Goal: Task Accomplishment & Management: Use online tool/utility

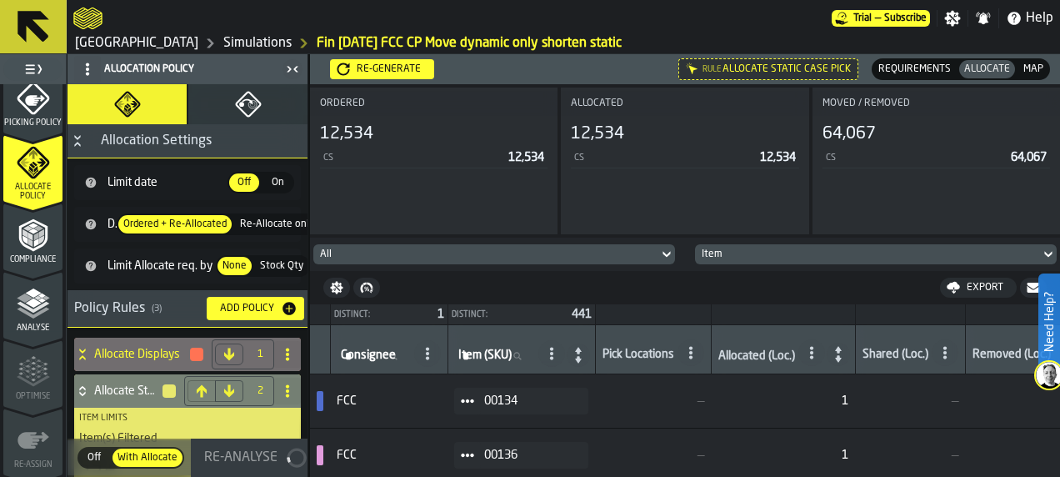
scroll to position [774, 0]
click at [28, 323] on span "Analyse" at bounding box center [32, 324] width 59 height 9
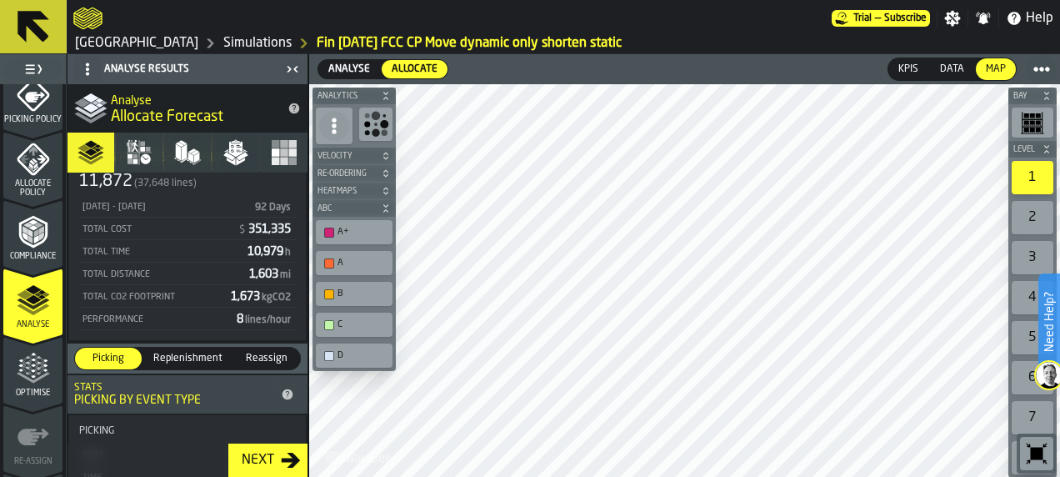
scroll to position [81, 0]
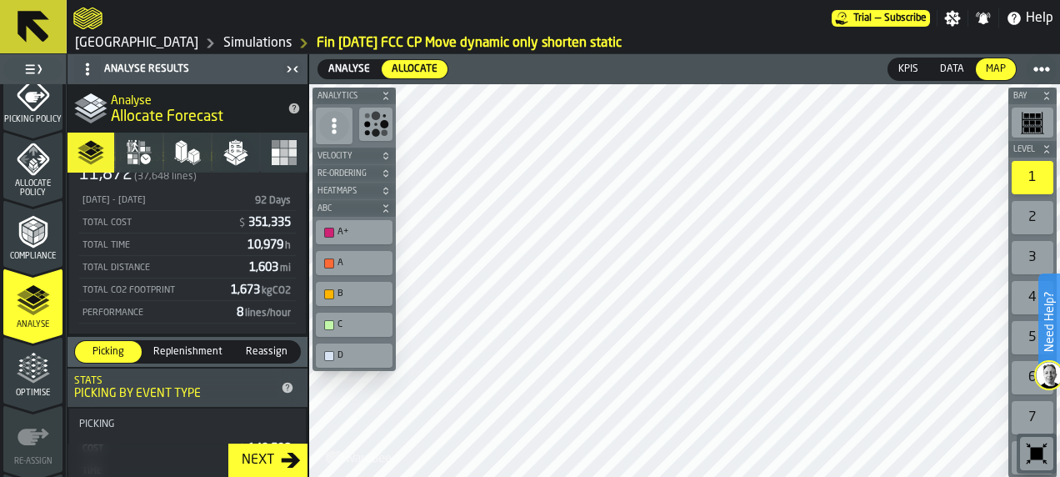
drag, startPoint x: 283, startPoint y: 145, endPoint x: 381, endPoint y: 3, distance: 172.7
click at [283, 145] on icon "button" at bounding box center [284, 152] width 27 height 27
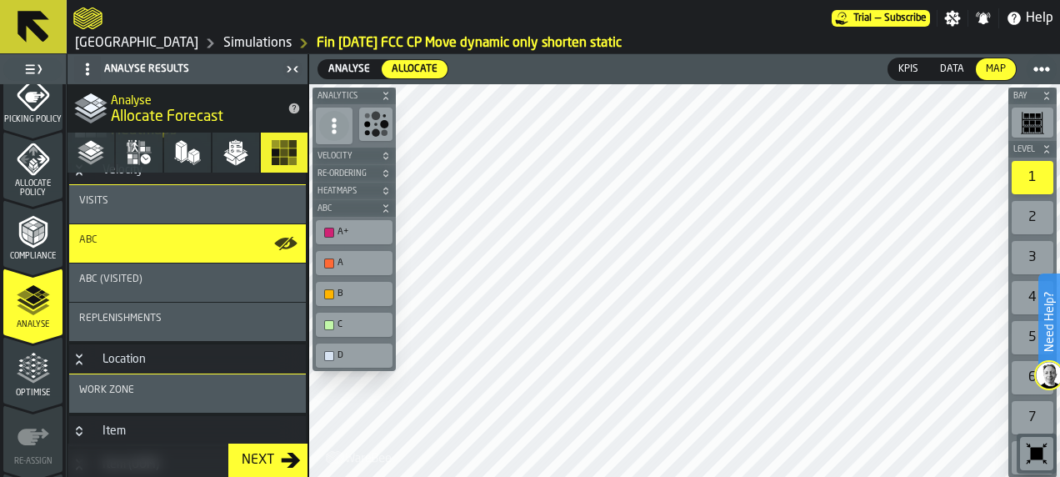
click at [223, 40] on link "Simulations" at bounding box center [257, 43] width 68 height 20
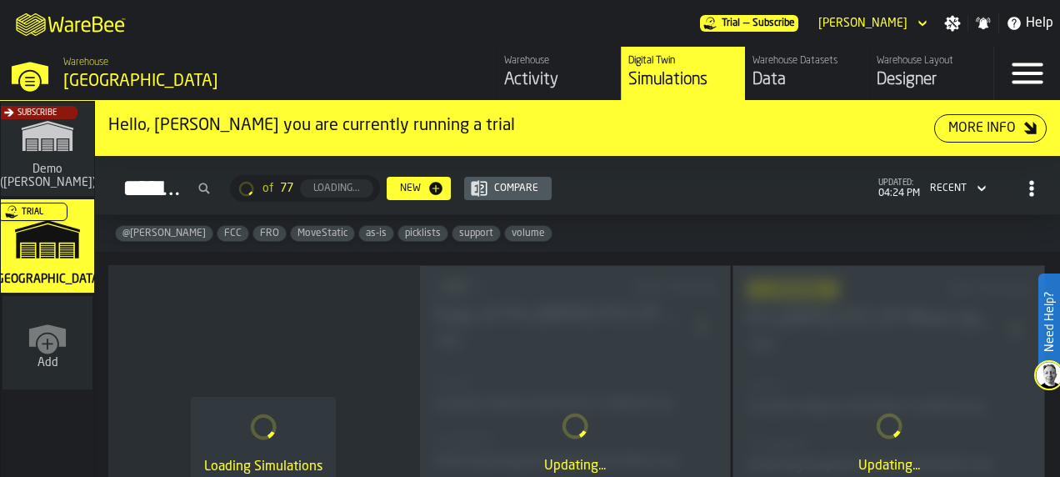
click at [908, 68] on div "Warehouse Layout Designer" at bounding box center [932, 73] width 110 height 37
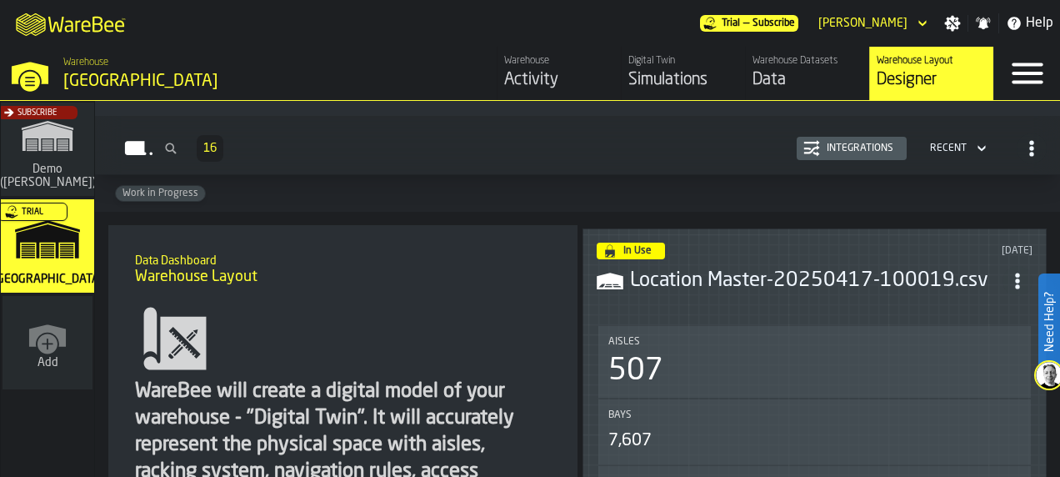
scroll to position [74, 0]
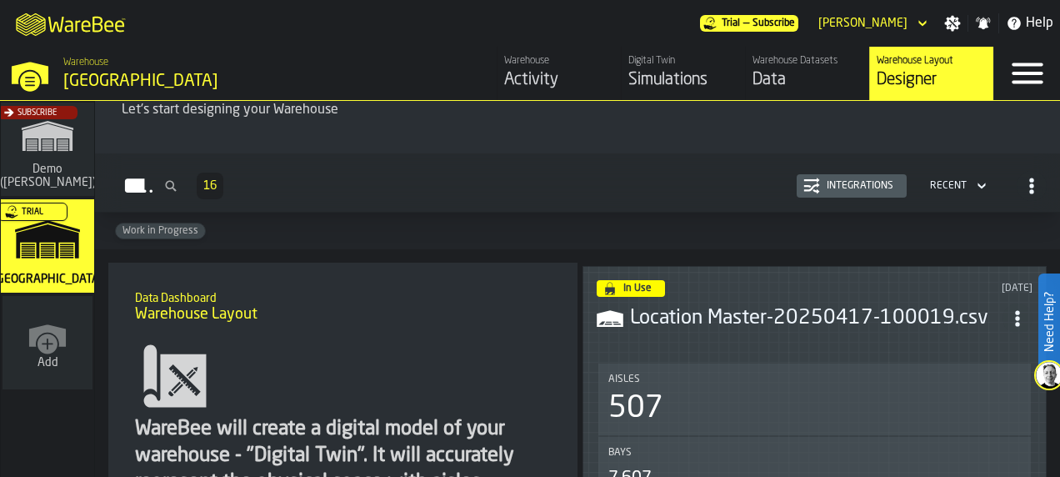
click at [1016, 317] on icon "ItemListCard-DashboardItemContainer" at bounding box center [1017, 318] width 17 height 17
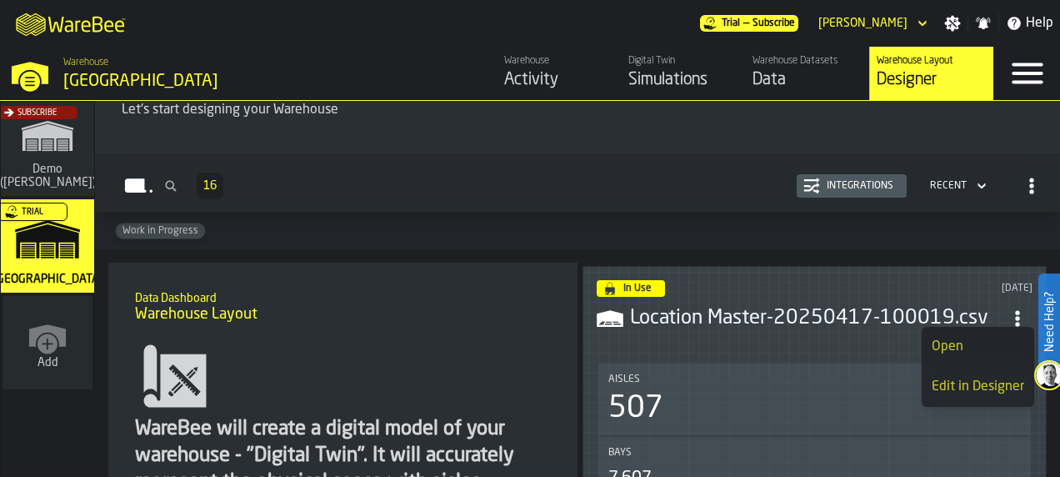
click at [378, 311] on h1 "Warehouse Layout" at bounding box center [343, 314] width 416 height 18
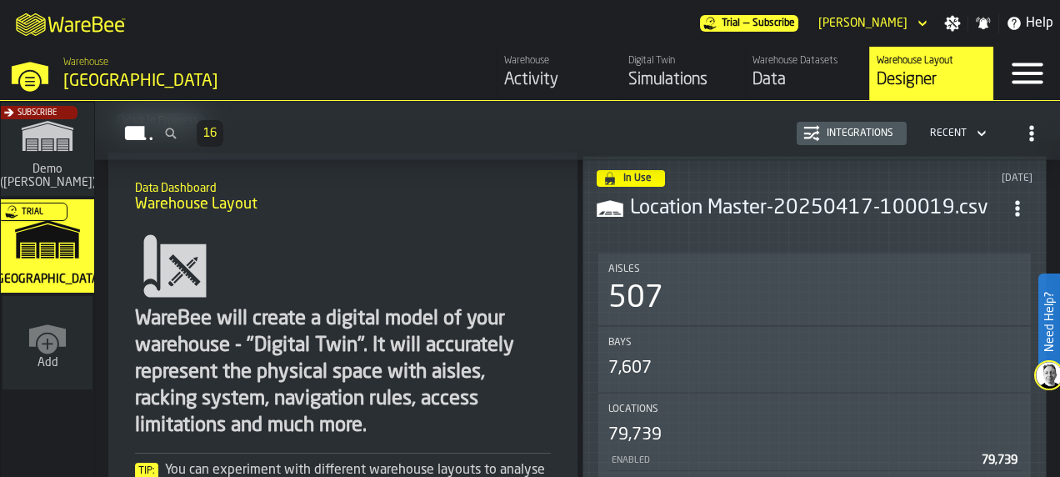
scroll to position [183, 0]
click at [1019, 213] on circle "ItemListCard-DashboardItemContainer" at bounding box center [1017, 215] width 4 height 4
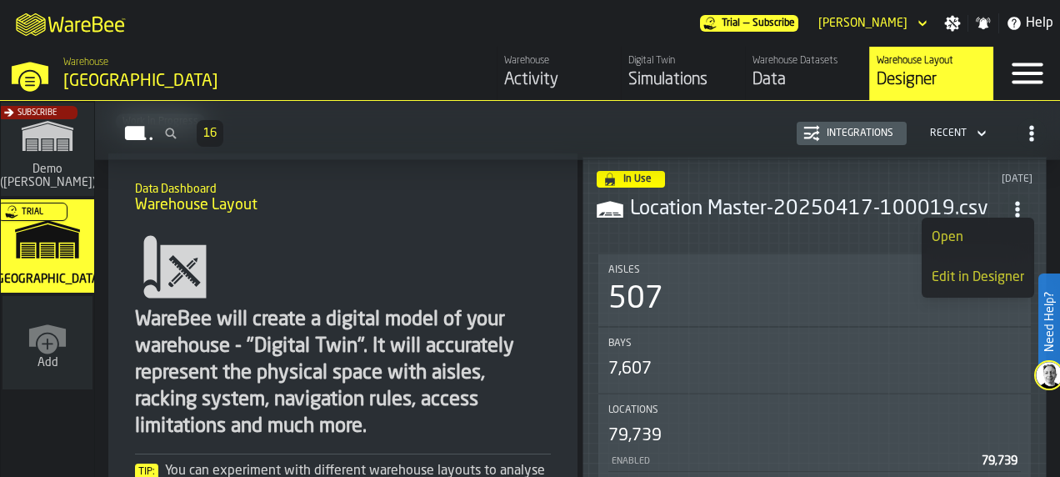
click at [969, 278] on div "Edit in Designer" at bounding box center [978, 278] width 93 height 20
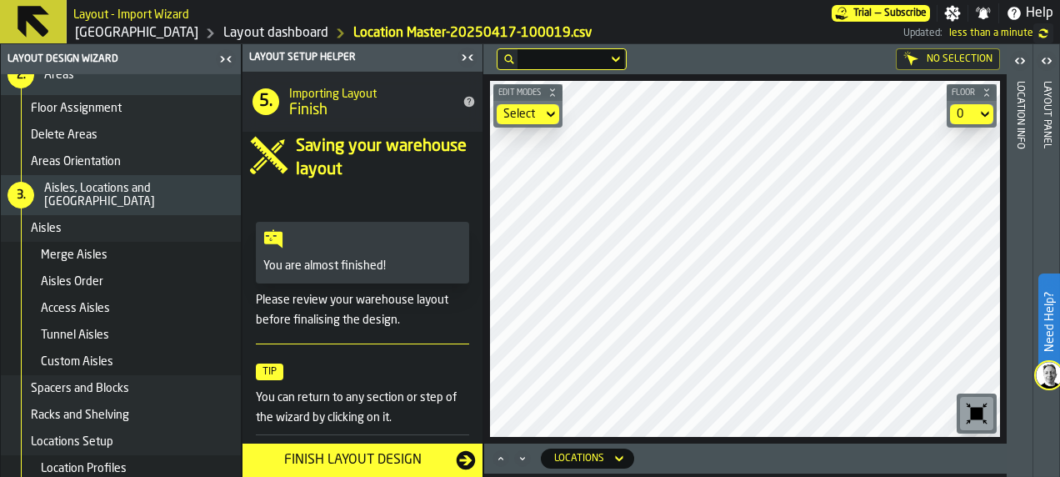
scroll to position [179, 0]
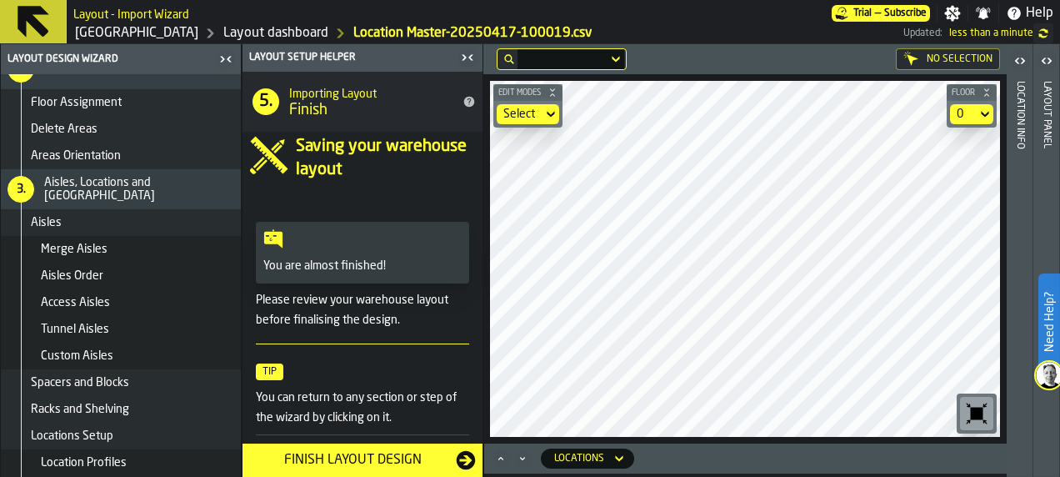
click at [124, 289] on div "Access Aisles" at bounding box center [121, 302] width 240 height 27
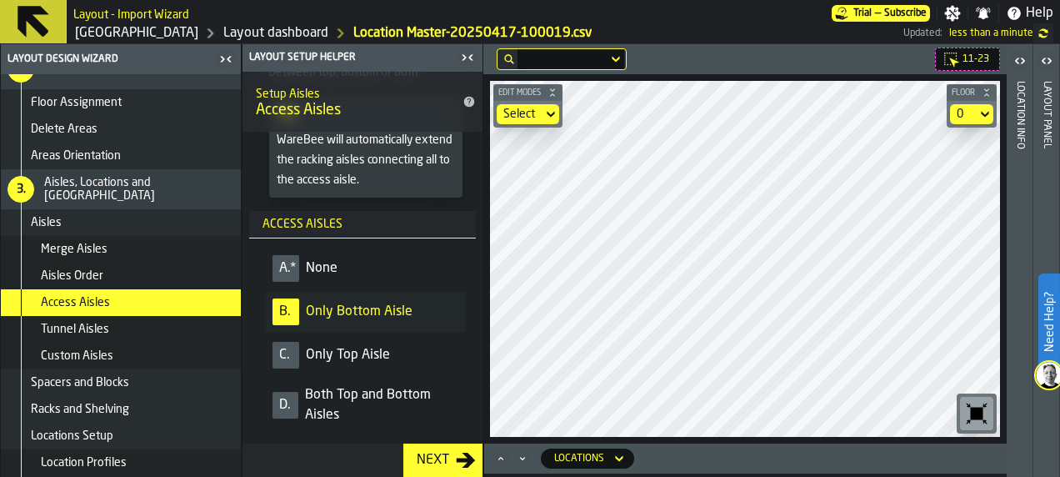
click at [80, 332] on span "Tunnel Aisles" at bounding box center [75, 329] width 68 height 13
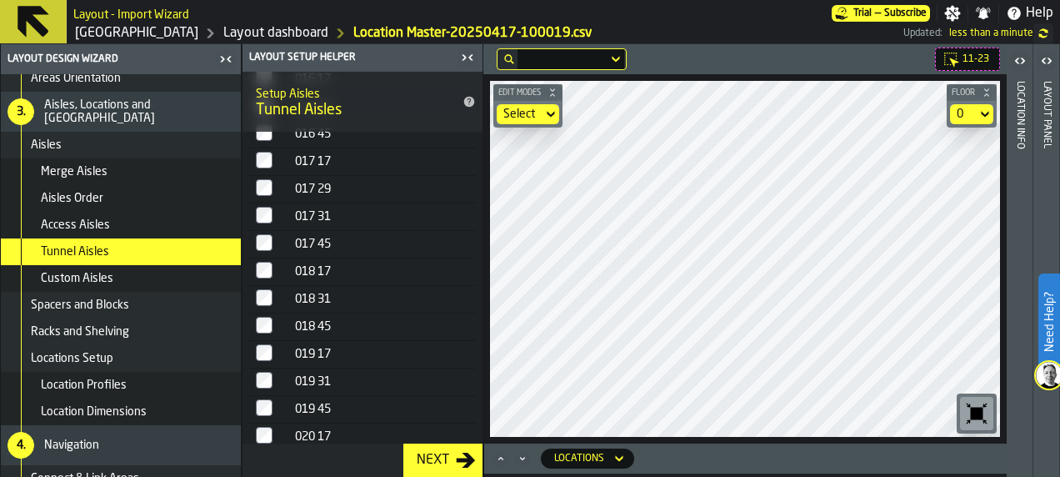
scroll to position [259, 0]
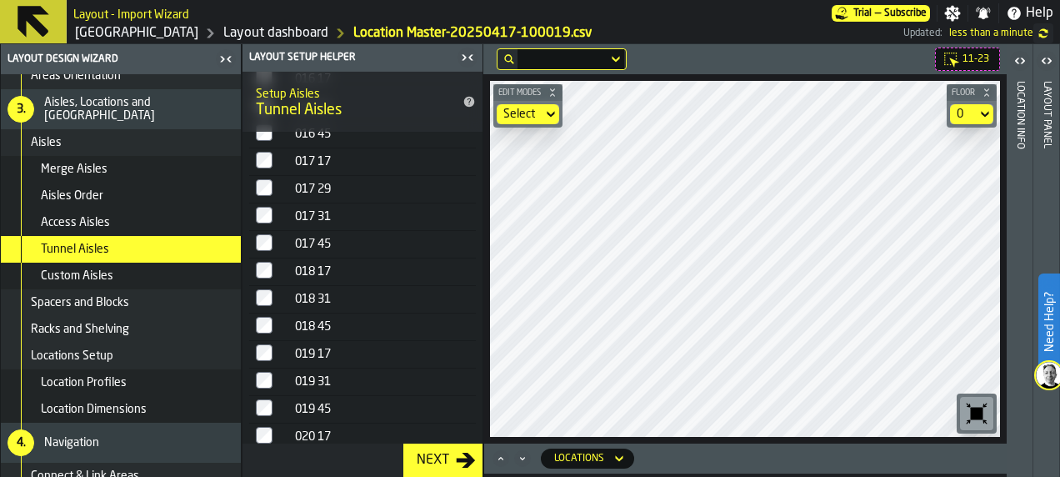
click at [145, 303] on div "Spacers and Blocks" at bounding box center [132, 302] width 203 height 13
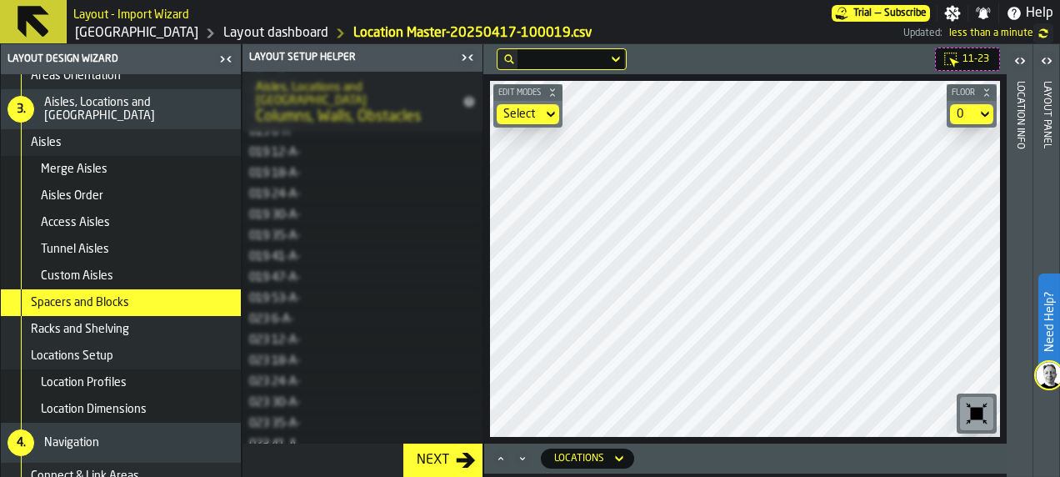
scroll to position [1212, 0]
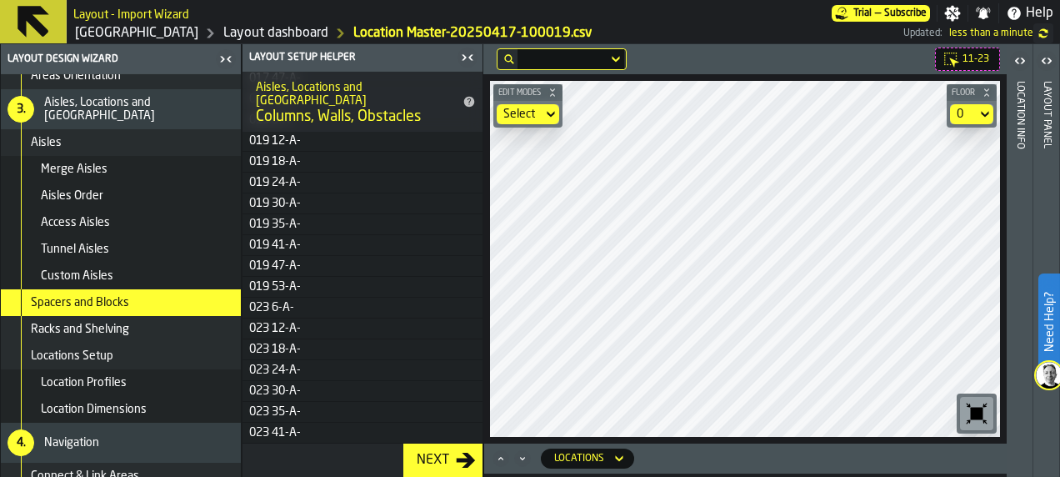
click at [140, 338] on div "Racks and Shelving" at bounding box center [121, 329] width 240 height 27
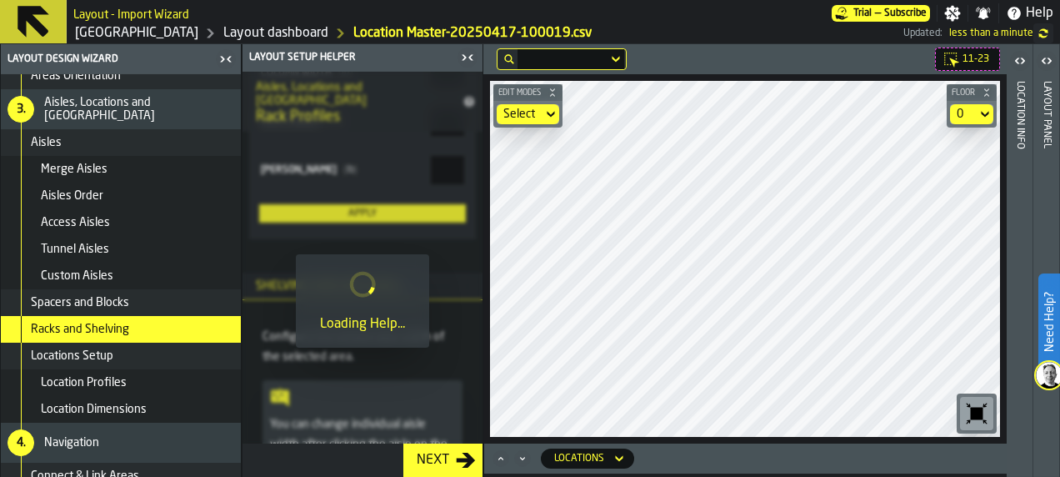
scroll to position [738, 0]
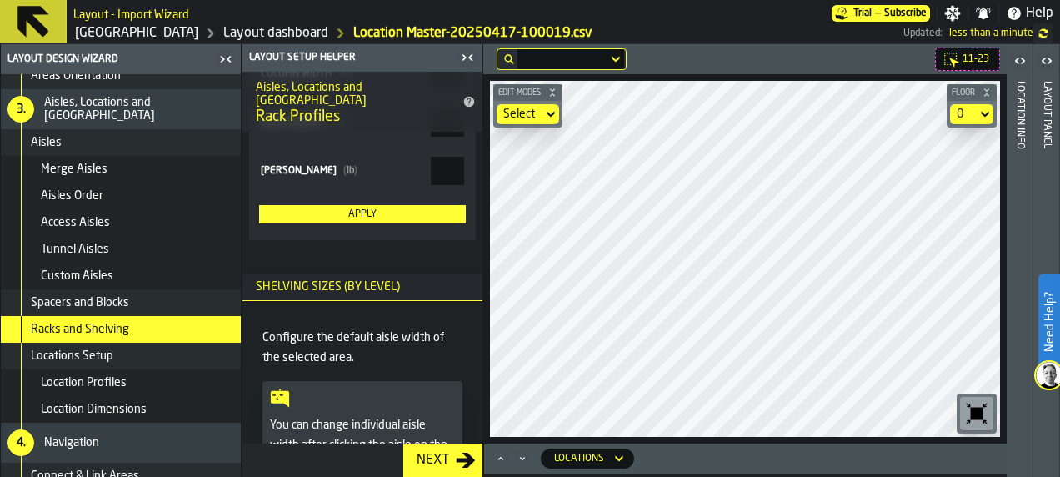
click at [227, 65] on icon "button-toggle-Close me" at bounding box center [226, 59] width 20 height 20
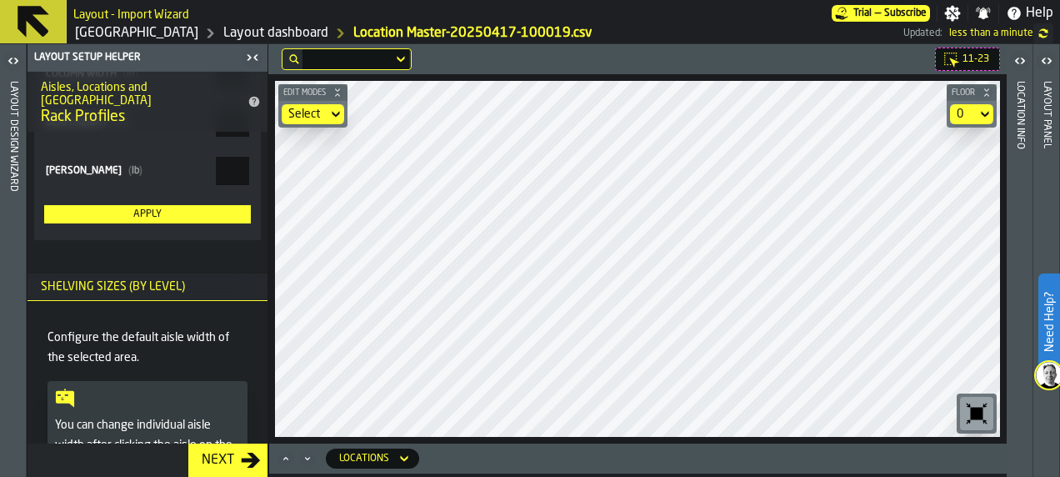
click at [243, 58] on icon "button-toggle-Close me" at bounding box center [253, 58] width 20 height 20
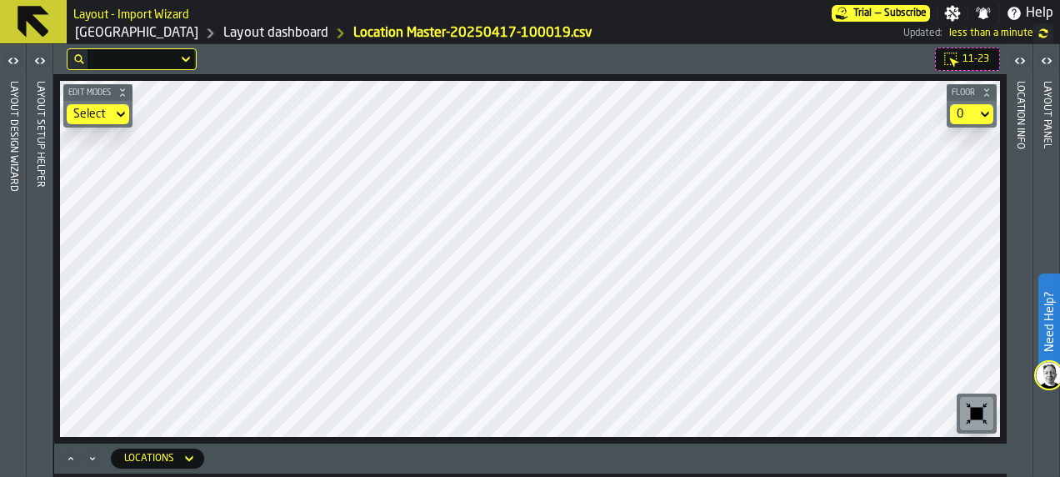
click at [92, 462] on icon "Minimize" at bounding box center [92, 458] width 17 height 17
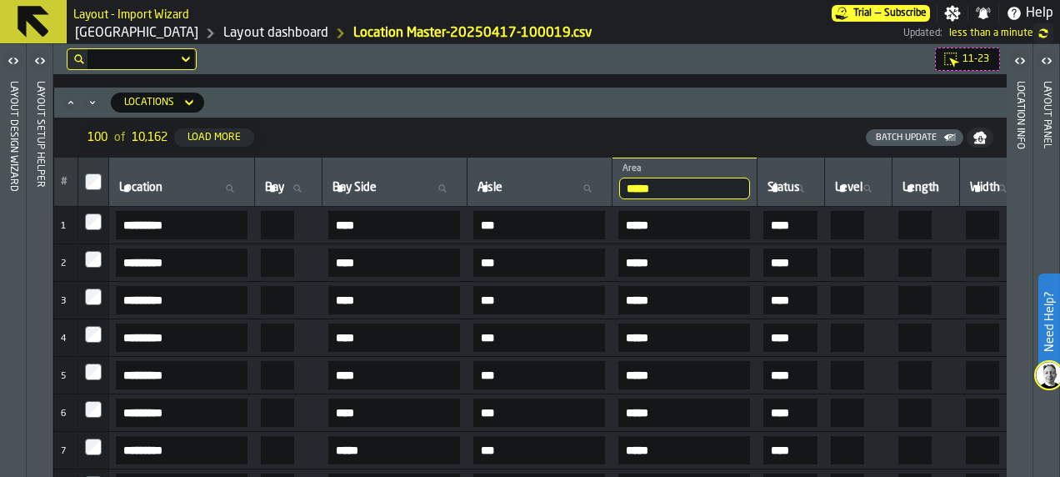
click at [88, 98] on icon "Minimize" at bounding box center [92, 102] width 17 height 17
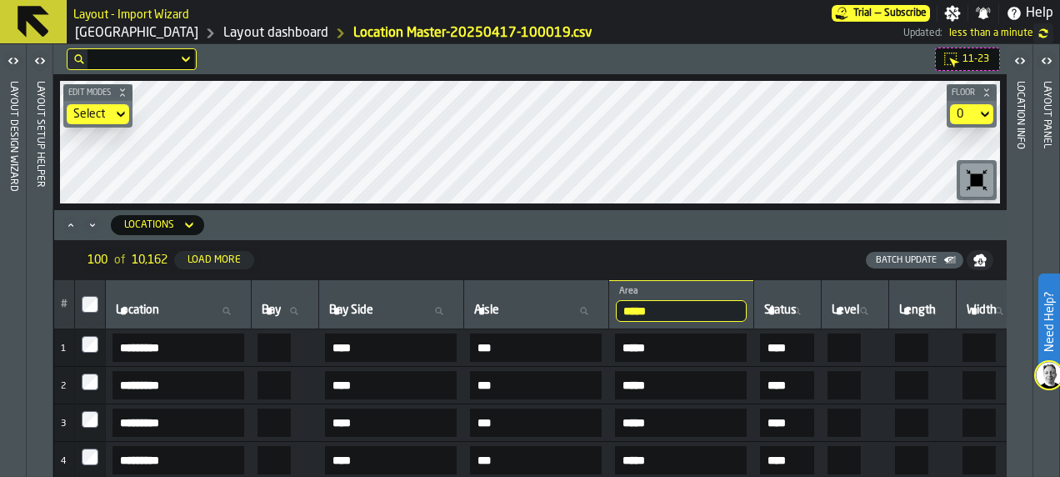
click at [92, 228] on icon "Minimize" at bounding box center [92, 225] width 17 height 17
click at [97, 220] on icon "Minimize" at bounding box center [92, 225] width 17 height 17
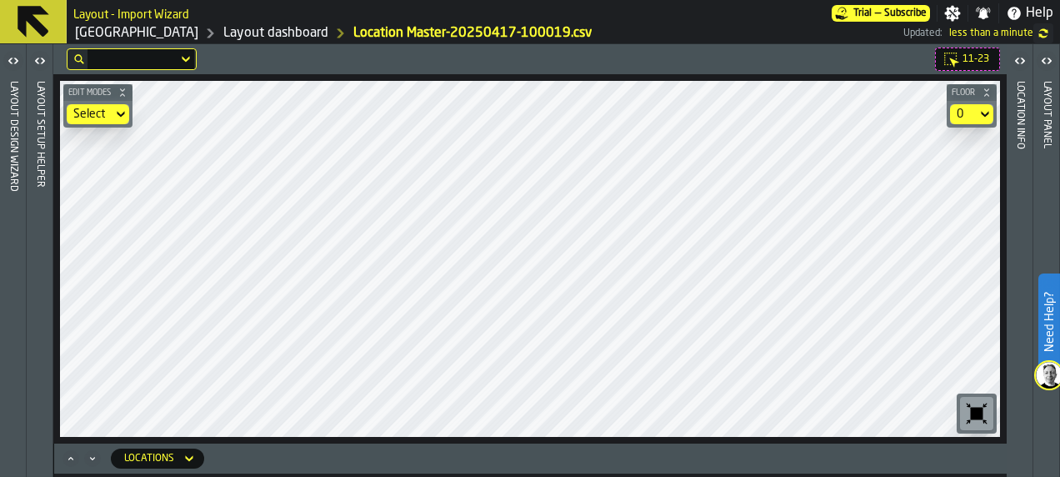
click at [35, 66] on icon "button-toggle-Open" at bounding box center [40, 61] width 20 height 20
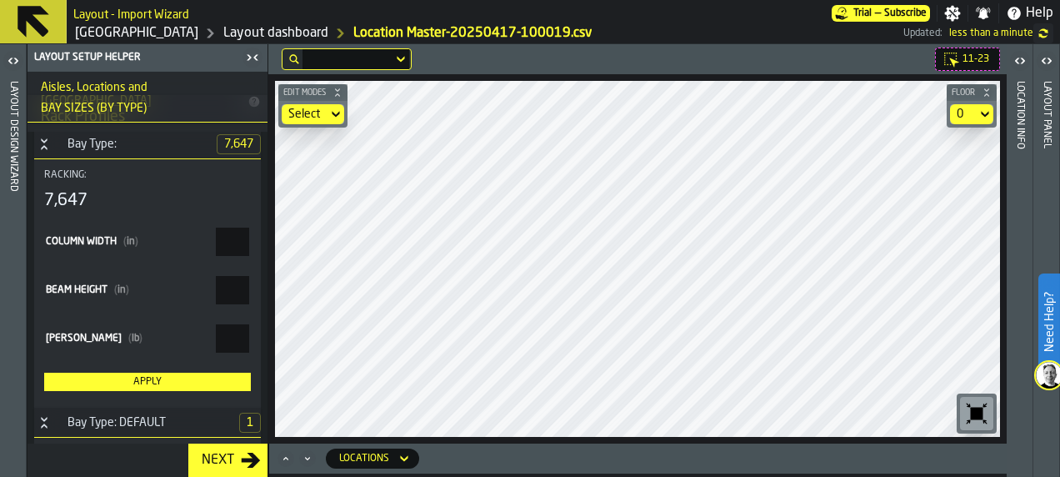
scroll to position [0, 0]
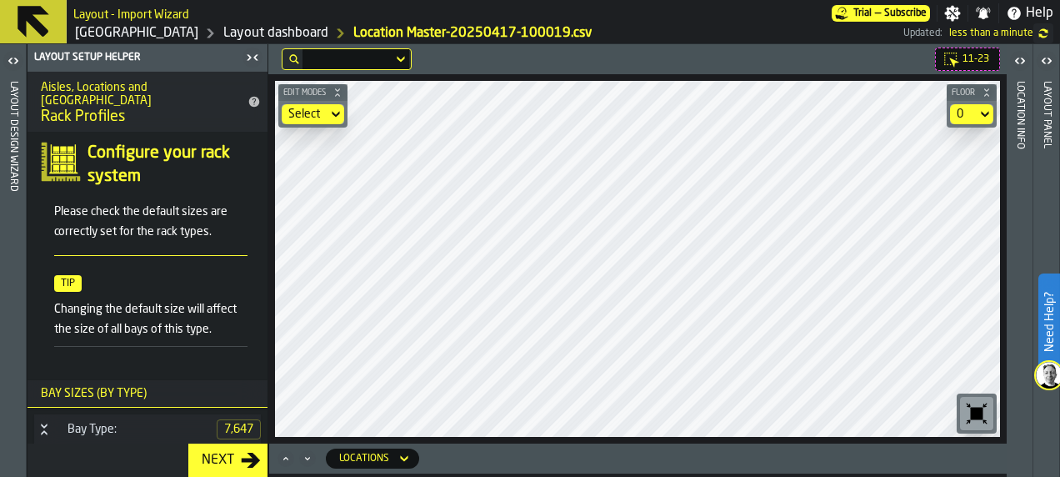
click at [23, 63] on div "button-toggle-Open" at bounding box center [13, 61] width 23 height 20
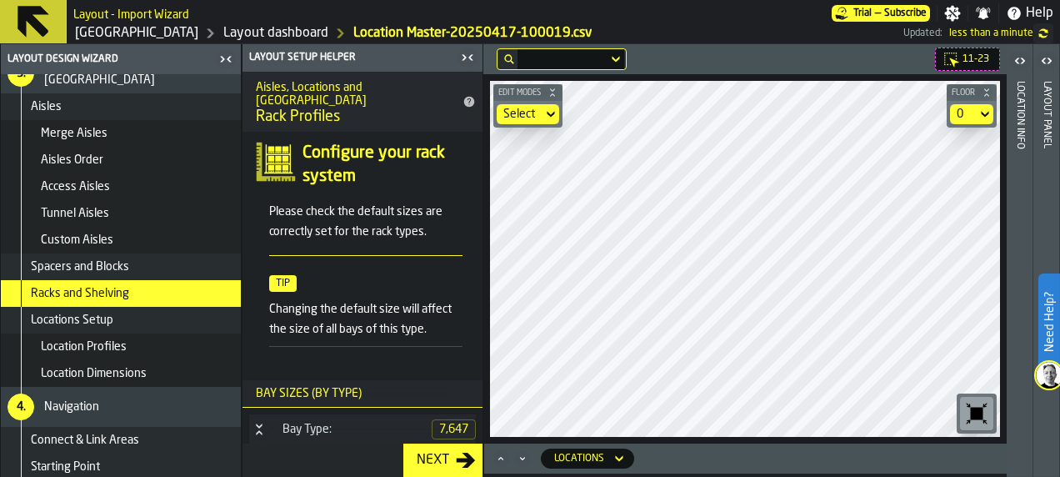
scroll to position [338, 0]
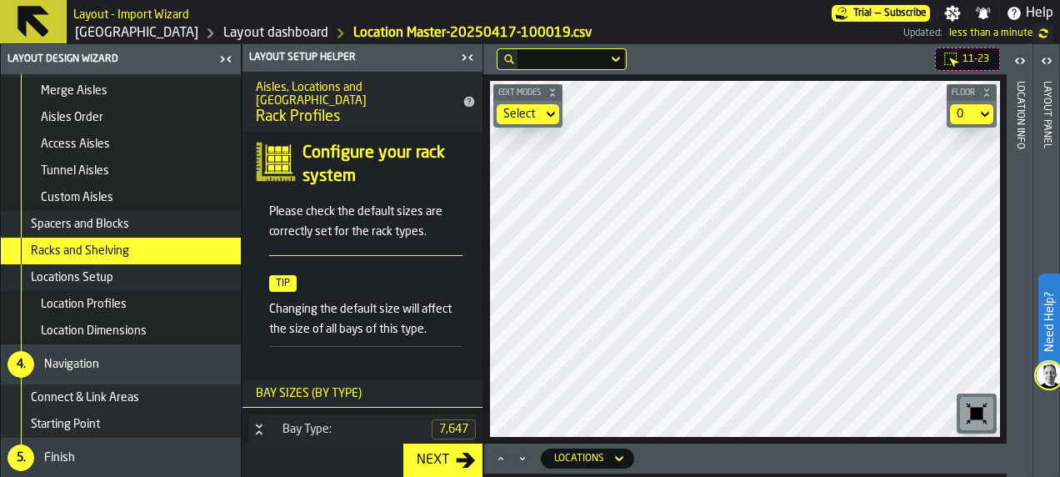
click at [85, 280] on span "Locations Setup" at bounding box center [72, 277] width 83 height 13
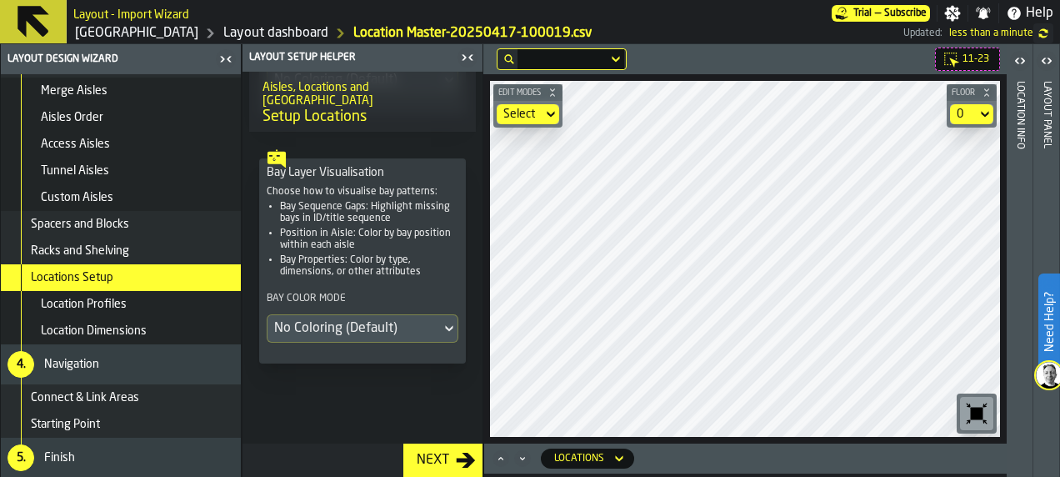
scroll to position [744, 0]
click at [93, 30] on link "[GEOGRAPHIC_DATA]" at bounding box center [136, 33] width 123 height 20
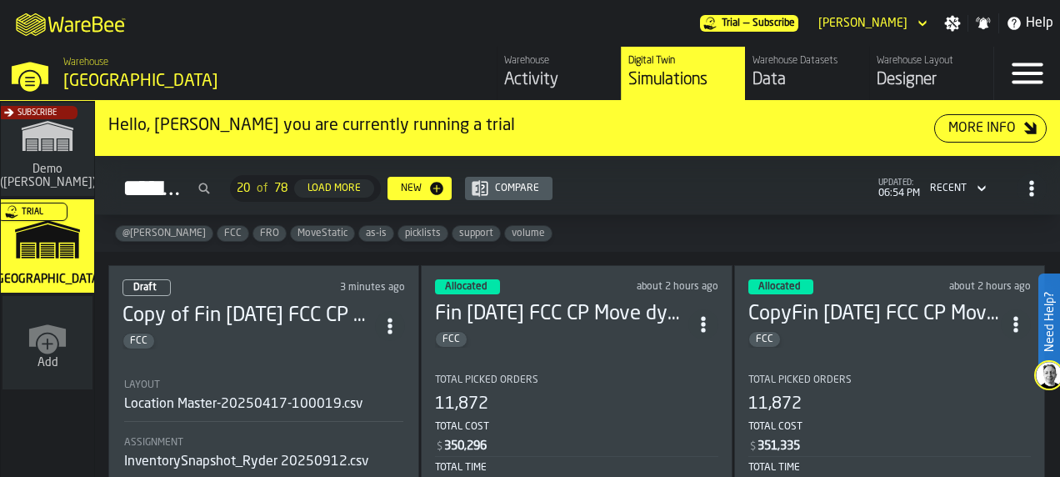
click at [571, 301] on h3 "Fin [DATE] FCC CP Move dynamic only smaller static" at bounding box center [561, 314] width 253 height 27
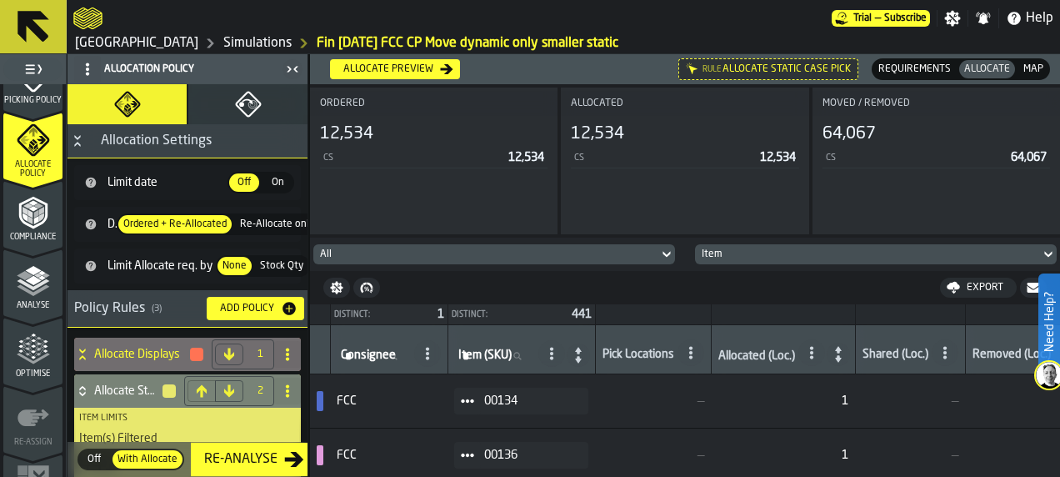
scroll to position [794, 0]
click at [42, 283] on icon "menu Analyse" at bounding box center [33, 279] width 33 height 33
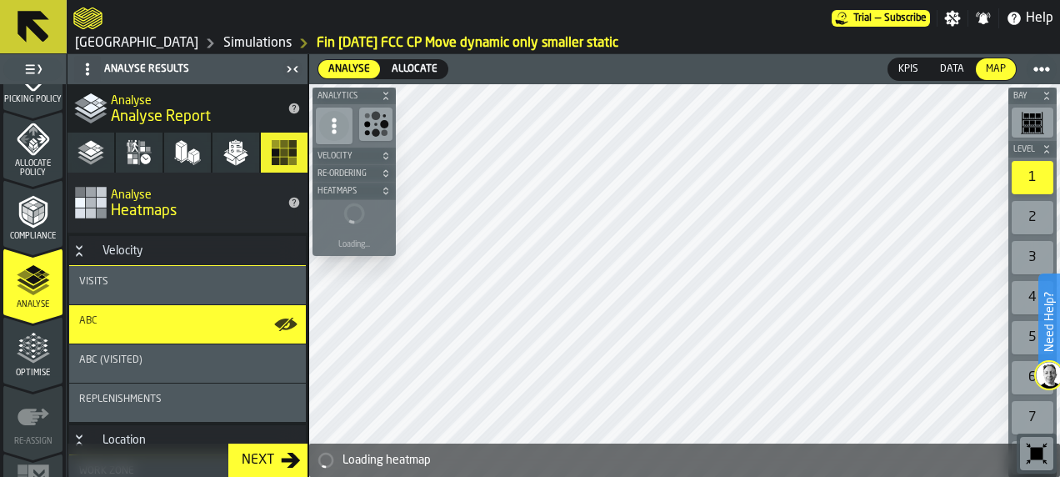
click at [408, 60] on div "Allocate" at bounding box center [415, 69] width 66 height 18
click at [215, 143] on button "Orders" at bounding box center [236, 153] width 47 height 40
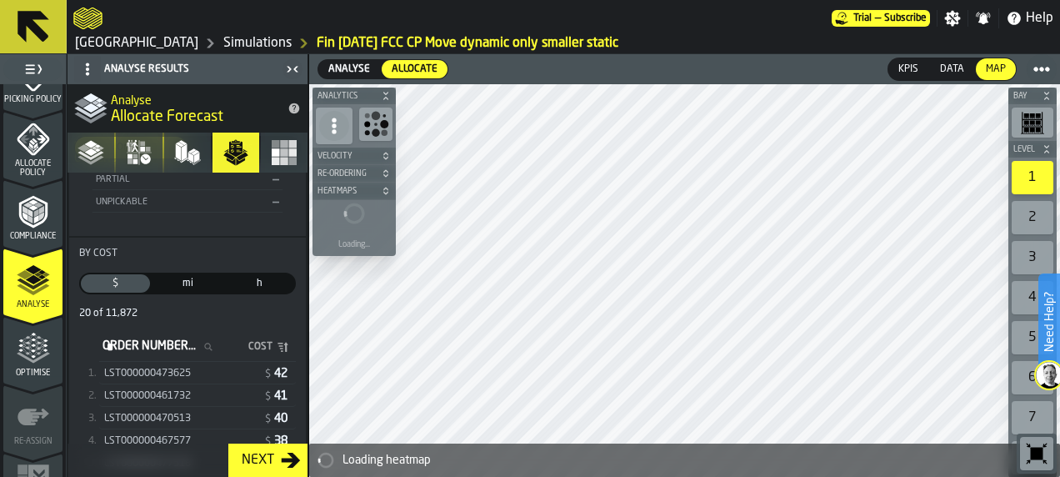
scroll to position [329, 0]
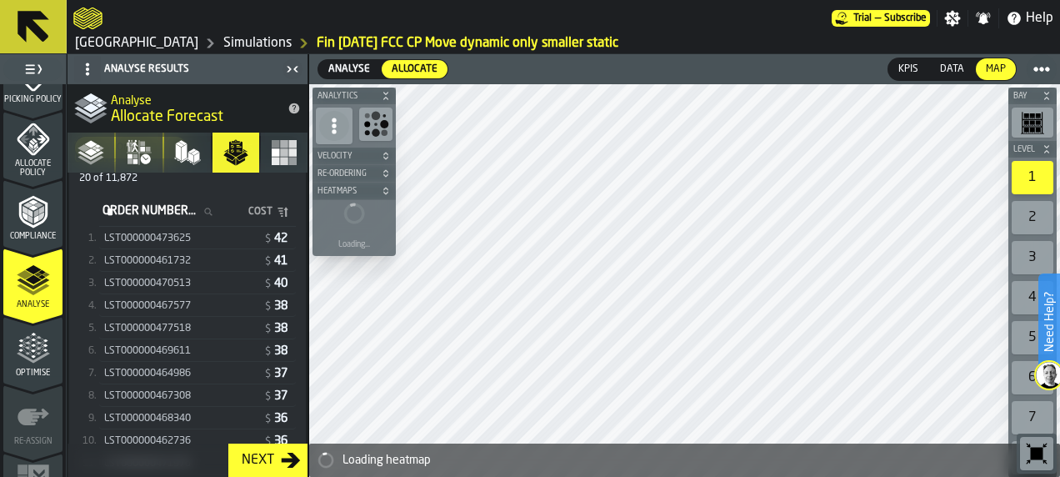
click at [193, 262] on div "LST000000461732" at bounding box center [182, 261] width 156 height 12
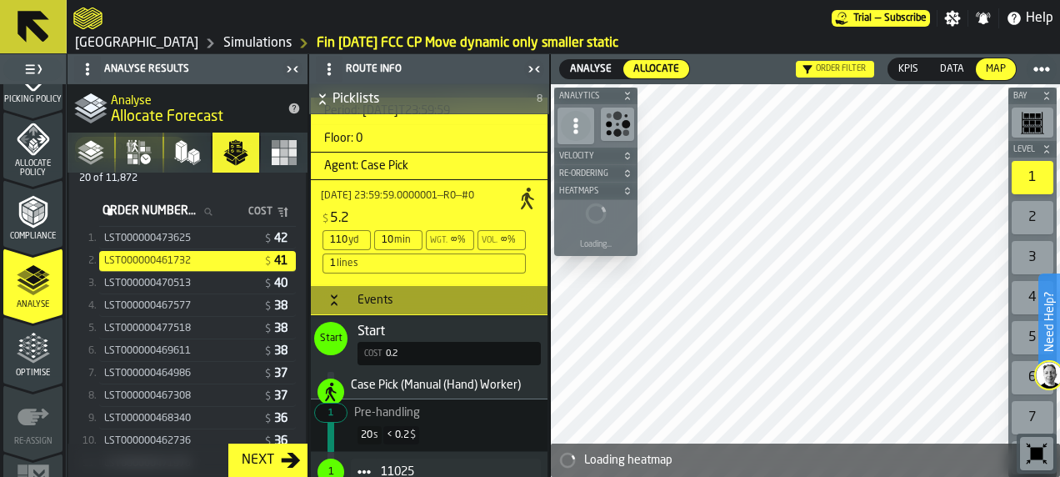
scroll to position [545, 0]
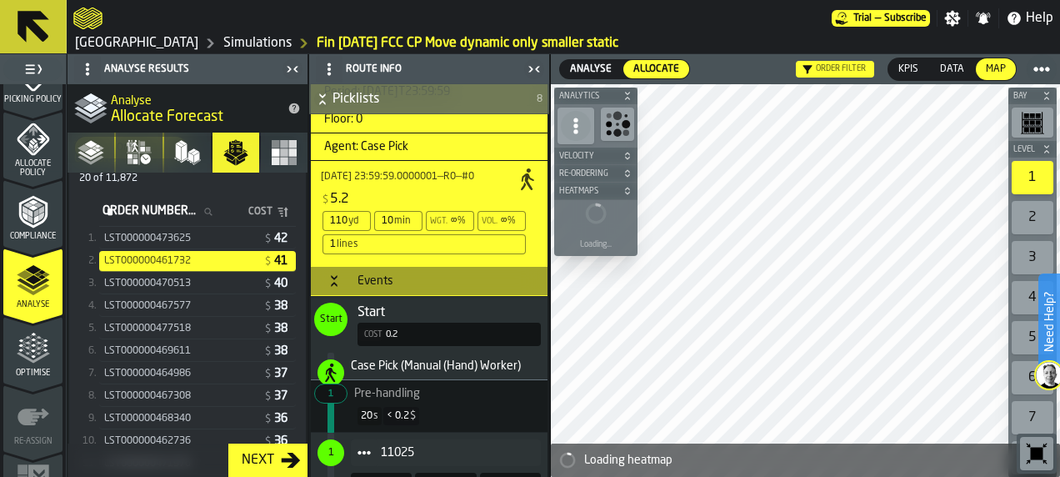
click at [455, 400] on div "20 s < 0.2 $" at bounding box center [429, 416] width 223 height 32
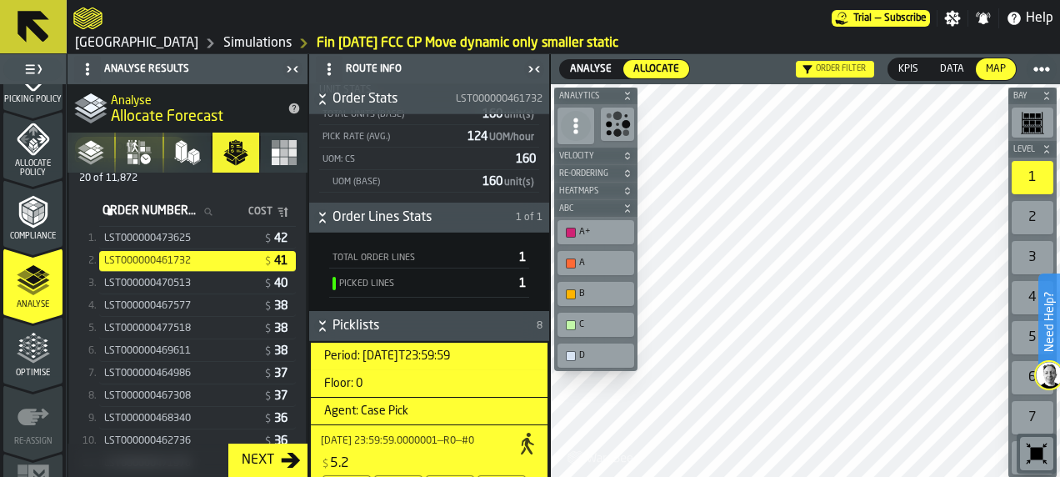
scroll to position [278, 0]
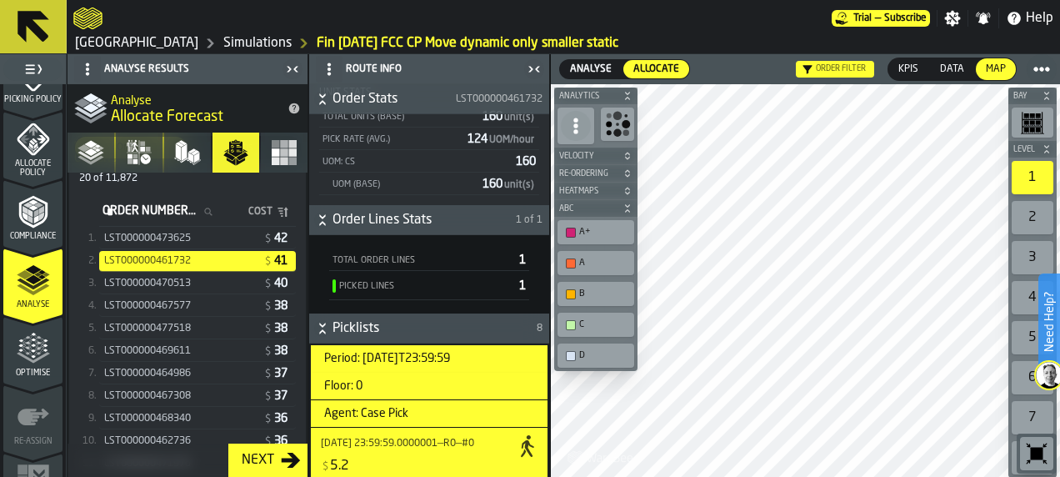
click at [187, 242] on span "LST000000473625" at bounding box center [147, 239] width 87 height 12
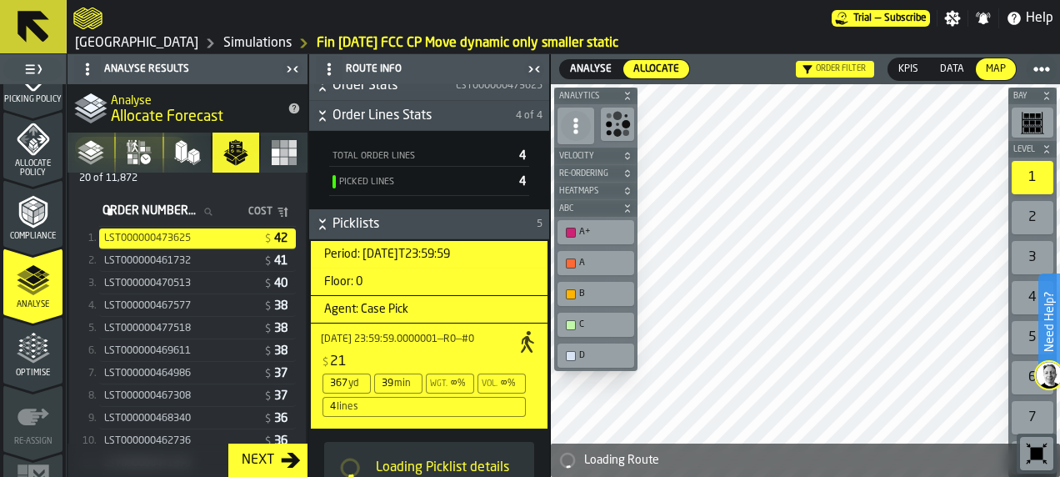
scroll to position [394, 0]
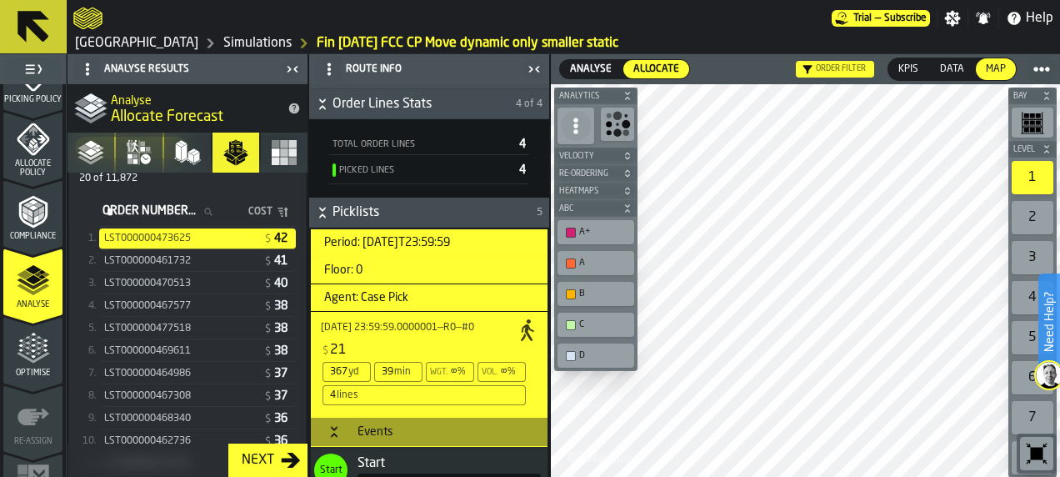
click at [418, 393] on div "4 lines" at bounding box center [424, 395] width 203 height 20
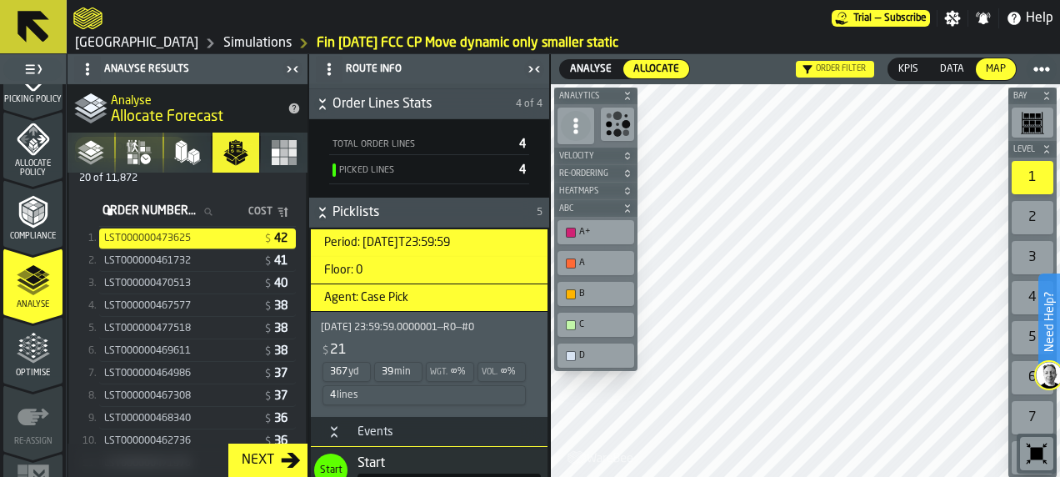
click at [418, 393] on div "4 lines" at bounding box center [424, 395] width 203 height 20
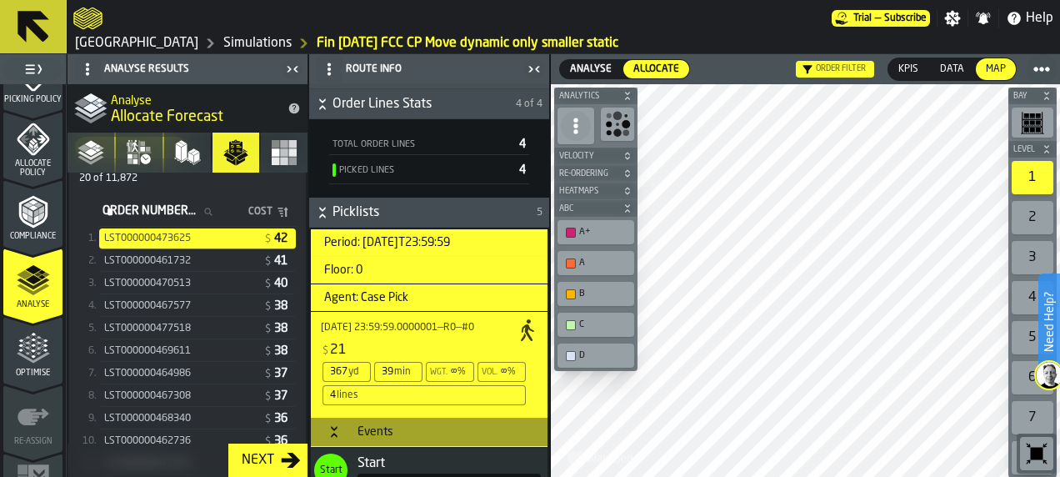
click at [597, 73] on span "Analyse" at bounding box center [591, 69] width 48 height 15
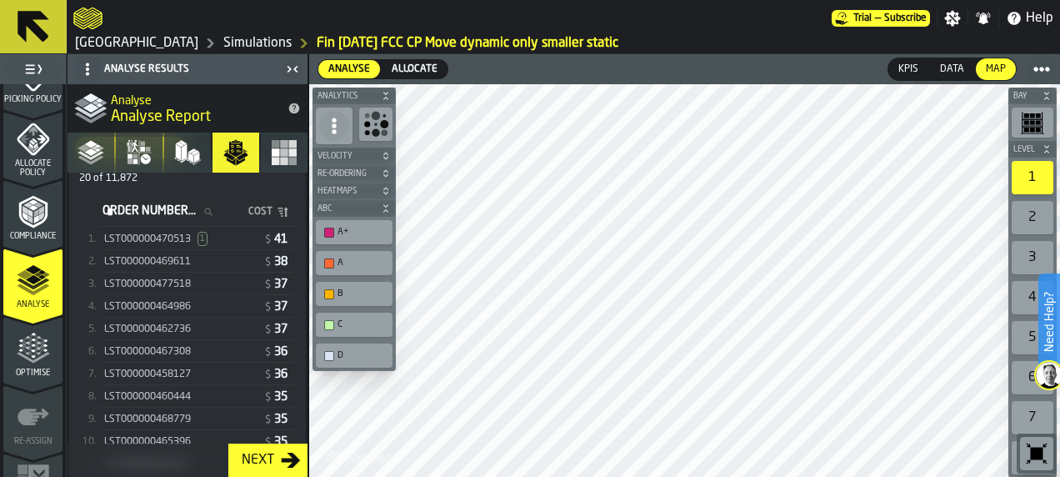
click at [213, 239] on div "LST000000470513 1" at bounding box center [182, 239] width 156 height 14
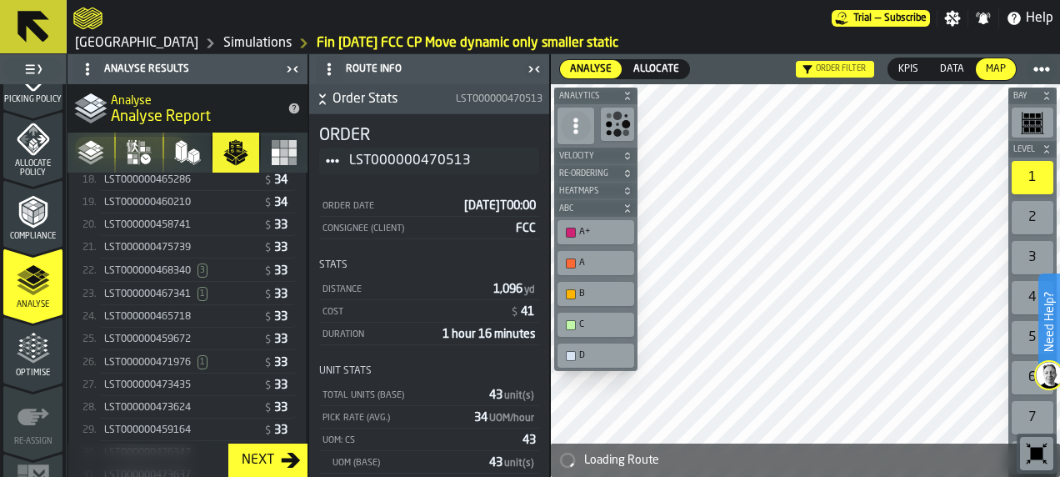
scroll to position [777, 0]
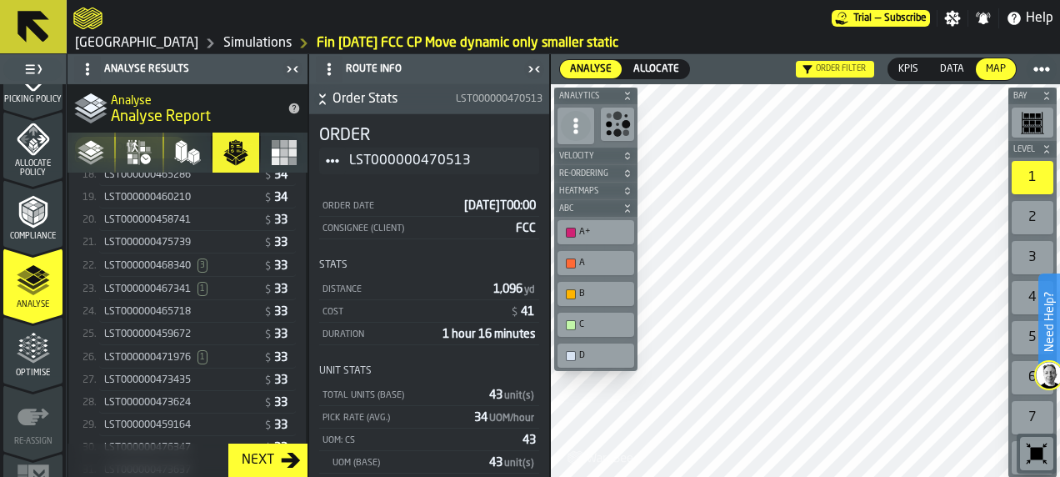
click at [165, 283] on span "LST000000467341" at bounding box center [147, 289] width 87 height 12
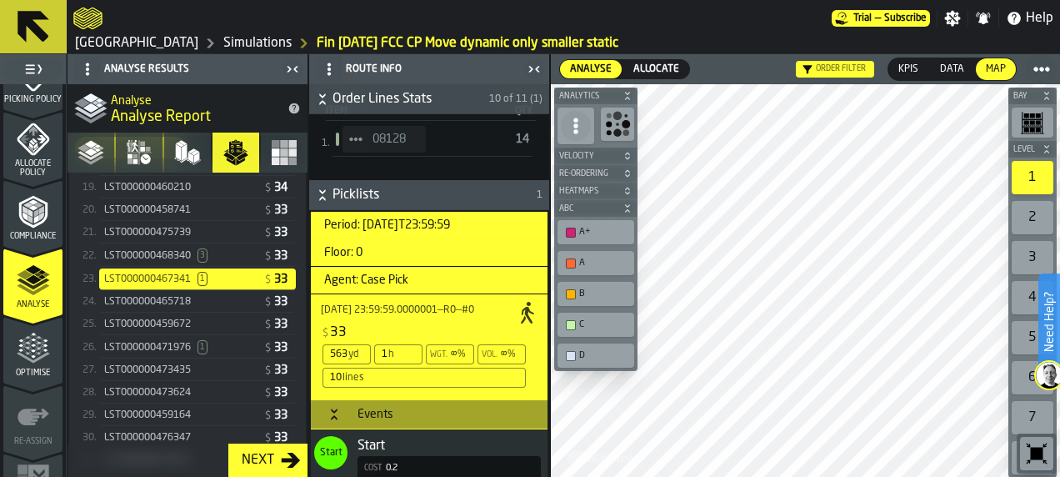
scroll to position [801, 0]
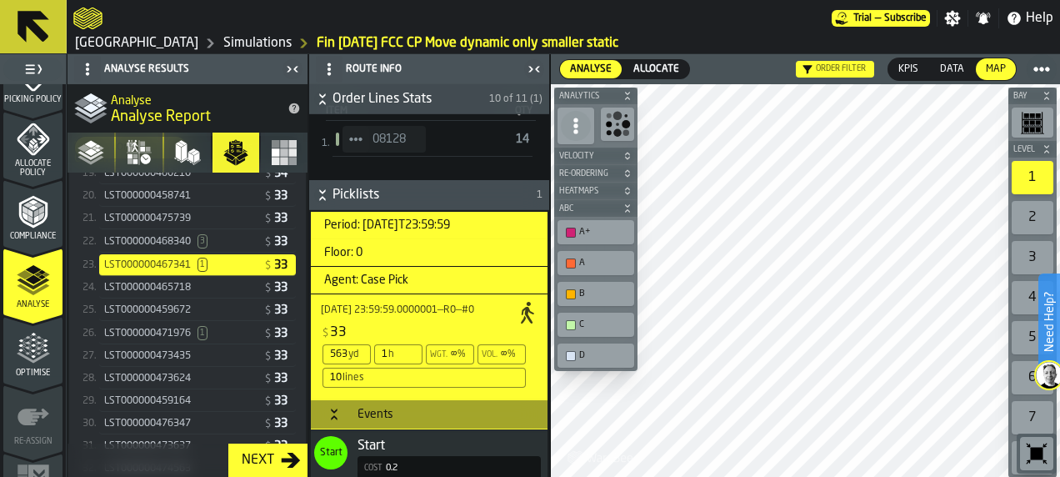
click at [233, 326] on div "LST000000471976 1" at bounding box center [182, 333] width 156 height 14
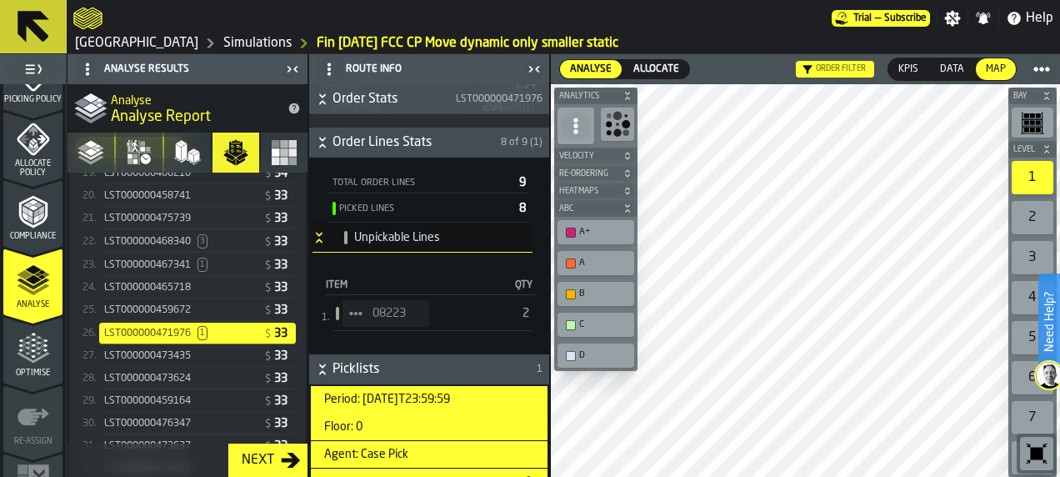
scroll to position [357, 0]
click at [666, 67] on span "Allocate" at bounding box center [656, 69] width 53 height 15
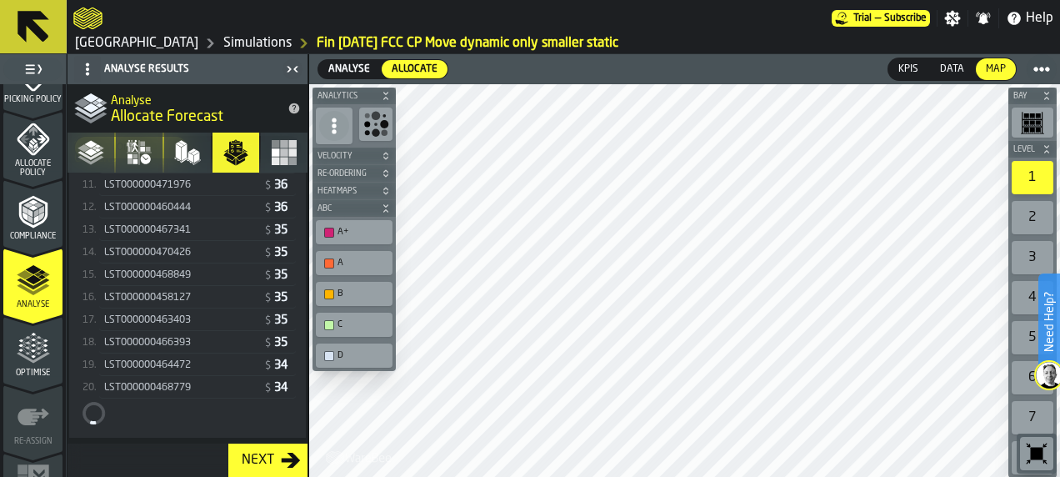
scroll to position [608, 0]
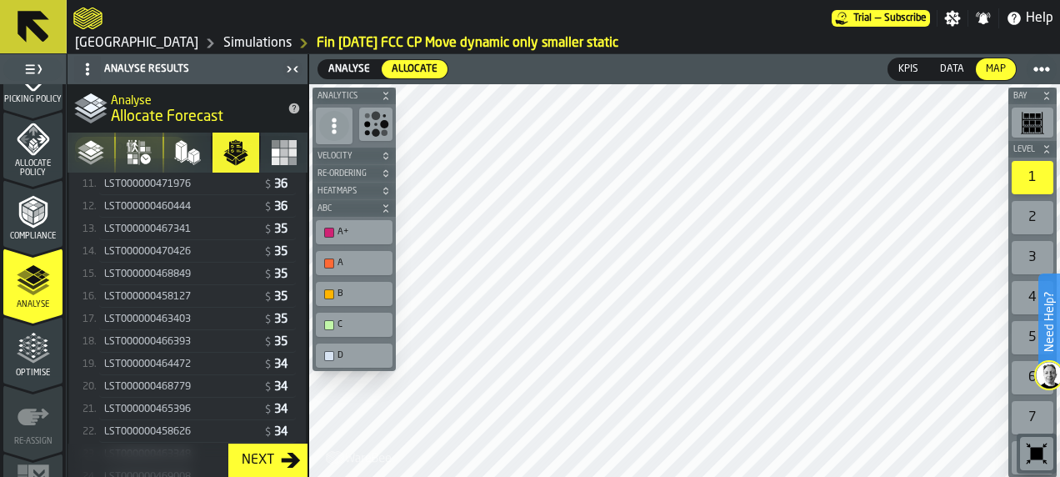
click at [204, 295] on div "LST000000458127" at bounding box center [182, 297] width 156 height 12
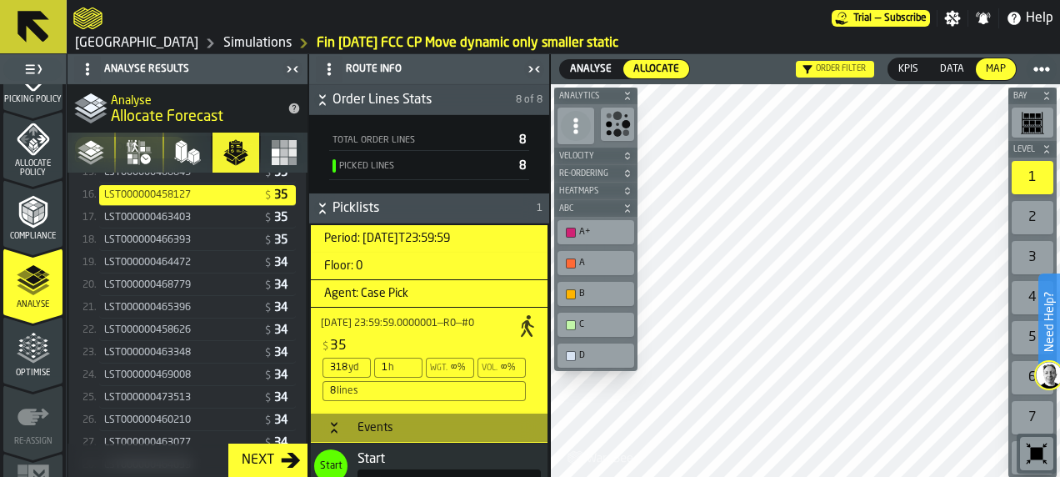
scroll to position [724, 0]
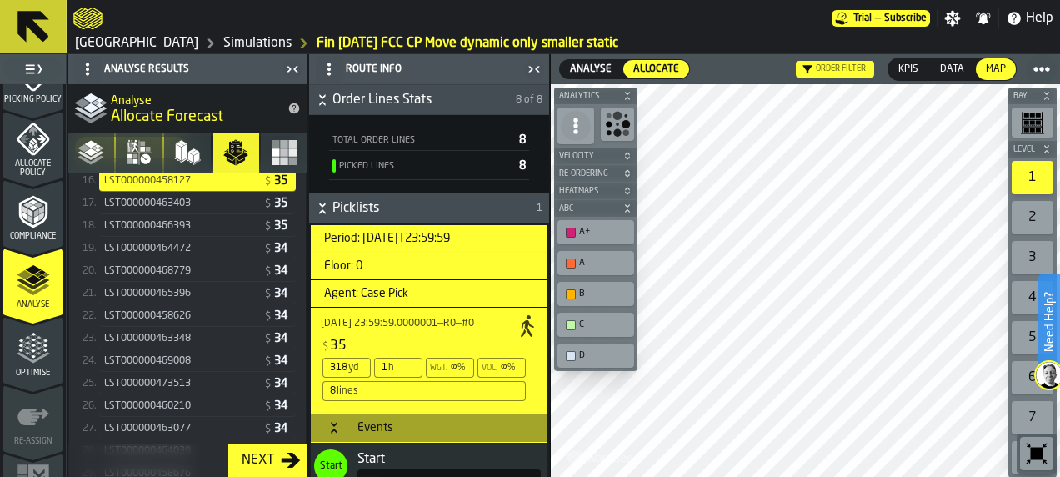
click at [218, 310] on div "LST000000458626" at bounding box center [182, 316] width 156 height 12
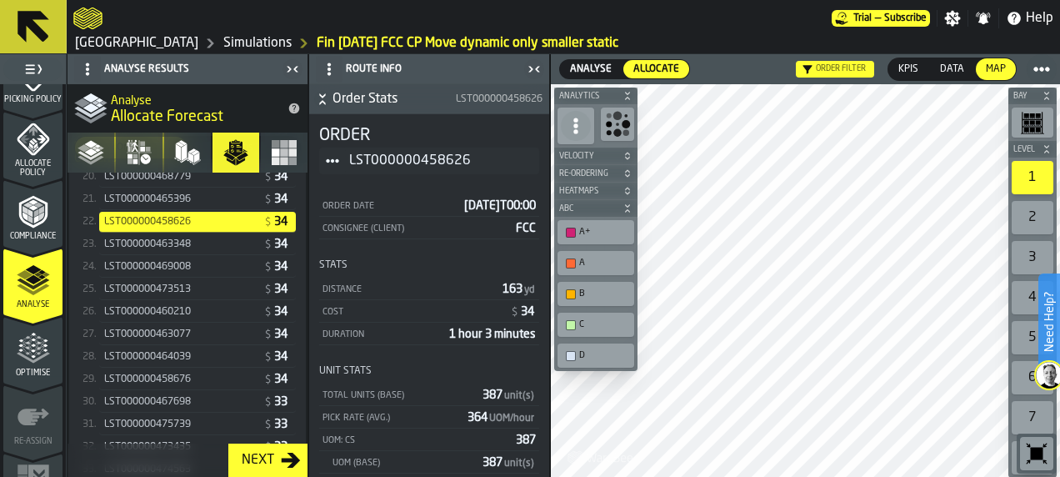
scroll to position [819, 0]
click at [218, 310] on div "LST000000460210" at bounding box center [182, 311] width 156 height 12
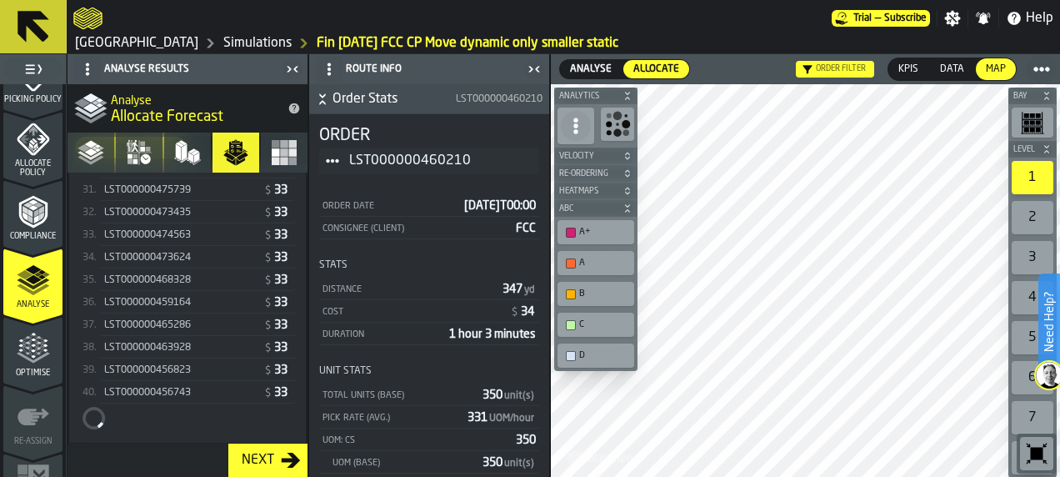
scroll to position [1053, 0]
click at [218, 319] on div "LST000000465286" at bounding box center [182, 325] width 156 height 12
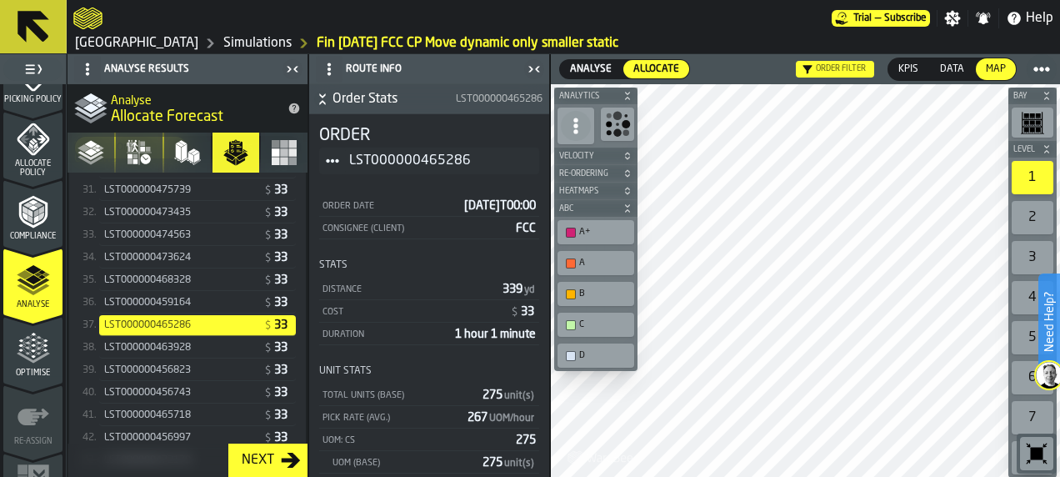
click at [227, 409] on div "LST000000465718" at bounding box center [182, 415] width 156 height 12
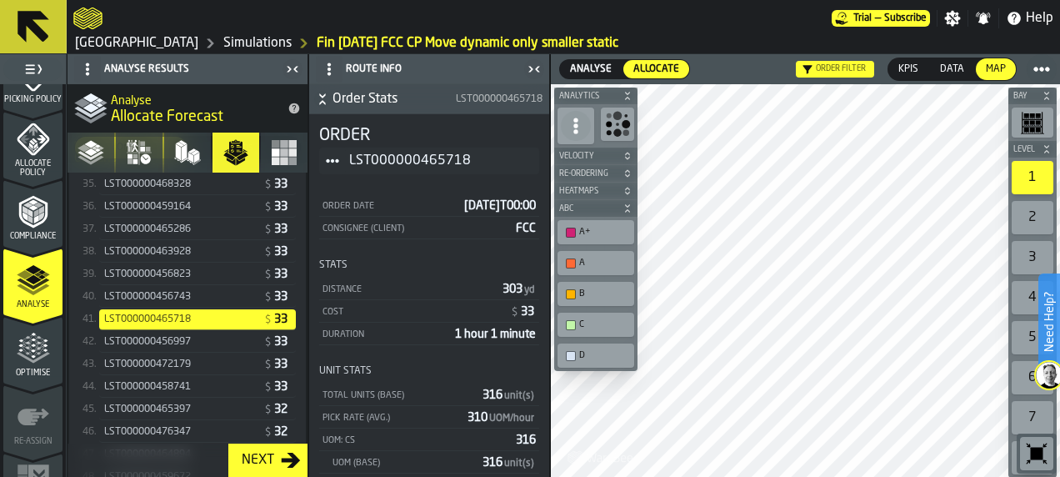
scroll to position [1149, 0]
click at [222, 383] on div "LST000000458741 $ 33" at bounding box center [197, 386] width 197 height 21
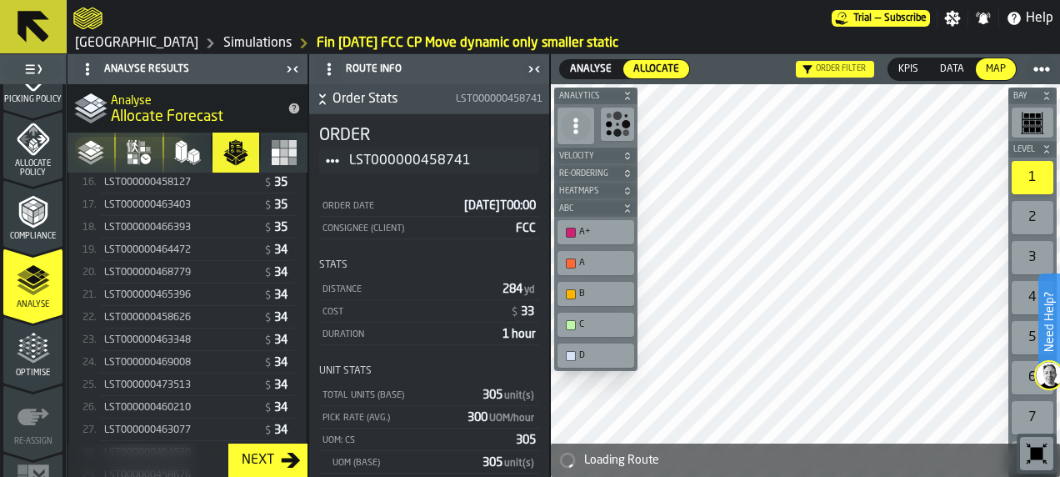
scroll to position [478, 0]
click at [213, 242] on div "LST000000467308" at bounding box center [182, 248] width 156 height 12
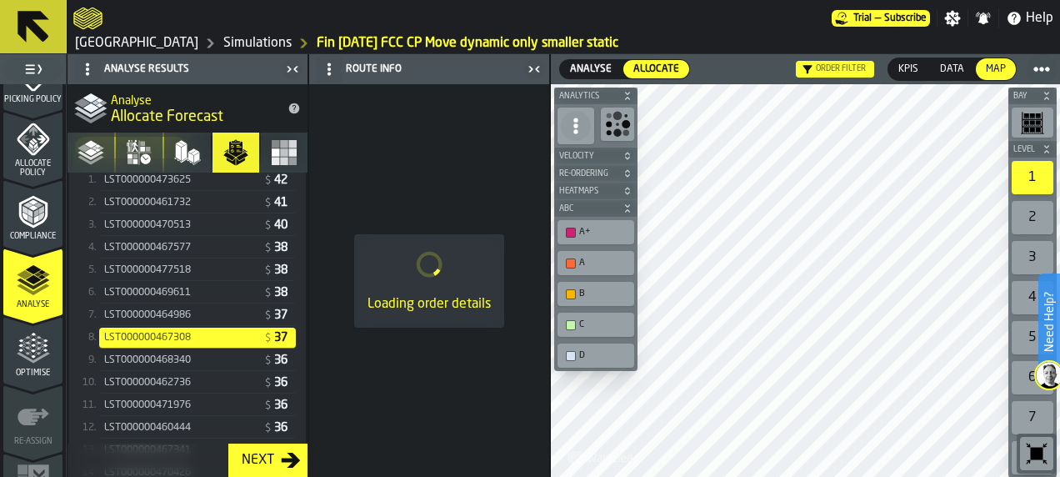
scroll to position [382, 0]
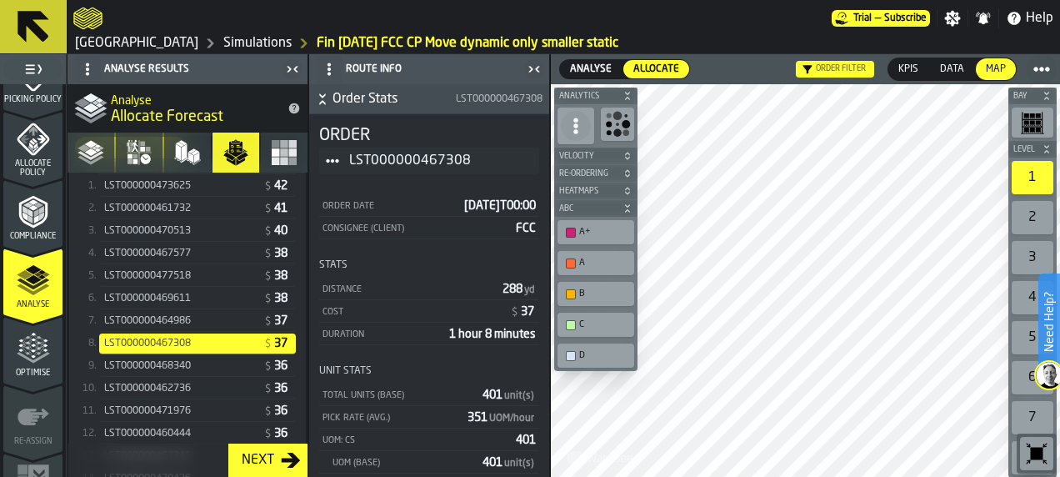
click at [212, 253] on div "LST000000467577" at bounding box center [182, 254] width 156 height 12
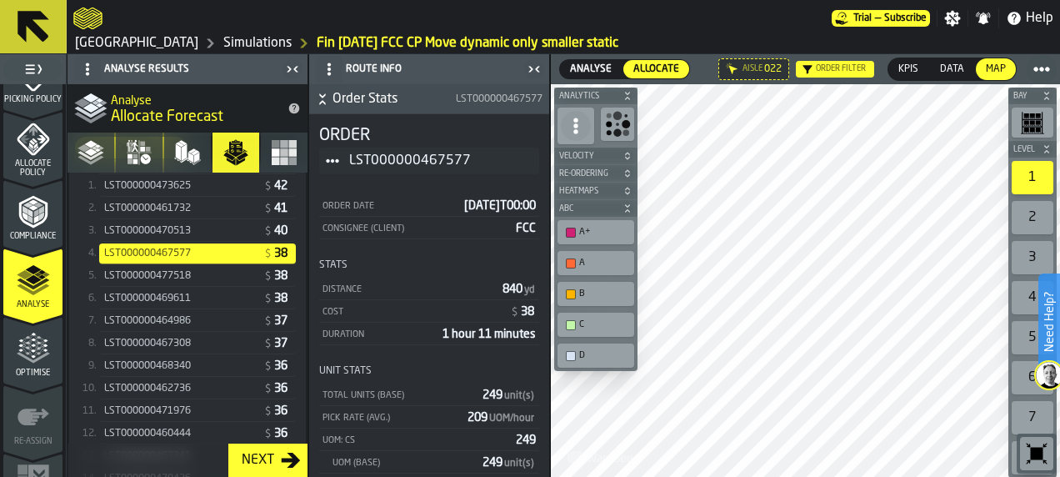
click at [109, 44] on link "[GEOGRAPHIC_DATA]" at bounding box center [136, 43] width 123 height 20
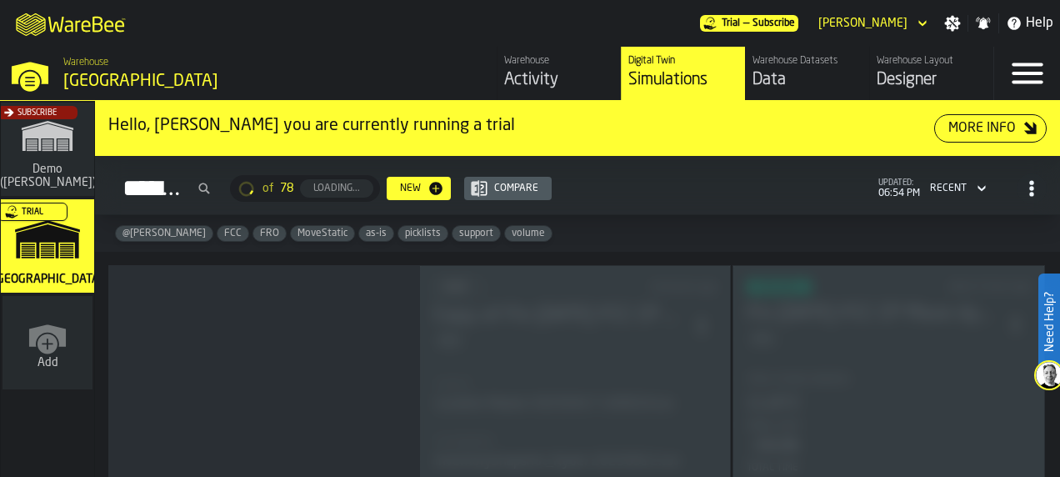
click at [914, 73] on div "Designer" at bounding box center [932, 79] width 110 height 23
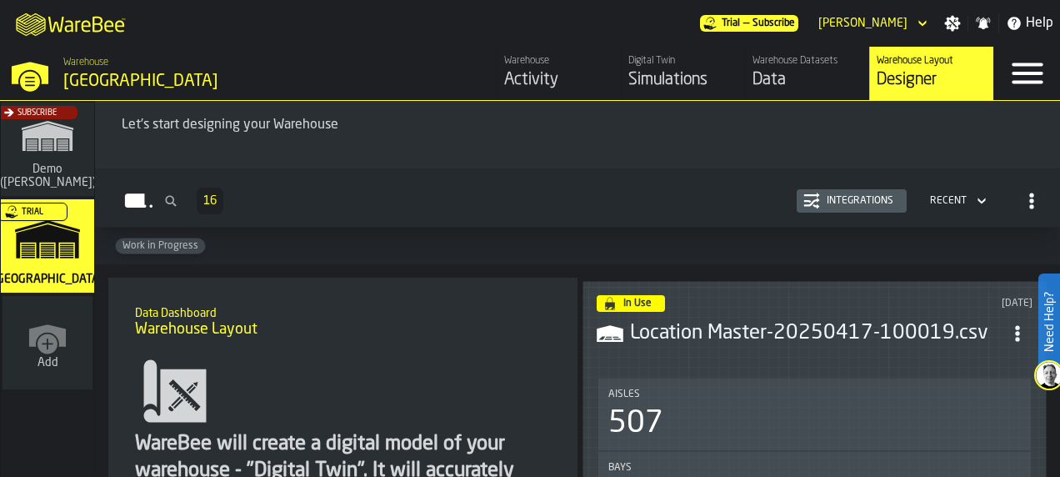
scroll to position [62, 0]
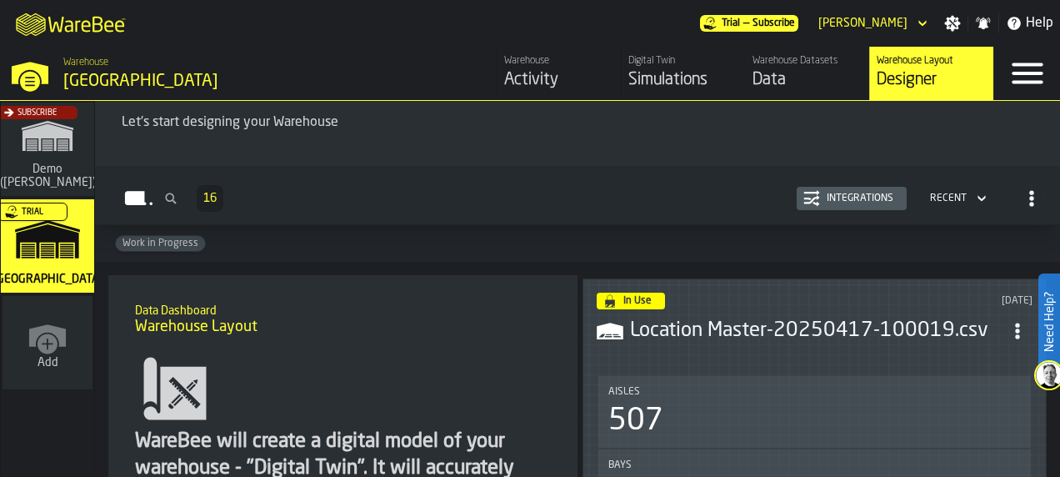
click at [1024, 204] on icon "button-Layouts" at bounding box center [1032, 198] width 17 height 17
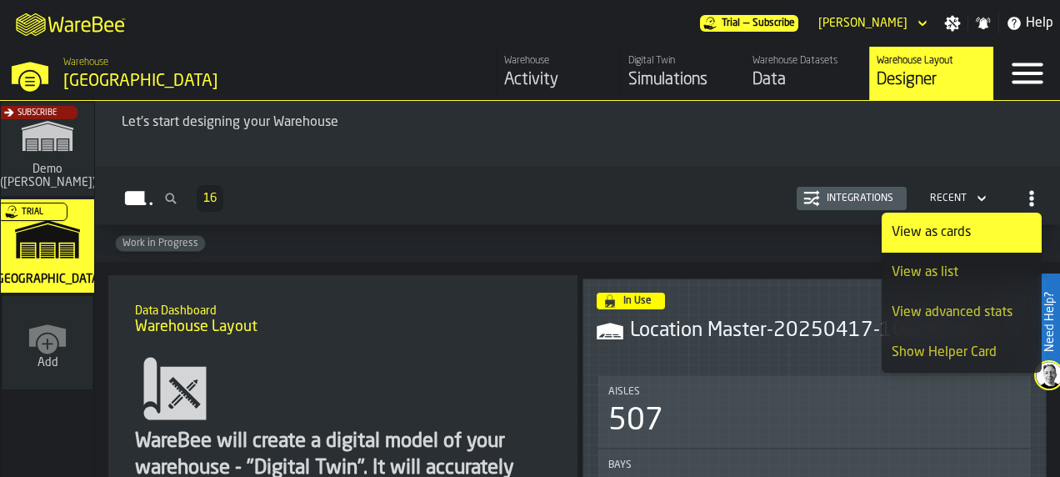
click at [978, 198] on icon "button-Layouts" at bounding box center [982, 199] width 8 height 6
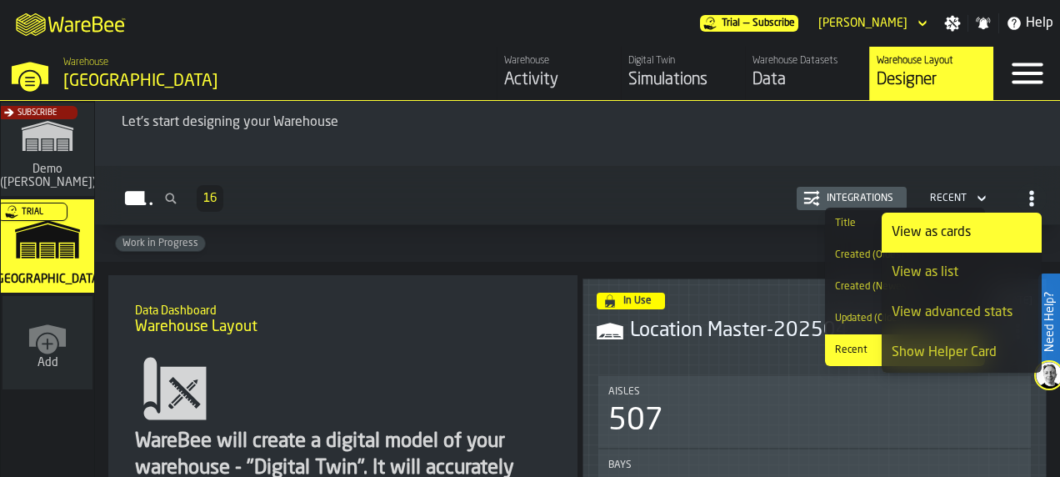
click at [762, 244] on div "Work in Progress" at bounding box center [577, 243] width 965 height 37
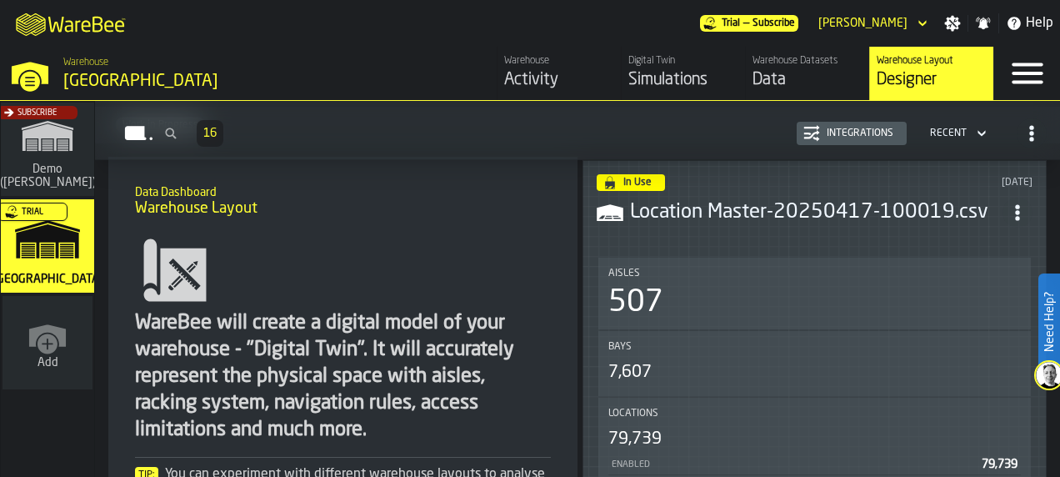
scroll to position [167, 0]
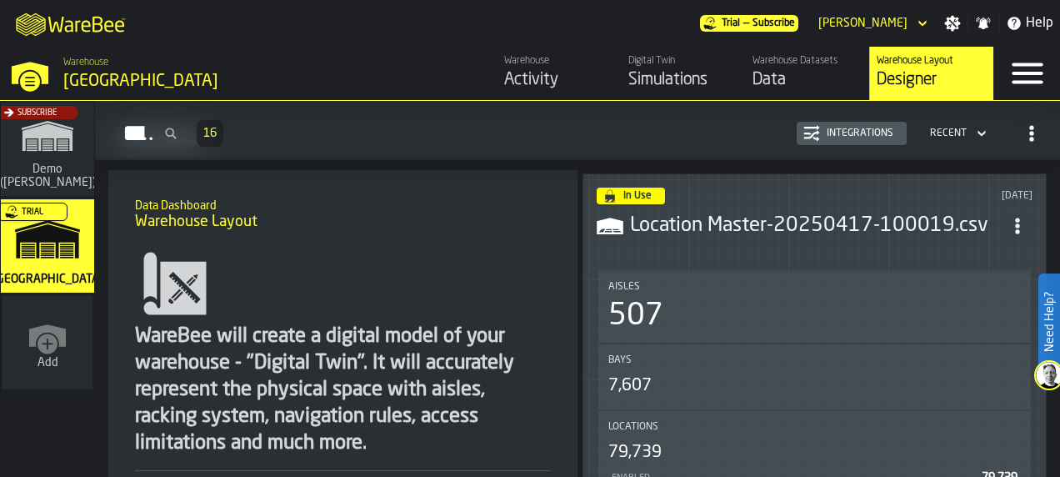
click at [1019, 222] on icon "ItemListCard-DashboardItemContainer" at bounding box center [1017, 226] width 17 height 17
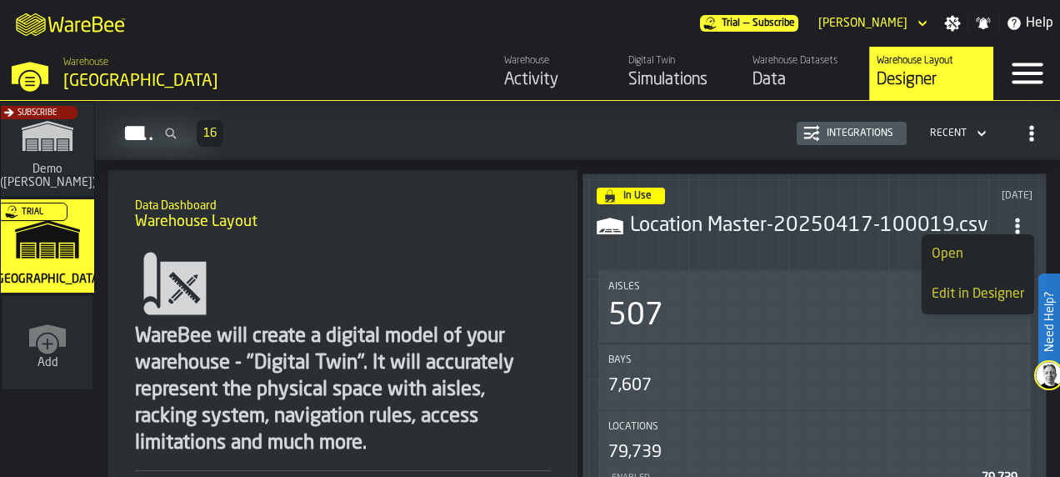
click at [453, 228] on h1 "Warehouse Layout" at bounding box center [343, 222] width 416 height 18
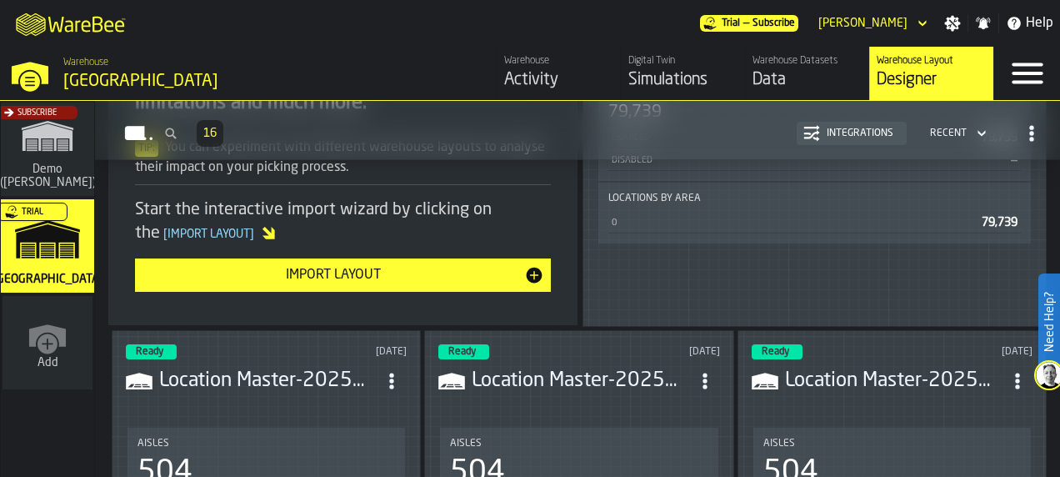
scroll to position [603, 0]
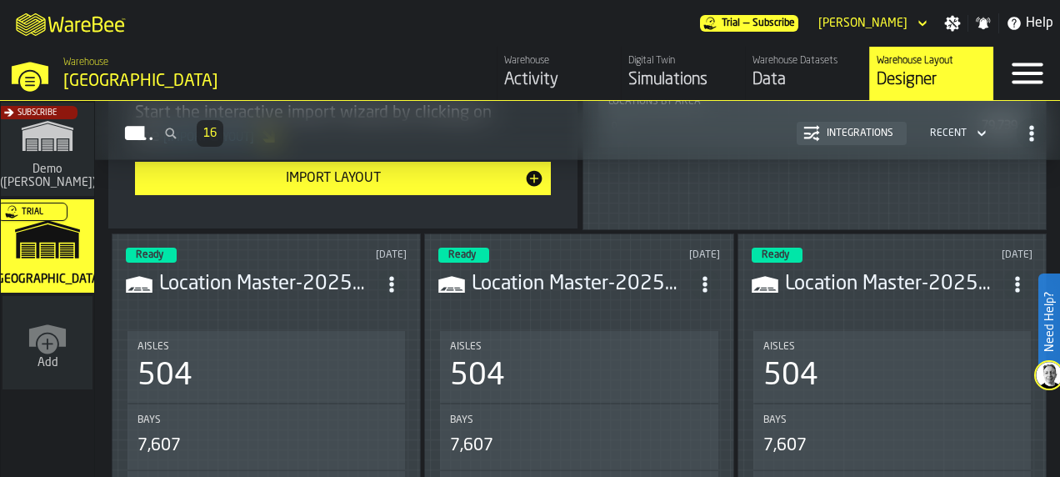
click at [393, 282] on circle "ItemListCard-DashboardItemContainer" at bounding box center [392, 284] width 4 height 4
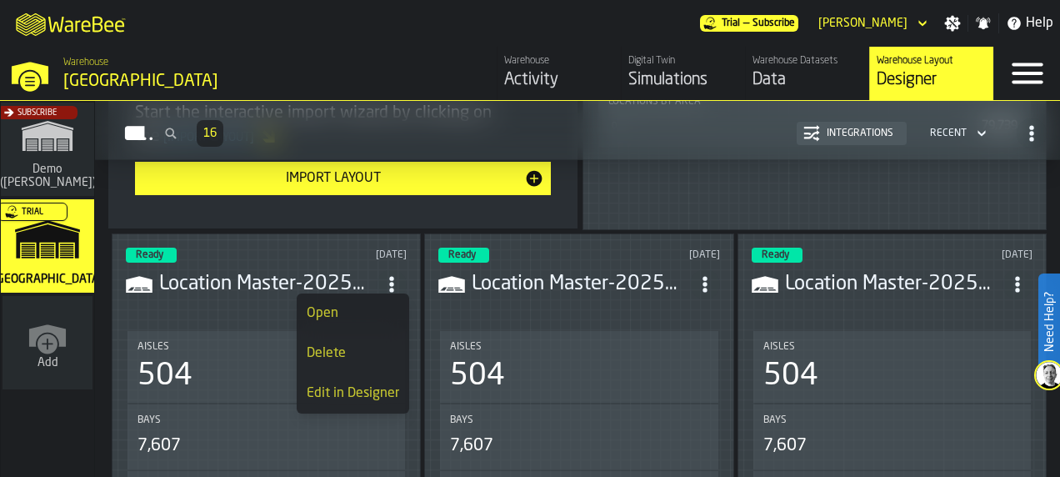
click at [370, 388] on div "Edit in Designer" at bounding box center [353, 393] width 93 height 20
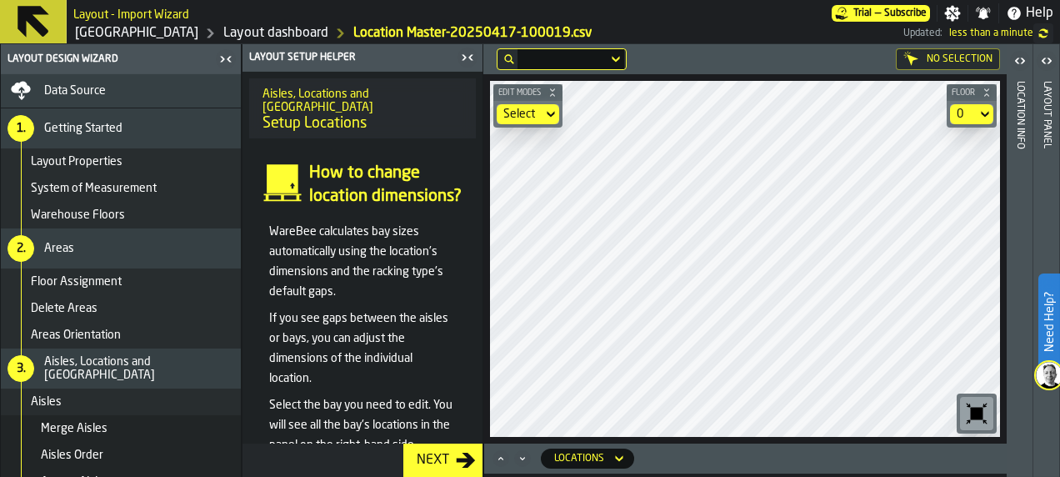
click at [551, 113] on icon at bounding box center [551, 114] width 17 height 20
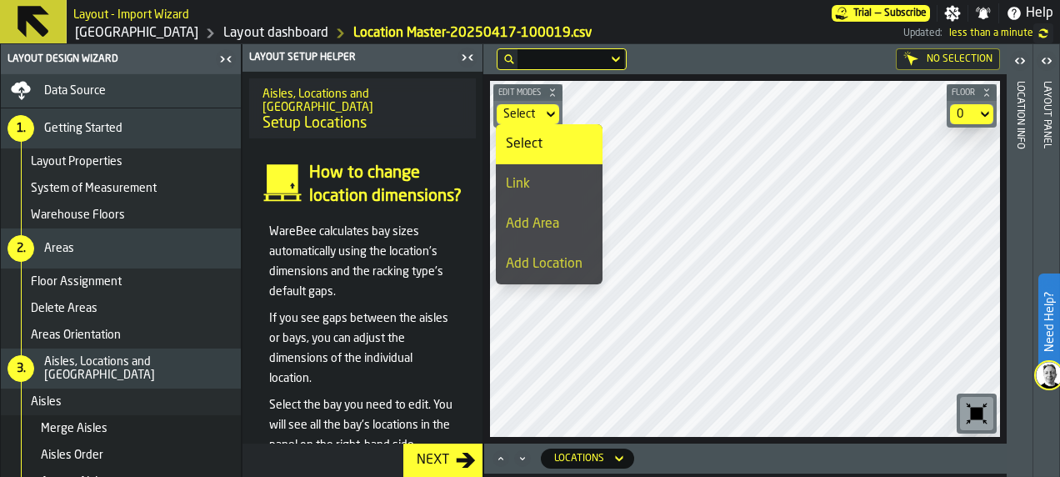
click at [223, 24] on link "Layout dashboard" at bounding box center [275, 33] width 105 height 20
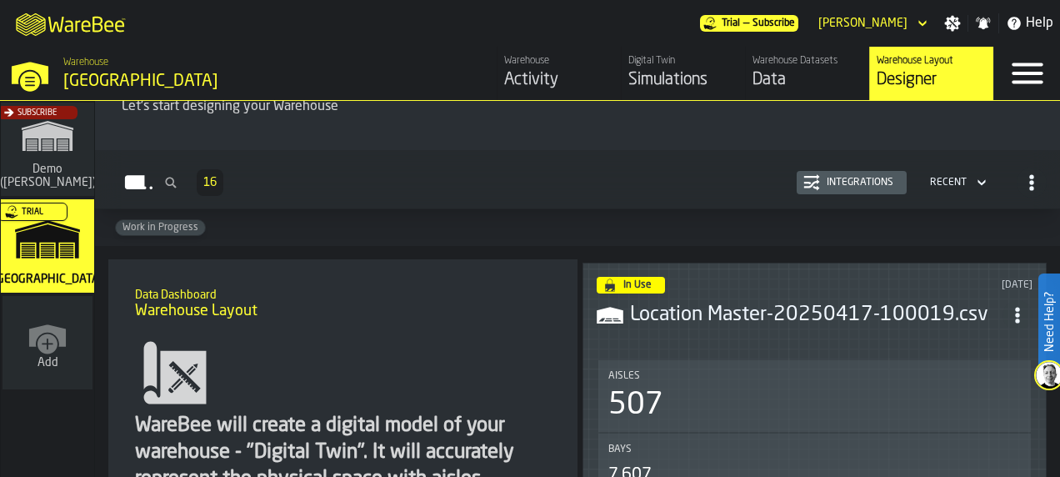
scroll to position [71, 0]
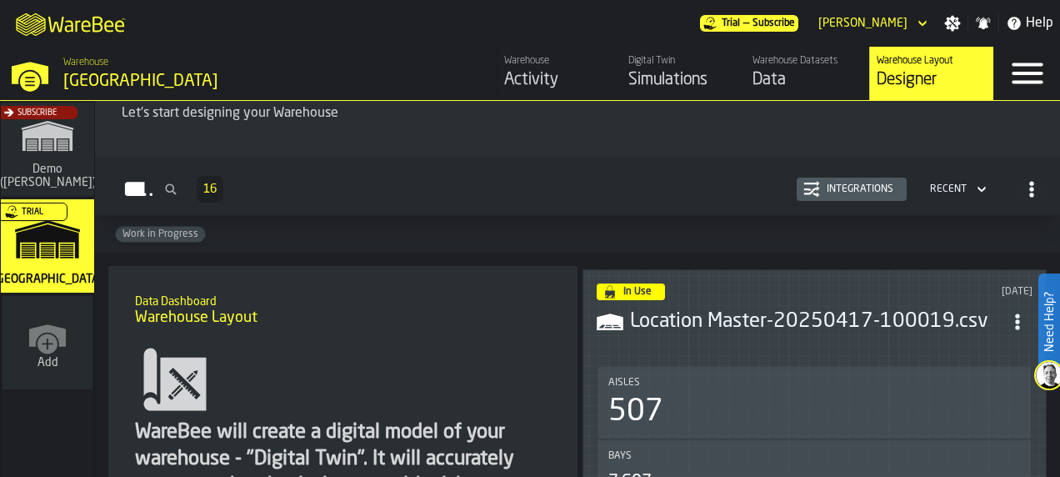
click at [930, 312] on h3 "Location Master-20250417-100019.csv" at bounding box center [816, 321] width 373 height 27
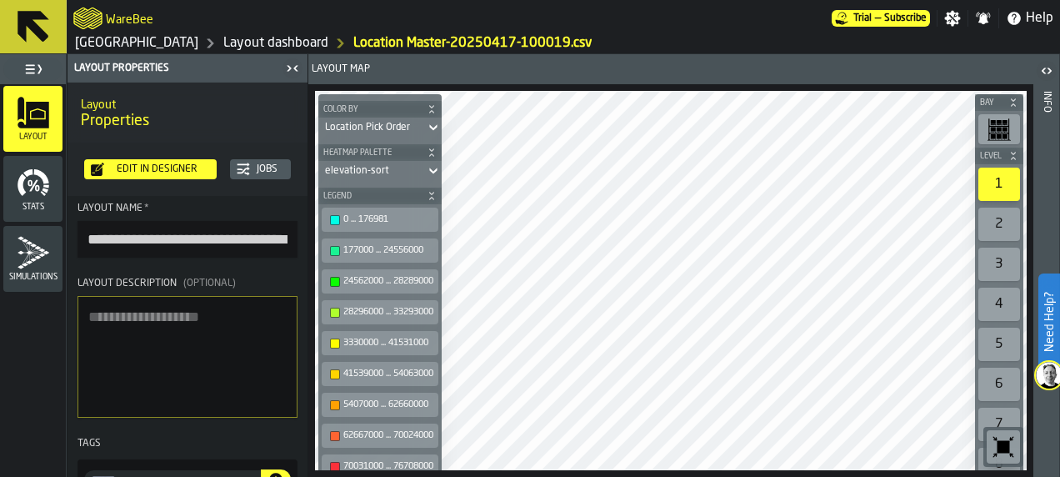
click at [184, 168] on div "Edit in Designer" at bounding box center [157, 169] width 106 height 12
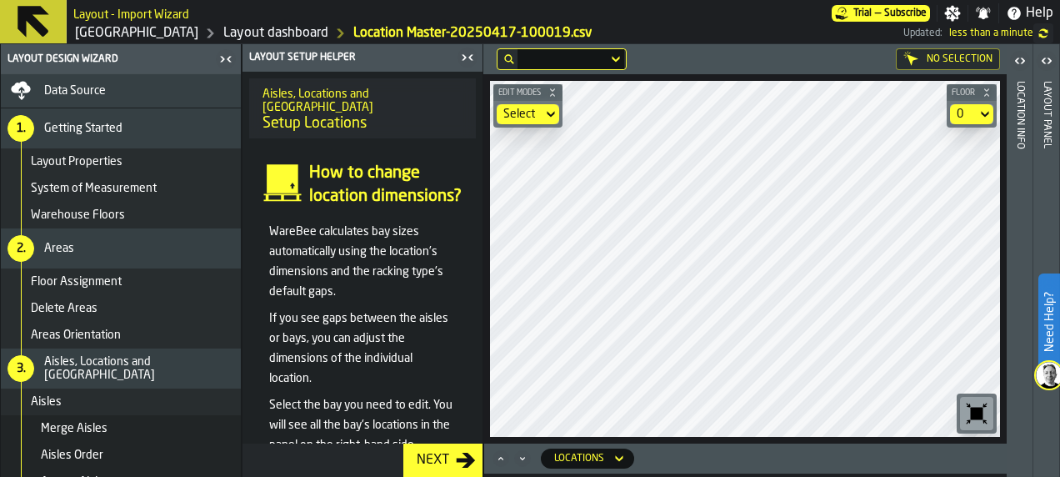
click at [522, 112] on div "Select" at bounding box center [519, 114] width 33 height 13
click at [535, 111] on div "Select" at bounding box center [519, 114] width 33 height 13
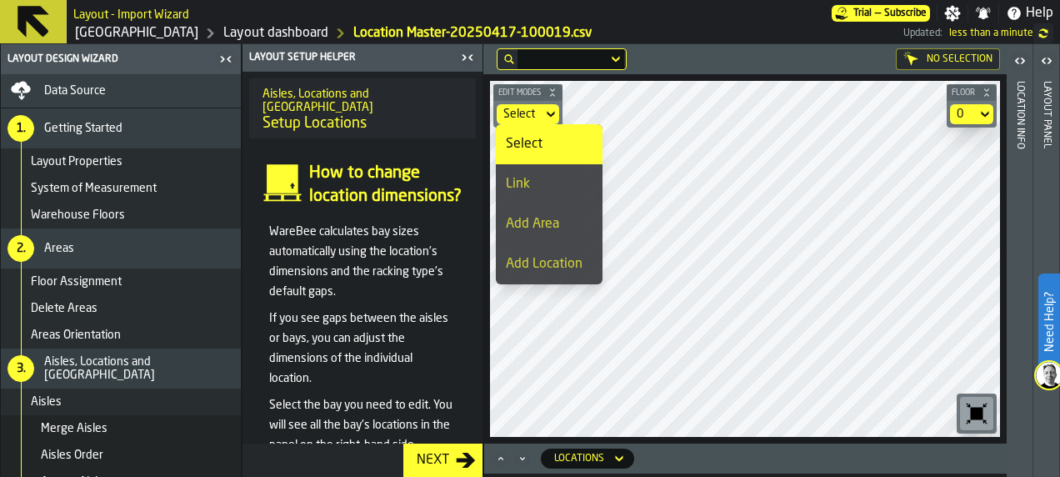
click at [547, 263] on div "Add Location" at bounding box center [549, 264] width 87 height 20
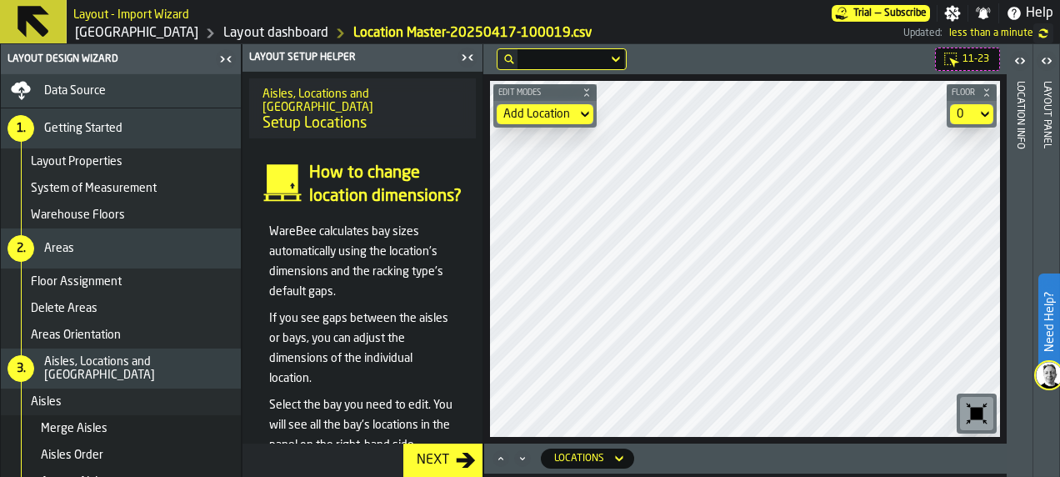
click at [611, 460] on icon at bounding box center [619, 458] width 17 height 20
click at [618, 458] on icon at bounding box center [619, 459] width 8 height 6
click at [503, 462] on icon "Maximize" at bounding box center [501, 458] width 17 height 17
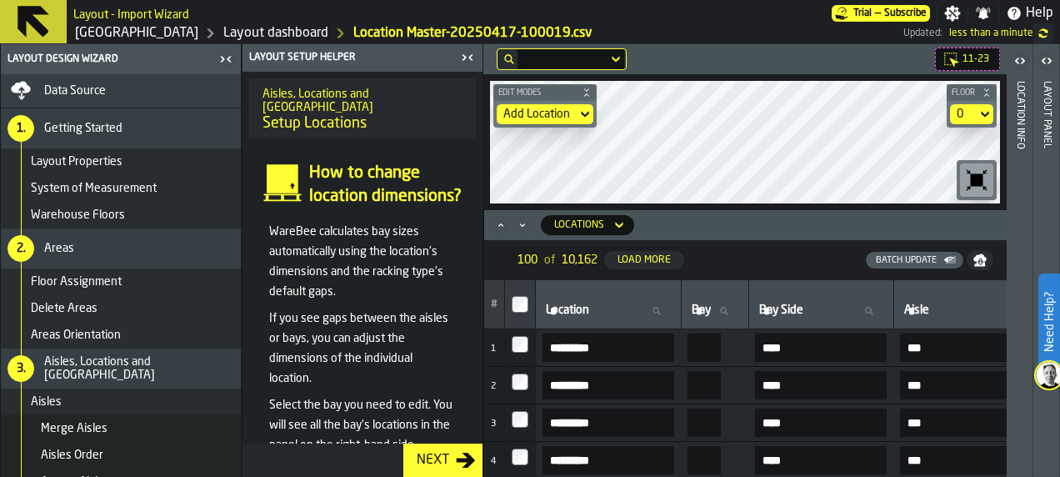
click at [611, 230] on icon at bounding box center [619, 225] width 17 height 20
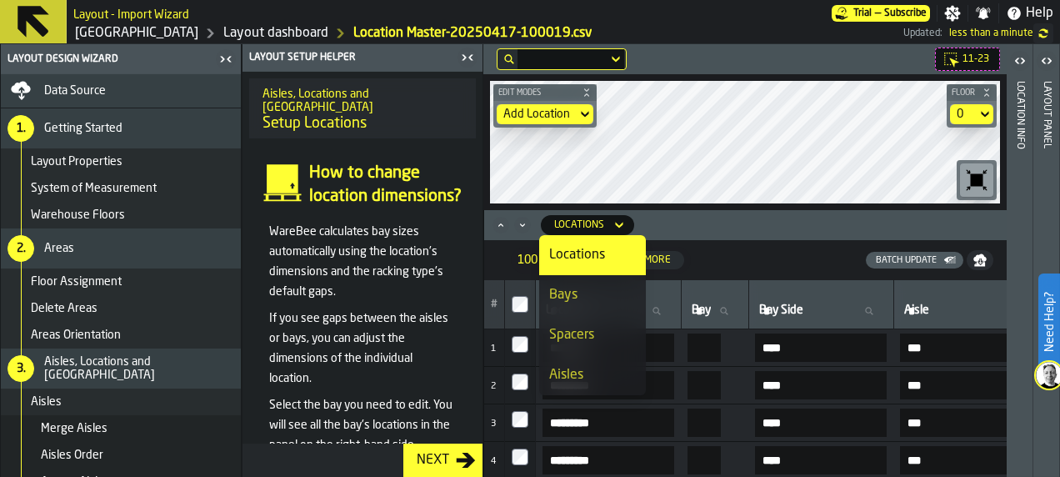
click at [509, 249] on div "100 of 10,162 Load More" at bounding box center [600, 260] width 193 height 27
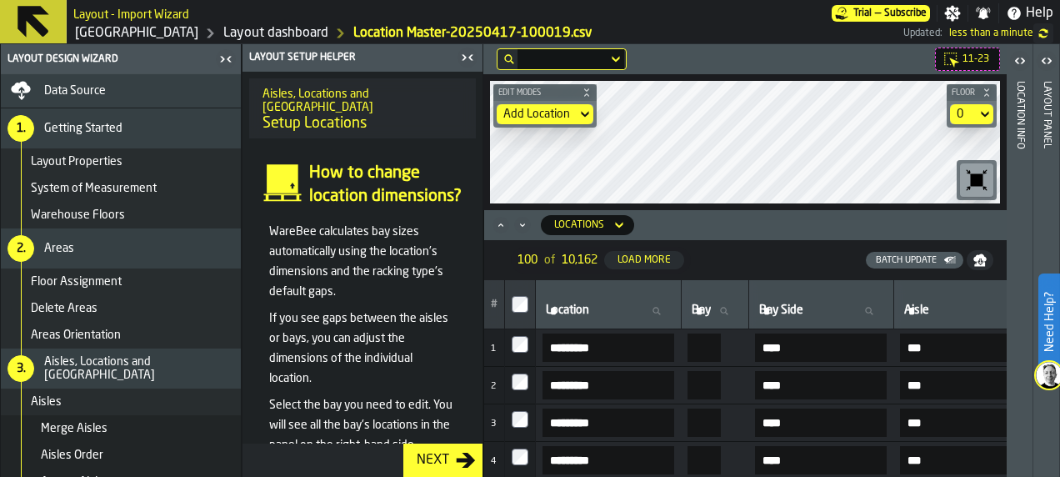
click at [579, 227] on div "Locations" at bounding box center [579, 225] width 50 height 12
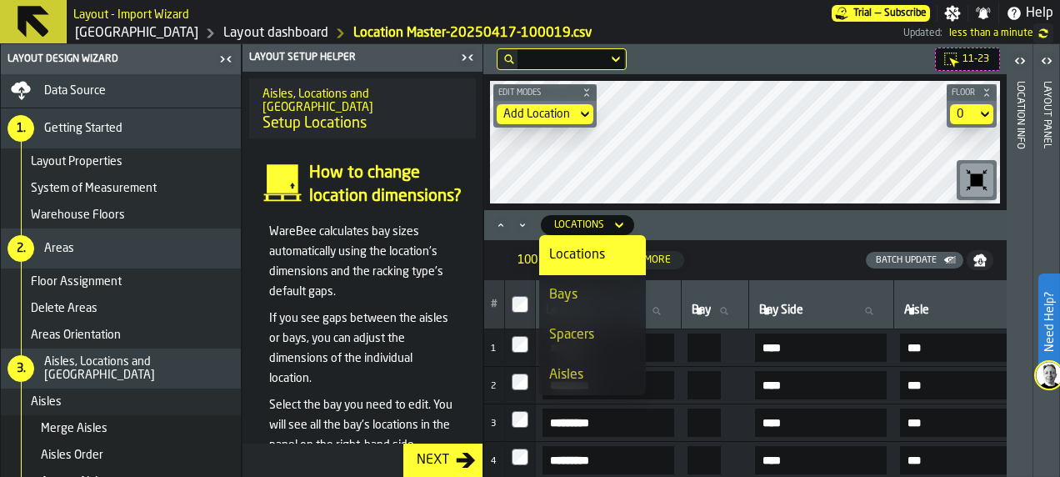
click at [522, 225] on icon "Minimize" at bounding box center [522, 224] width 4 height 3
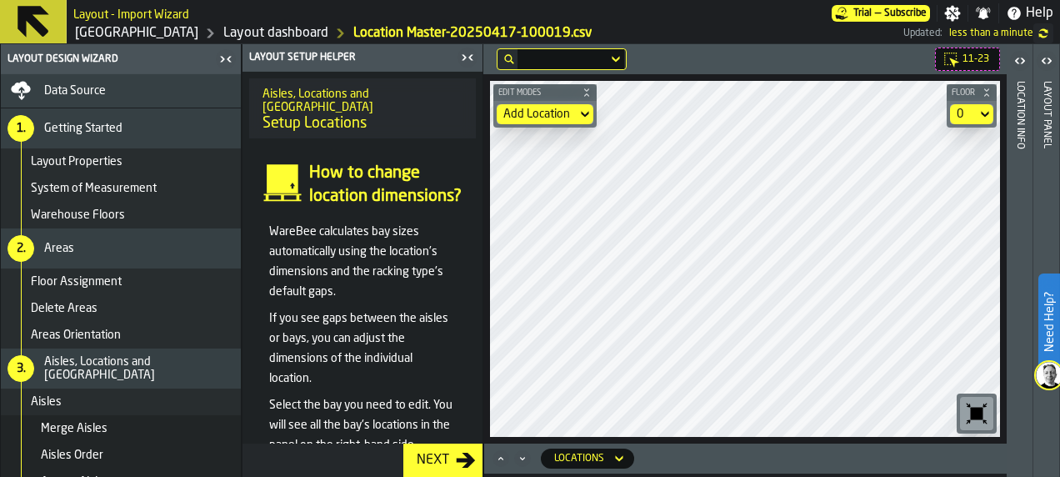
click at [458, 448] on button "Next" at bounding box center [442, 459] width 79 height 33
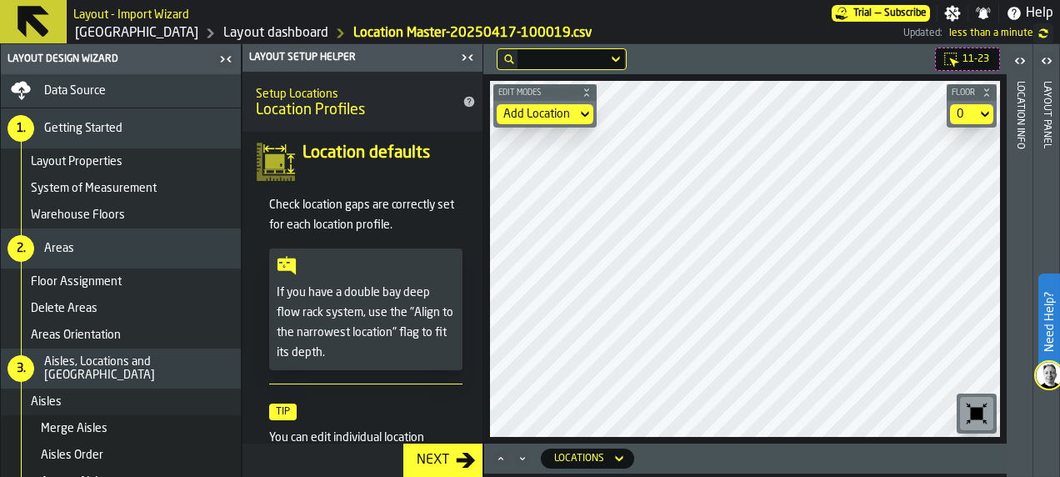
click at [431, 453] on div "Next" at bounding box center [433, 460] width 46 height 20
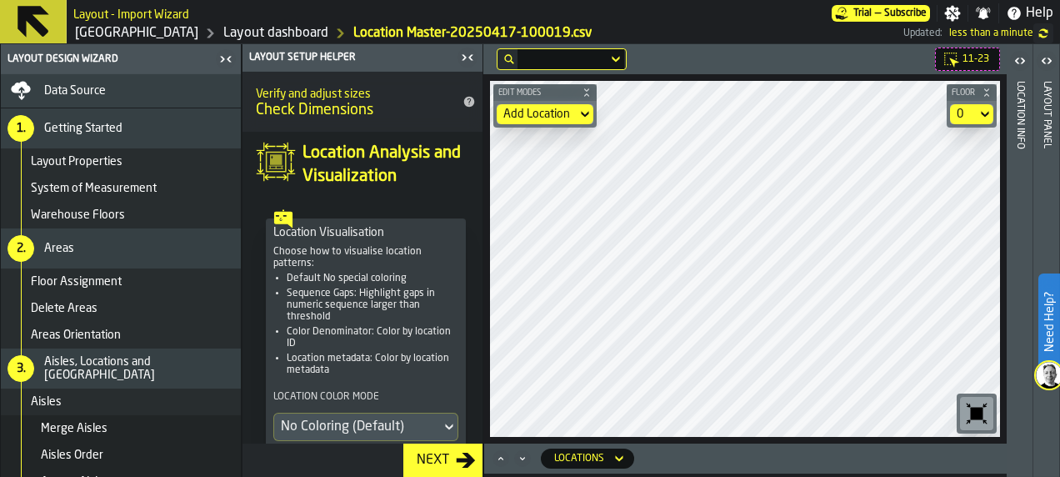
click at [431, 453] on div "Next" at bounding box center [433, 460] width 46 height 20
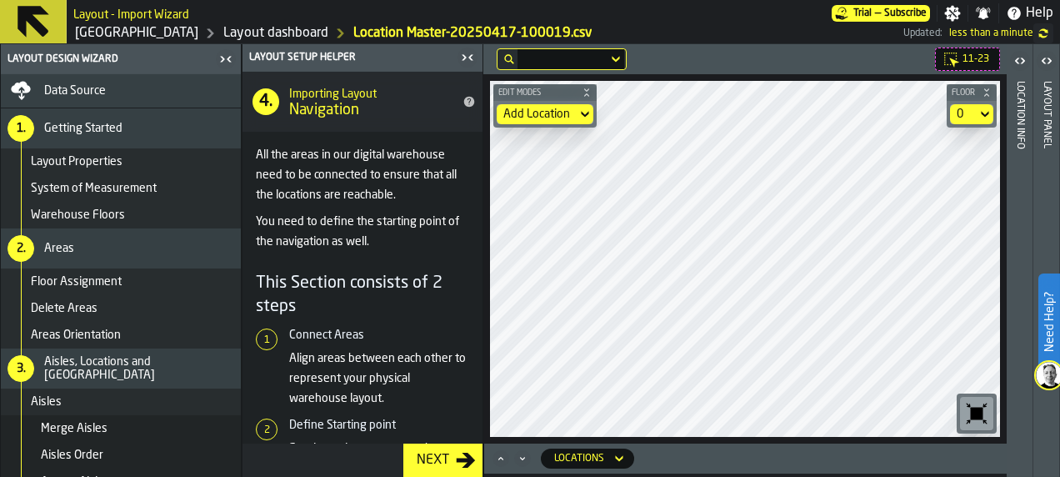
click at [427, 458] on div "Next" at bounding box center [433, 460] width 46 height 20
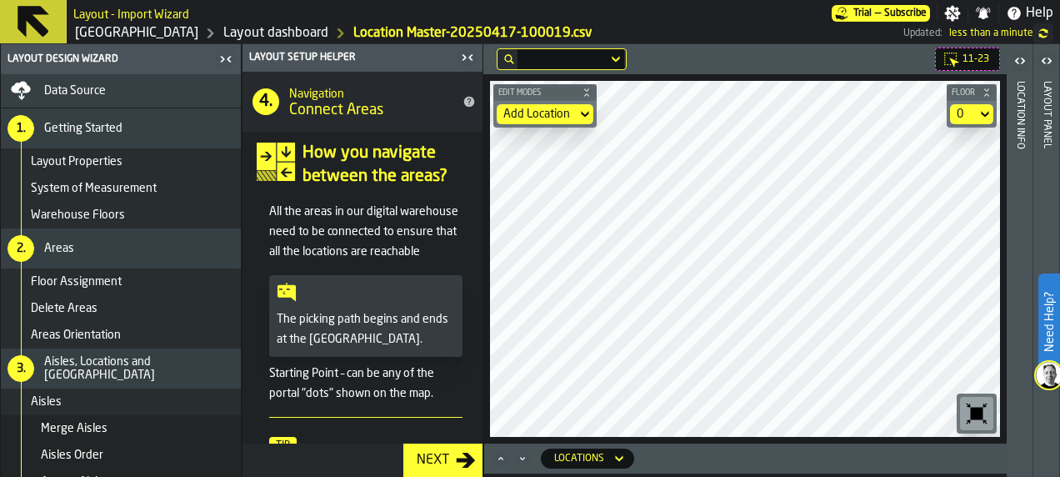
click at [427, 458] on div "Next" at bounding box center [433, 460] width 46 height 20
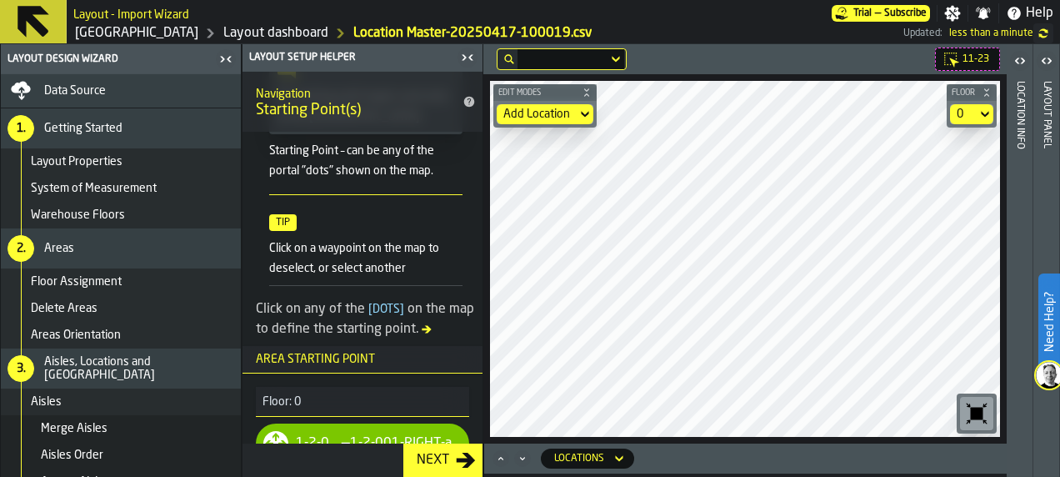
scroll to position [233, 0]
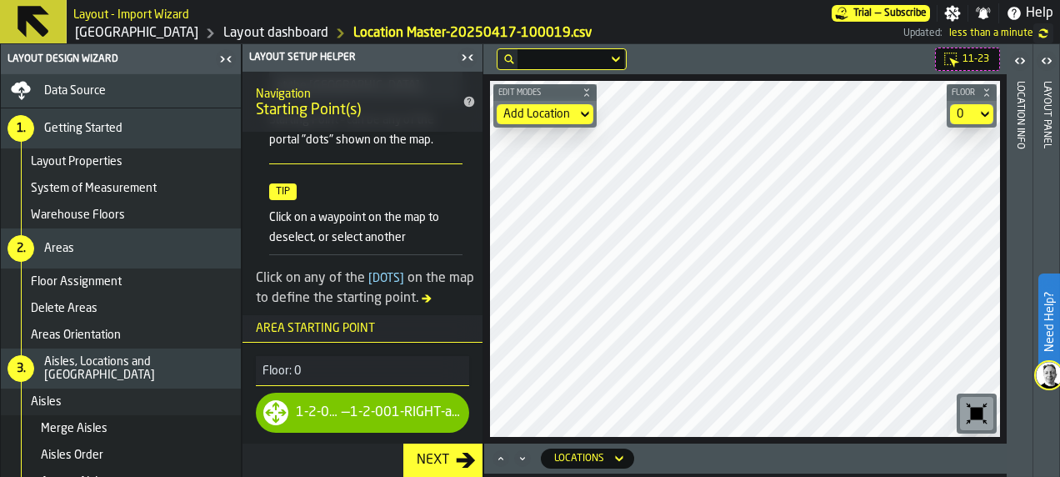
click at [457, 457] on icon "button-Next" at bounding box center [466, 460] width 20 height 20
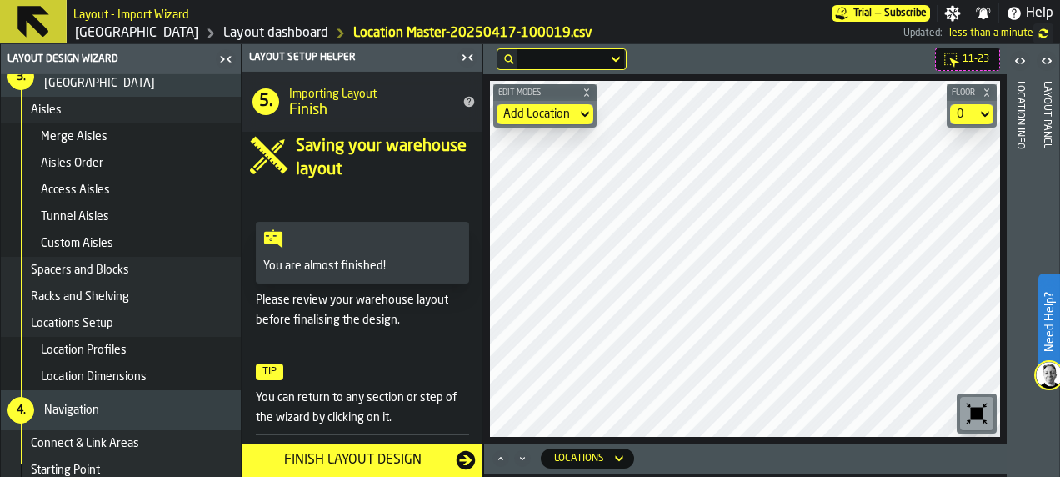
scroll to position [292, 0]
click at [82, 317] on span "Locations Setup" at bounding box center [72, 323] width 83 height 13
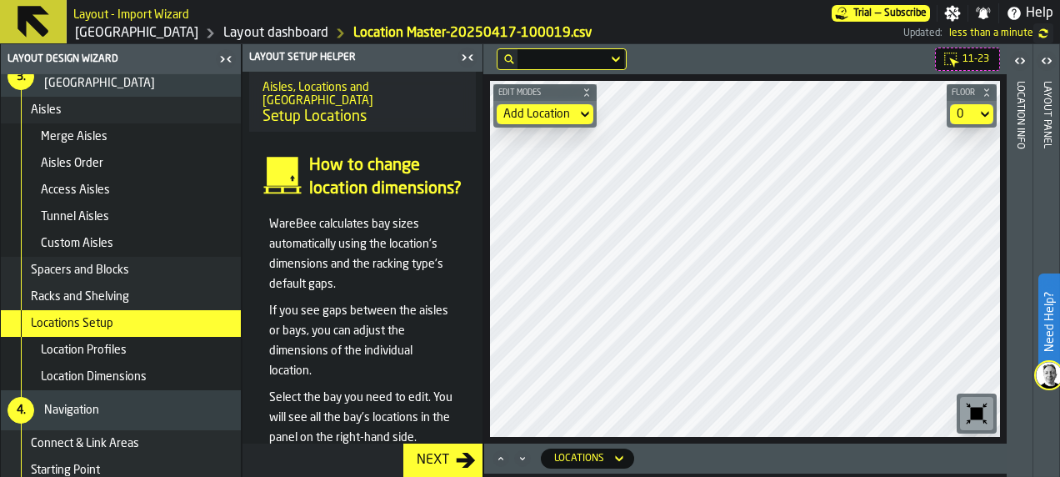
scroll to position [9, 0]
click at [546, 115] on div "Add Location" at bounding box center [536, 114] width 67 height 13
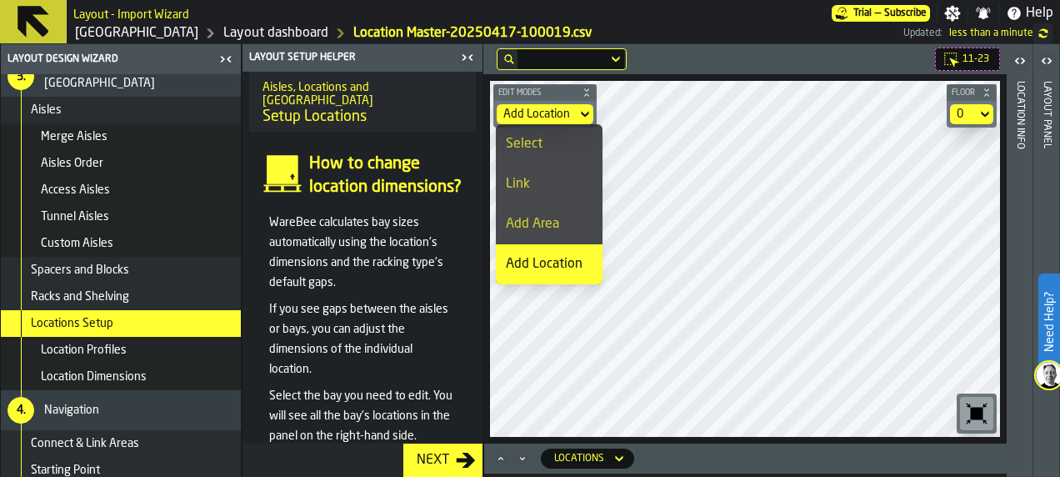
click at [558, 256] on div "Add Location" at bounding box center [549, 264] width 87 height 20
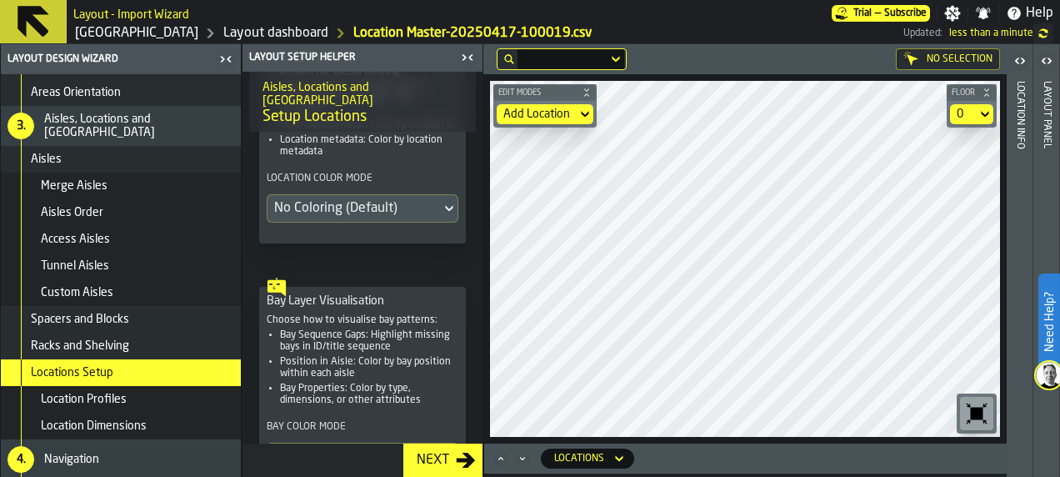
scroll to position [744, 0]
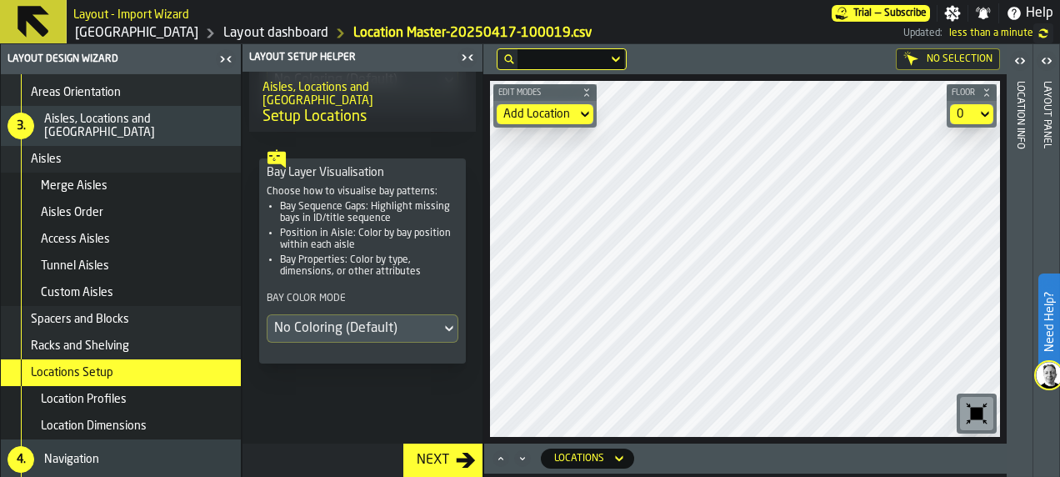
click at [435, 460] on div "Next" at bounding box center [433, 460] width 46 height 20
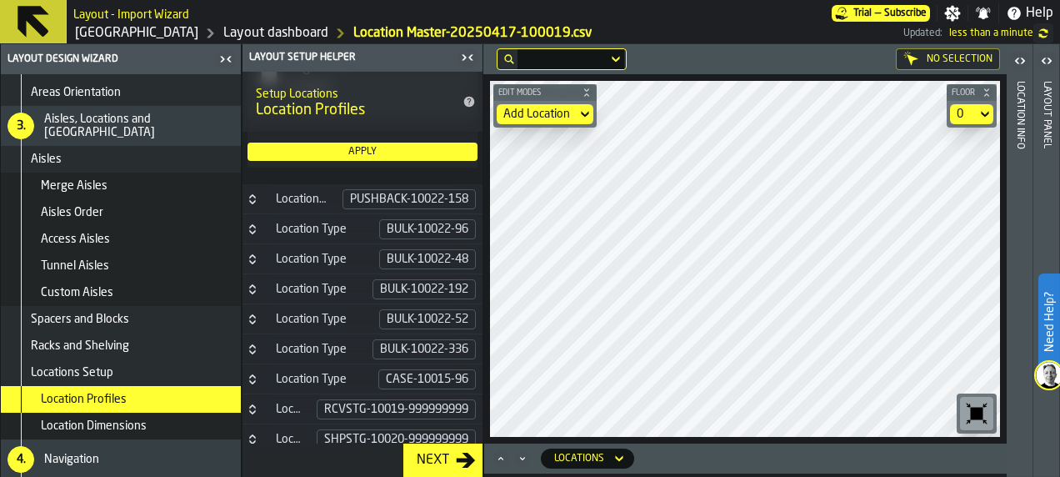
scroll to position [1305, 0]
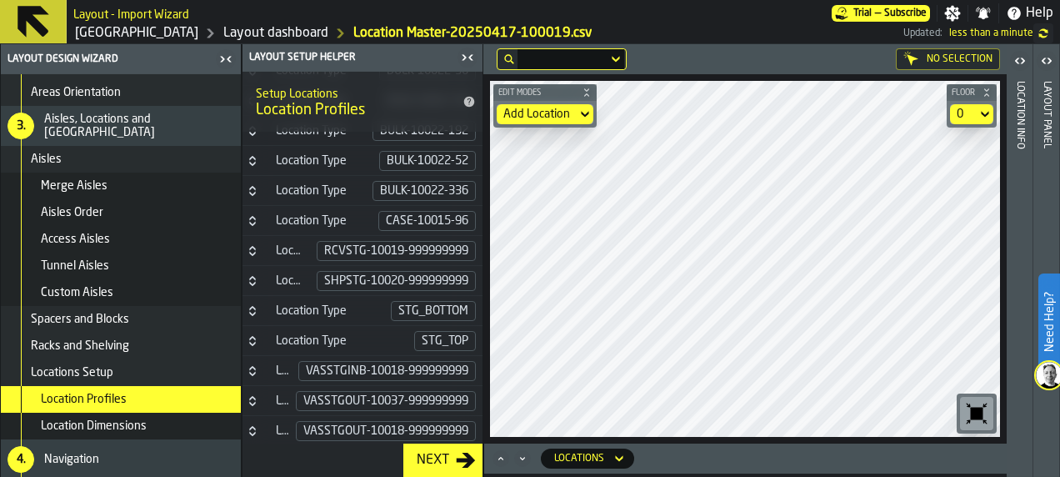
click at [452, 468] on div "Next" at bounding box center [433, 460] width 46 height 20
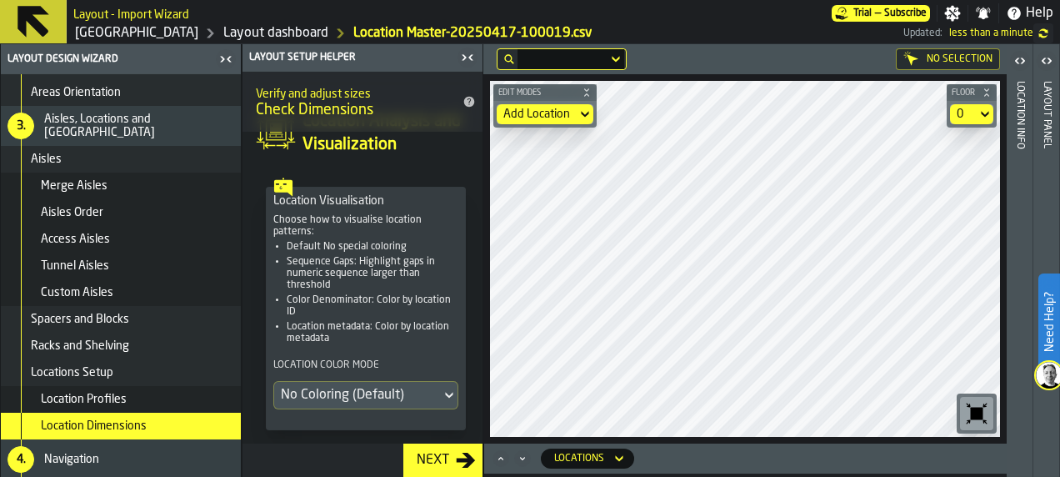
scroll to position [0, 0]
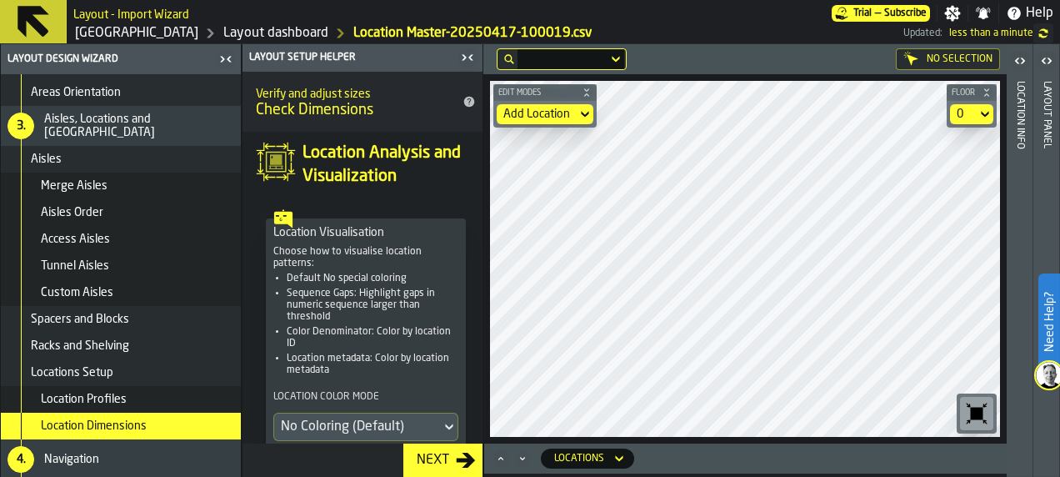
click at [450, 454] on div "Next" at bounding box center [433, 460] width 46 height 20
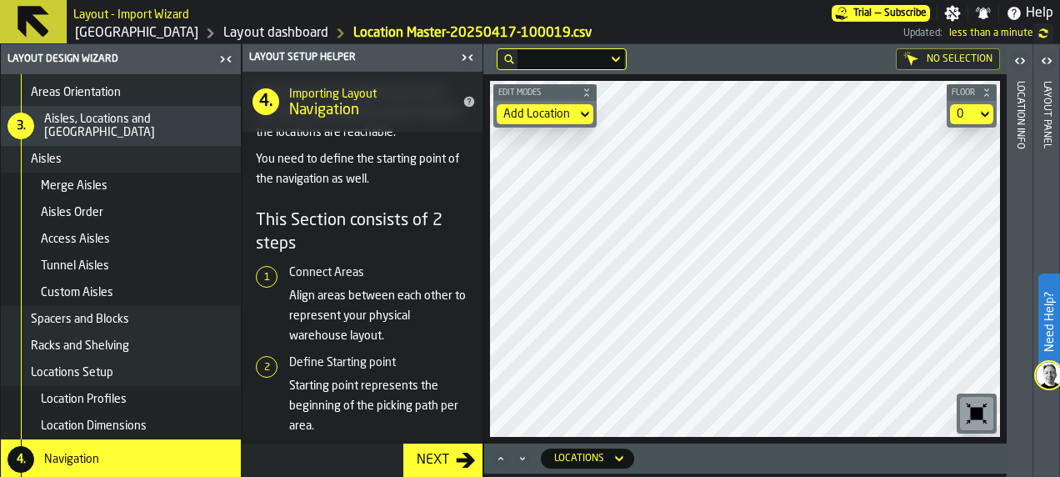
scroll to position [81, 0]
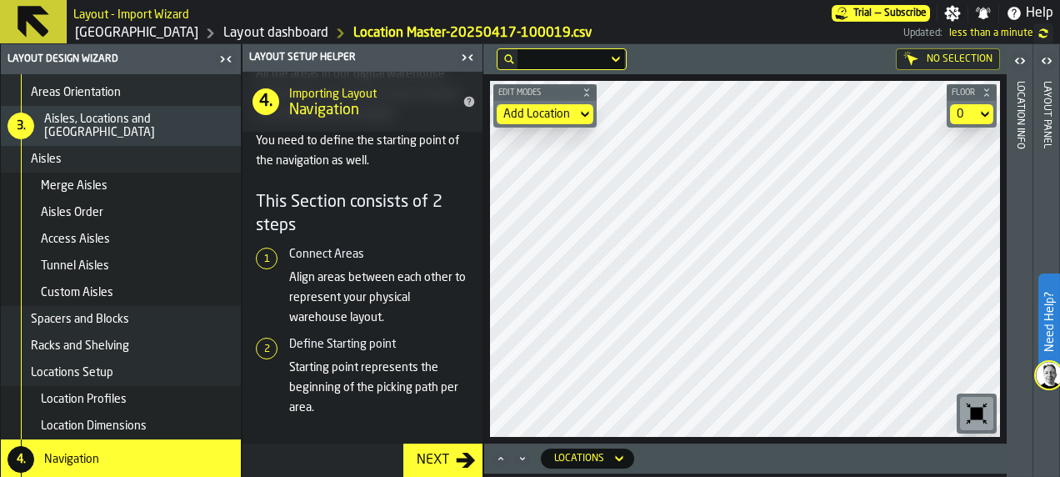
click at [463, 105] on icon "title-Navigation" at bounding box center [469, 101] width 13 height 13
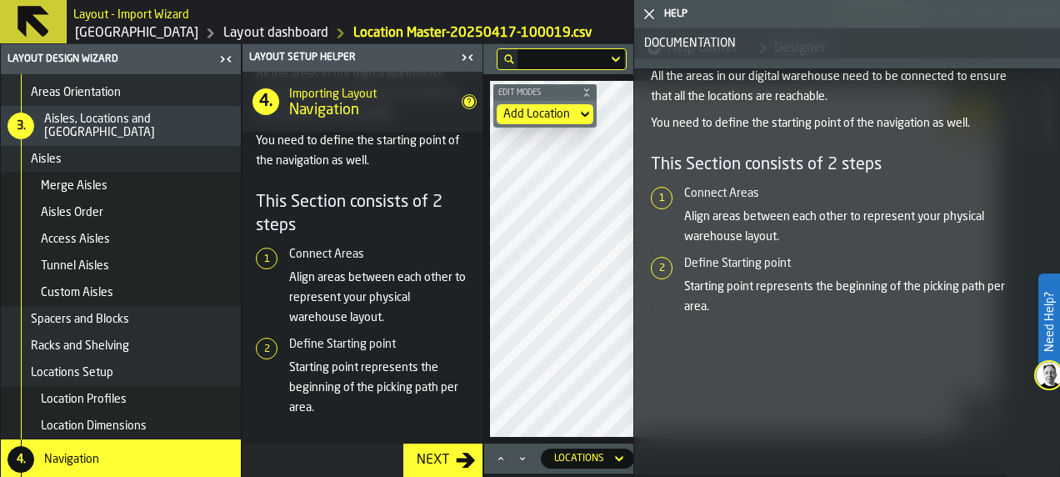
scroll to position [0, 0]
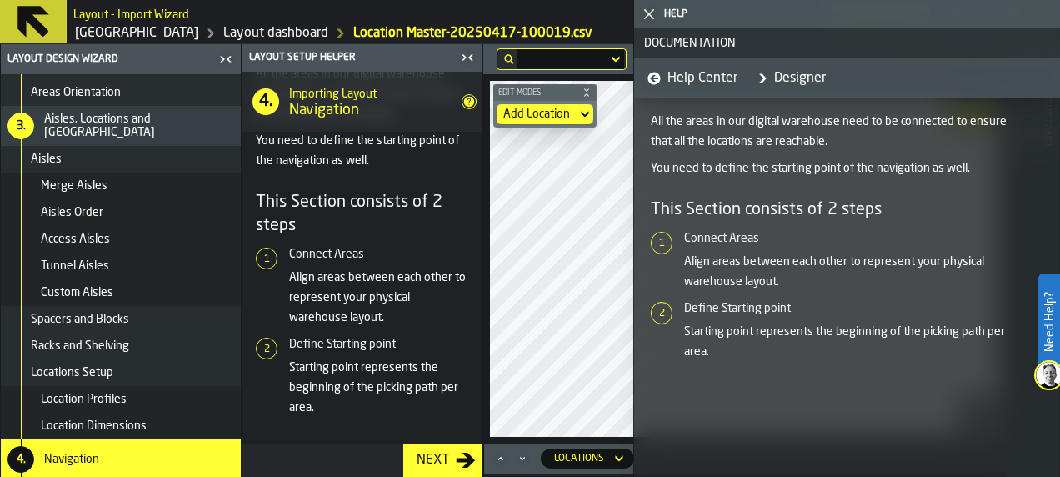
click at [707, 78] on span "Help Center" at bounding box center [703, 78] width 70 height 20
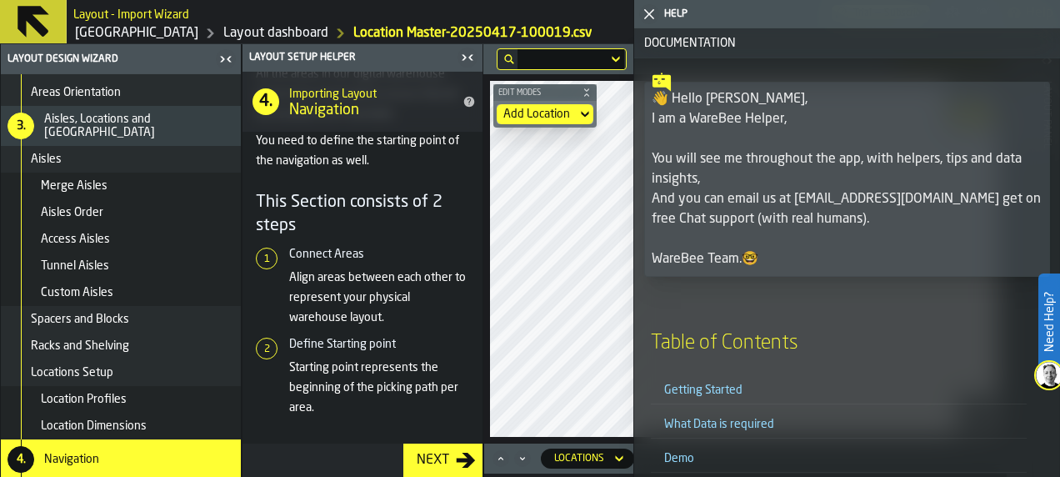
drag, startPoint x: 646, startPoint y: 15, endPoint x: 760, endPoint y: 290, distance: 297.8
click at [755, 223] on aside "Help Documentation 👋 Hello [PERSON_NAME], I am a WareBee Helper, You will see m…" at bounding box center [846, 238] width 427 height 477
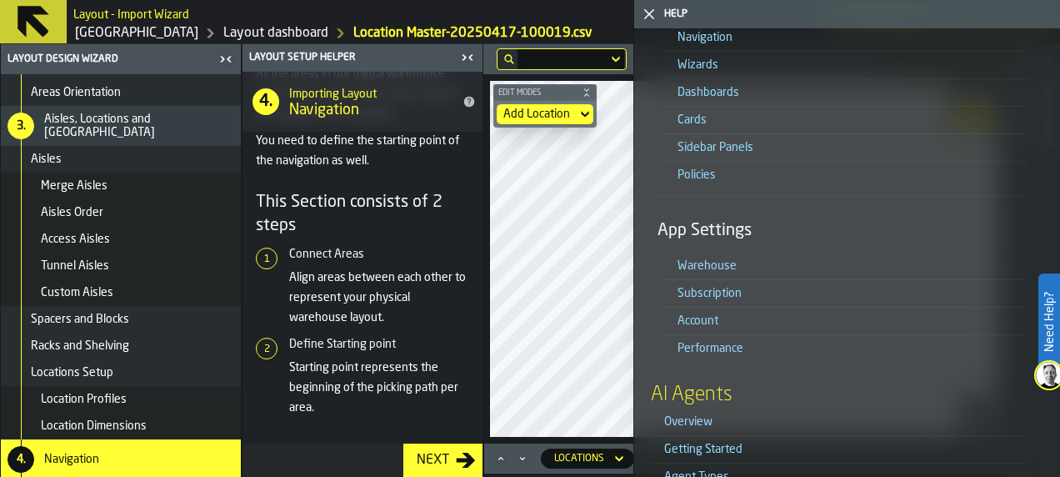
scroll to position [544, 0]
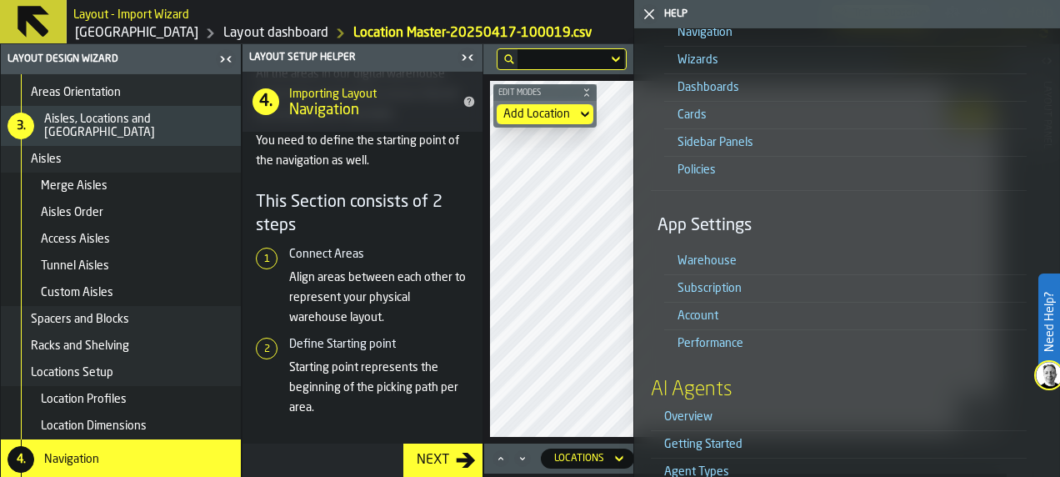
click at [691, 256] on link "Warehouse" at bounding box center [707, 261] width 59 height 12
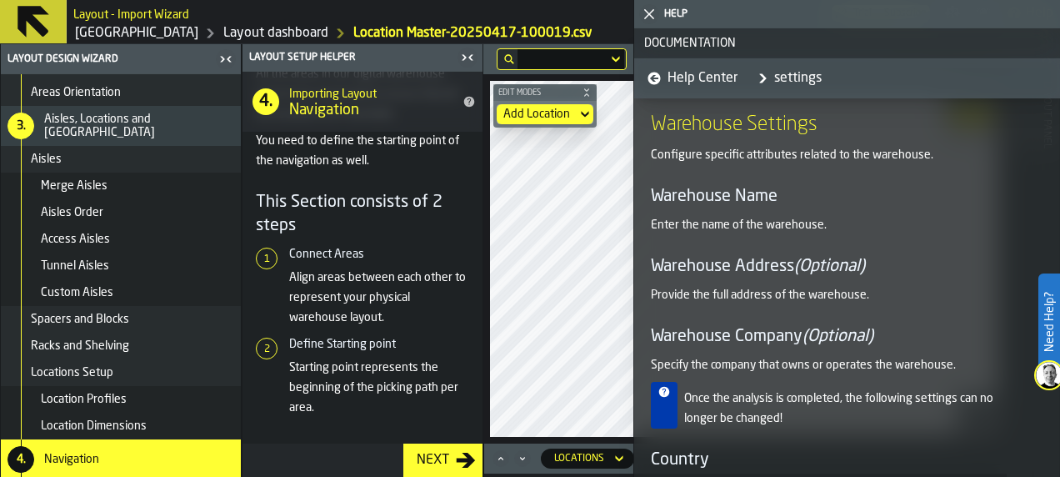
click at [692, 81] on span "Help Center" at bounding box center [703, 78] width 70 height 20
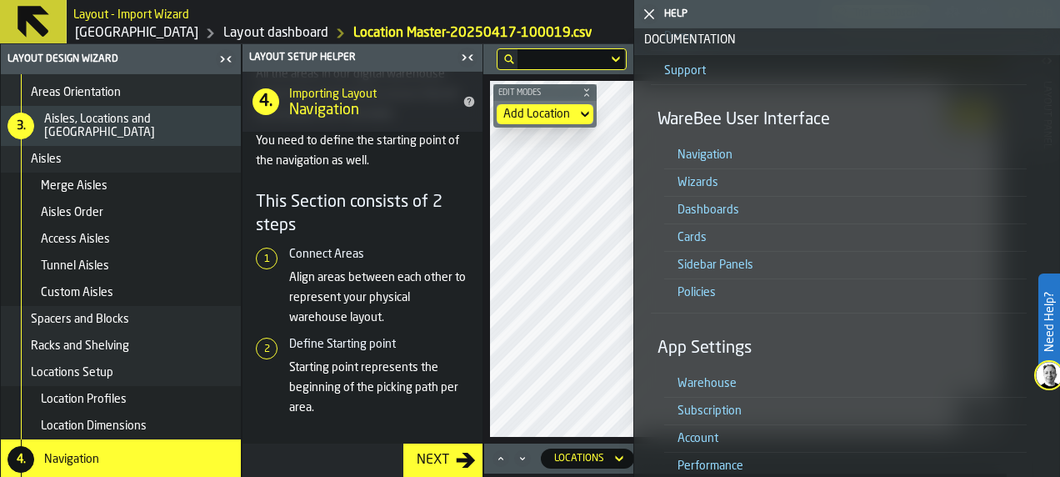
scroll to position [548, 0]
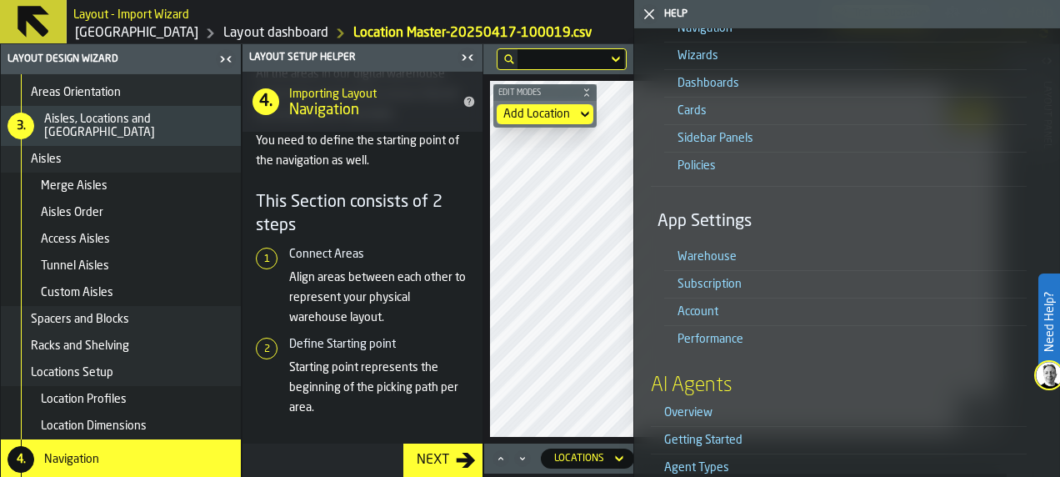
click at [722, 259] on link "Warehouse" at bounding box center [707, 257] width 59 height 12
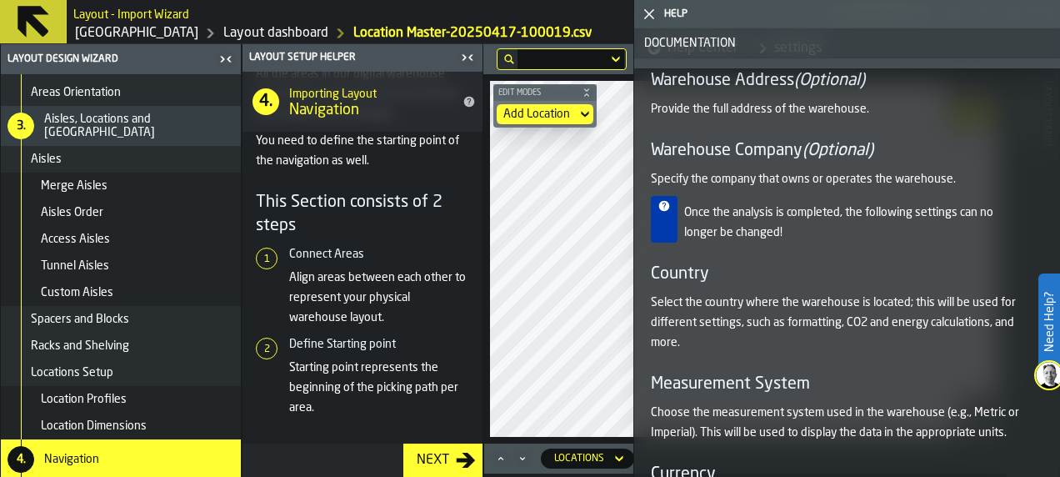
scroll to position [452, 0]
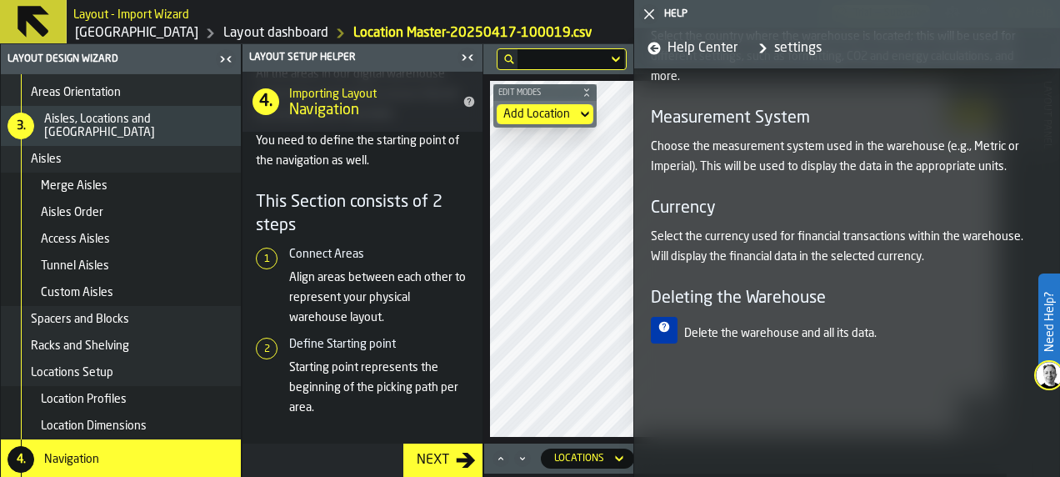
click at [645, 16] on icon "button-toggle-Close me" at bounding box center [649, 14] width 20 height 20
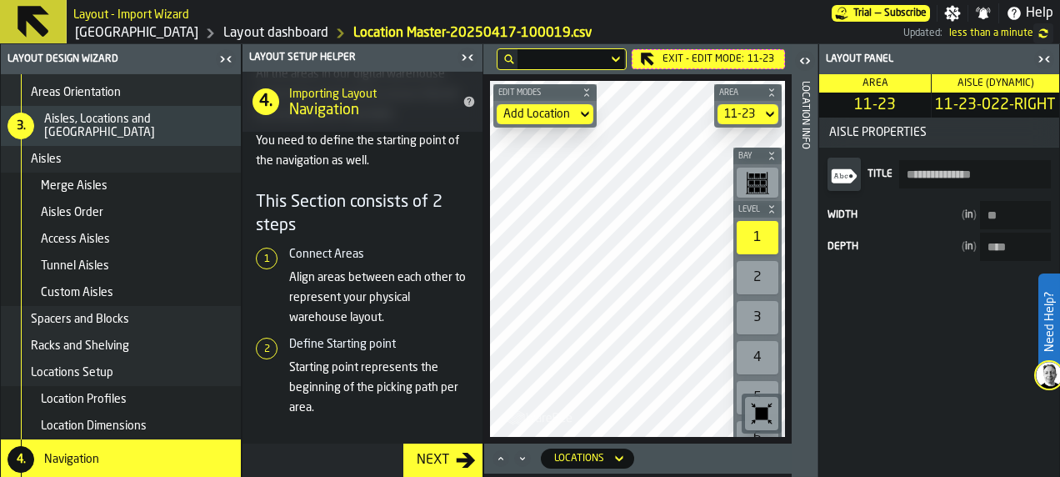
click at [617, 457] on icon at bounding box center [619, 458] width 17 height 20
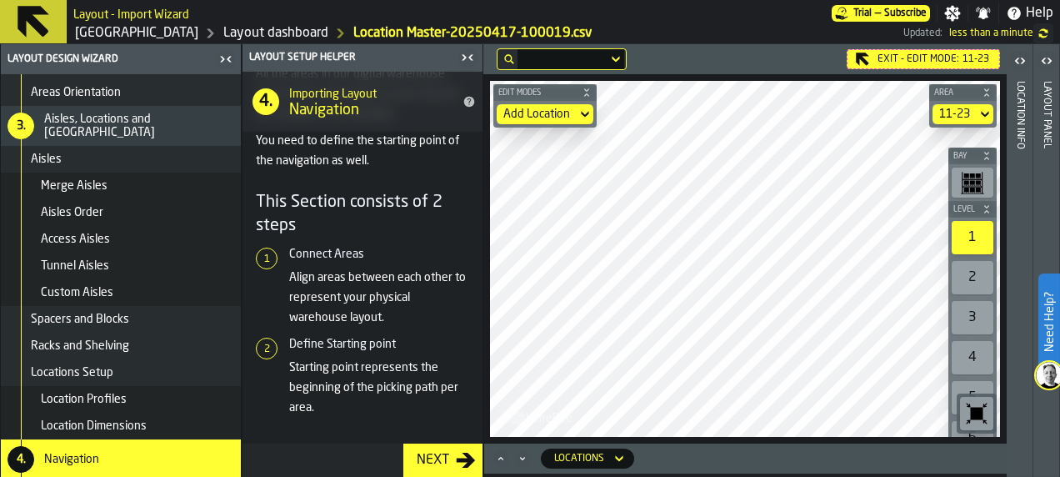
click at [1043, 65] on icon "button-toggle-Open" at bounding box center [1047, 61] width 20 height 20
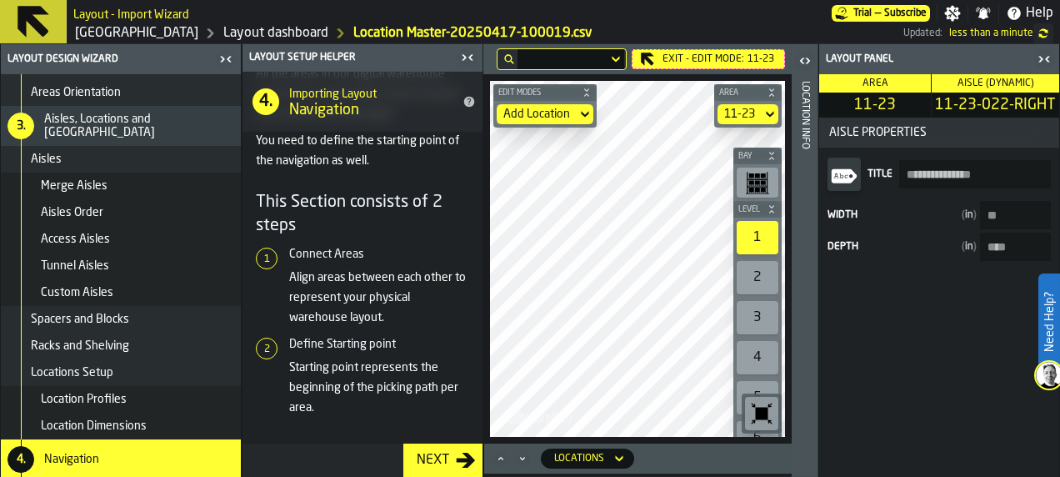
click at [1016, 231] on div "Width ( in ) ** Depth ( in ) ****" at bounding box center [939, 231] width 227 height 60
click at [874, 80] on span "Area" at bounding box center [876, 83] width 26 height 10
click at [975, 82] on span "Aisle (Dynamic)" at bounding box center [996, 83] width 77 height 10
click at [760, 342] on div "Edit Modes Add Location Area 11-23 Bay Level 1 2 3 4 5 6 7 M A K I N G W A R E …" at bounding box center [637, 258] width 308 height 369
click at [224, 32] on link "Layout dashboard" at bounding box center [275, 33] width 105 height 20
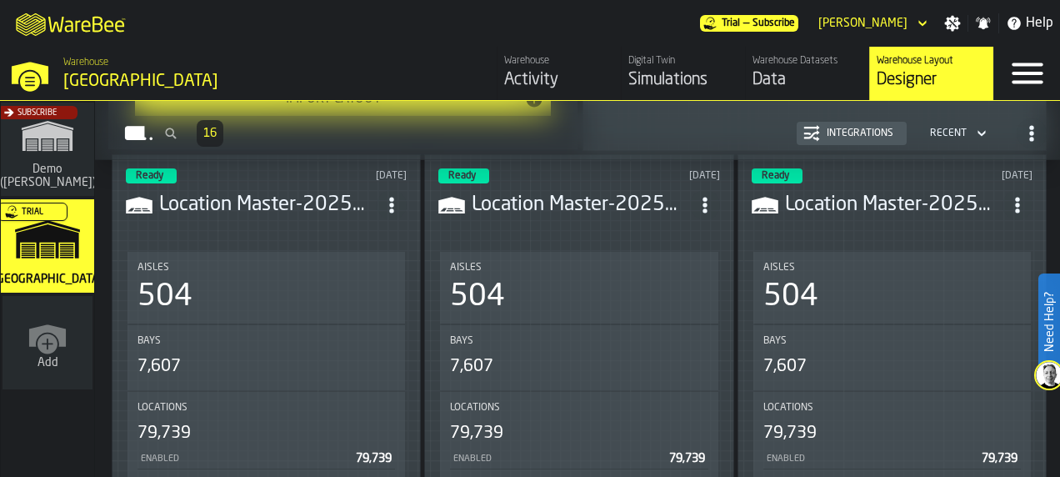
scroll to position [686, 0]
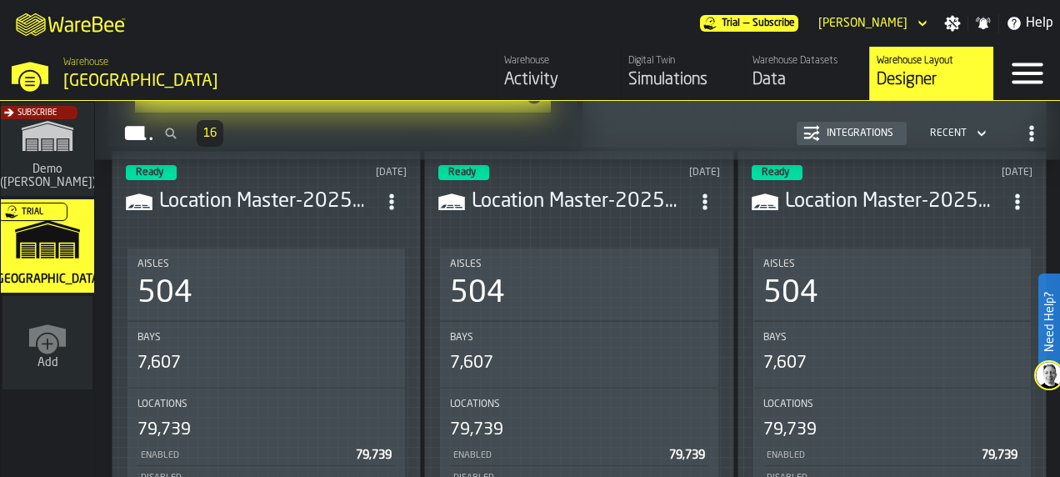
click at [323, 212] on header "Ready [DATE] Location Master-20250417-100019.csv" at bounding box center [266, 198] width 281 height 67
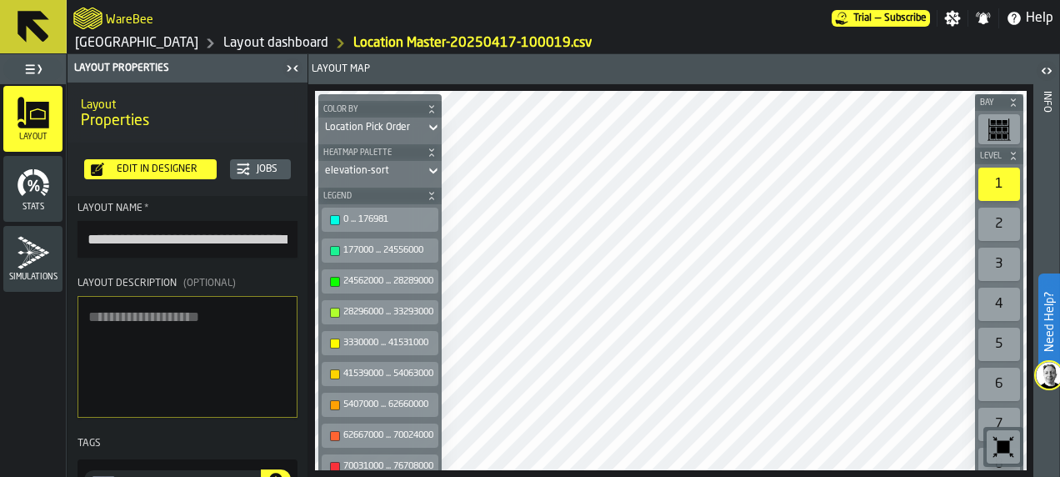
click at [433, 107] on icon "button-" at bounding box center [431, 106] width 4 height 3
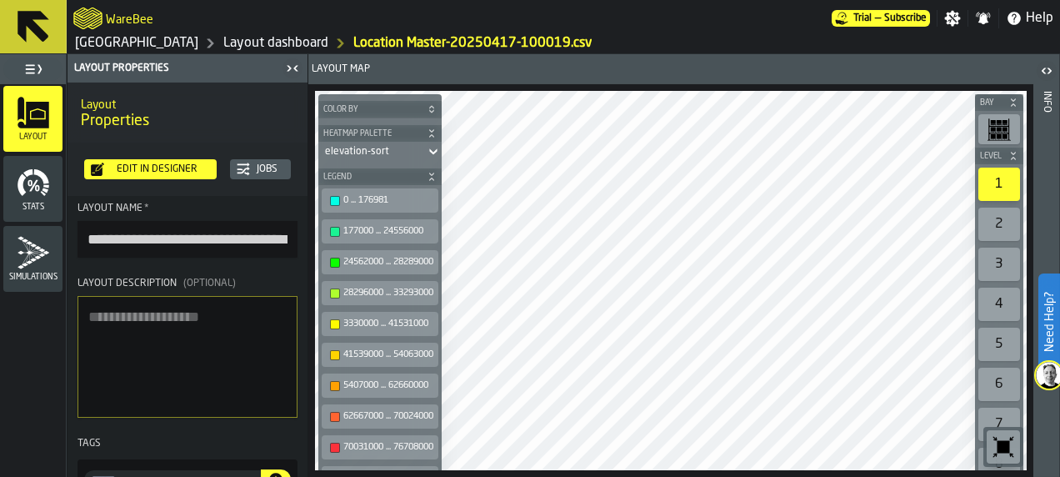
click at [440, 118] on div "Heatmap Palette elevation-sort" at bounding box center [379, 139] width 123 height 43
click at [223, 43] on link "Layout dashboard" at bounding box center [275, 43] width 105 height 20
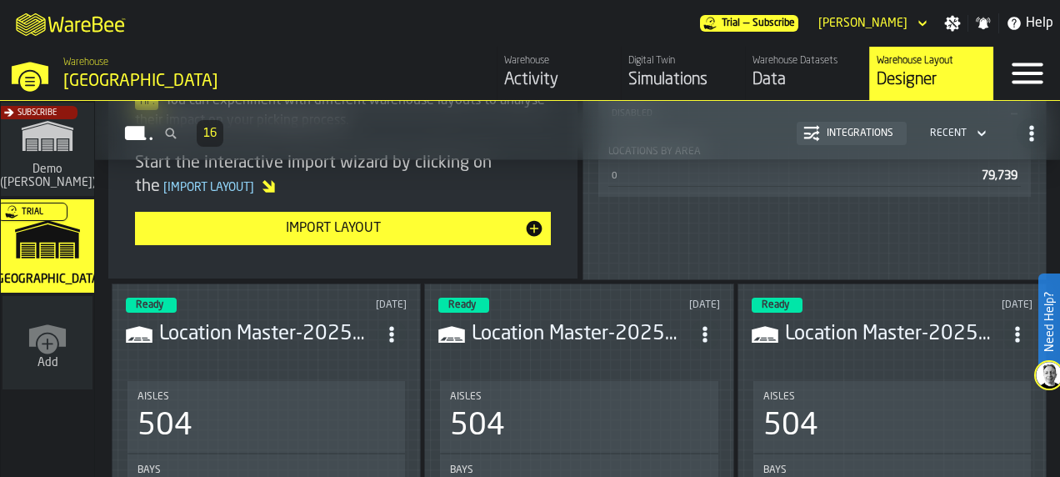
scroll to position [557, 0]
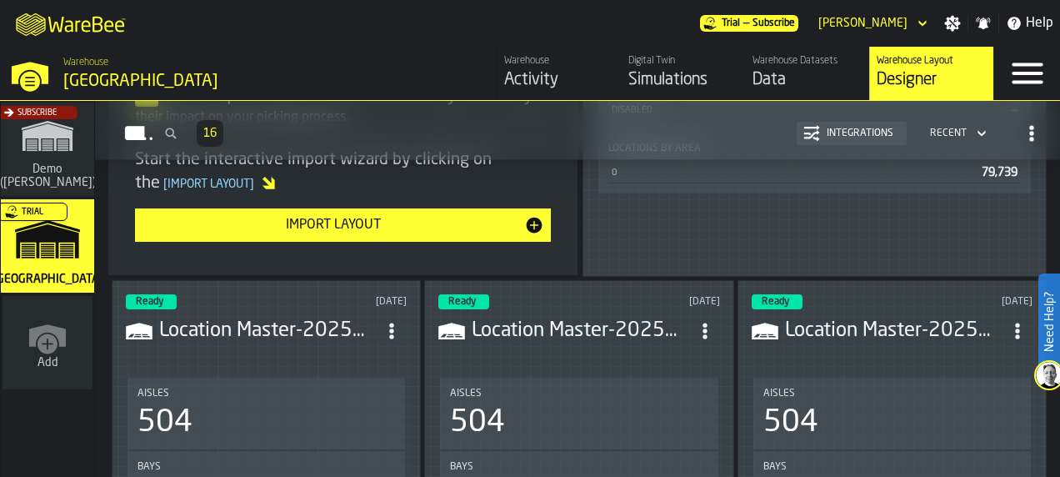
click at [389, 332] on icon "ItemListCard-DashboardItemContainer" at bounding box center [391, 331] width 17 height 17
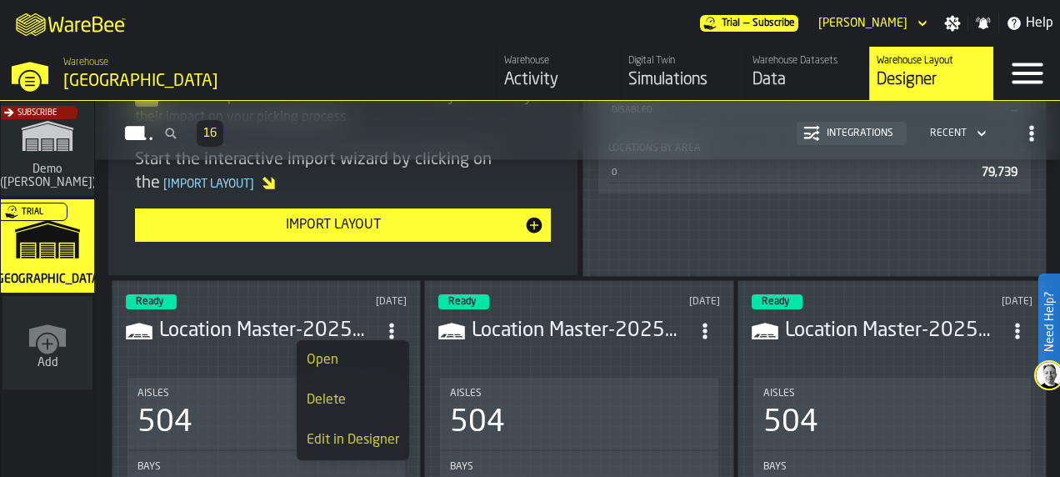
click at [358, 435] on div "Edit in Designer" at bounding box center [353, 440] width 93 height 20
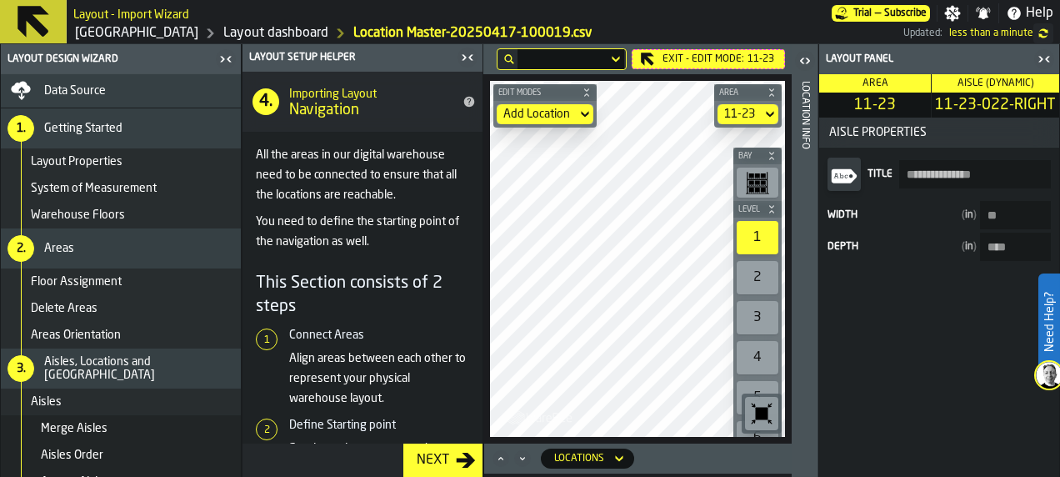
click at [551, 113] on div "Add Location" at bounding box center [536, 114] width 67 height 13
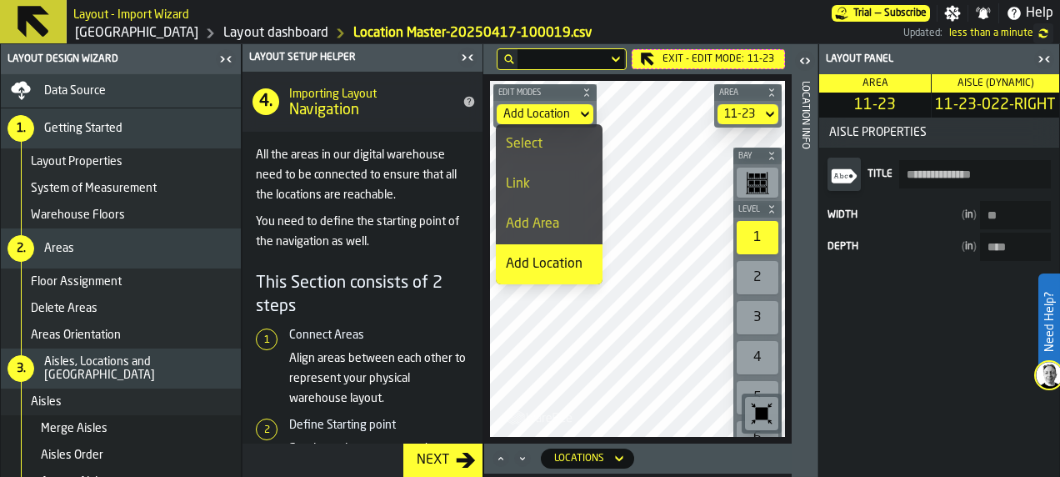
click at [554, 260] on div "Add Location" at bounding box center [549, 264] width 87 height 20
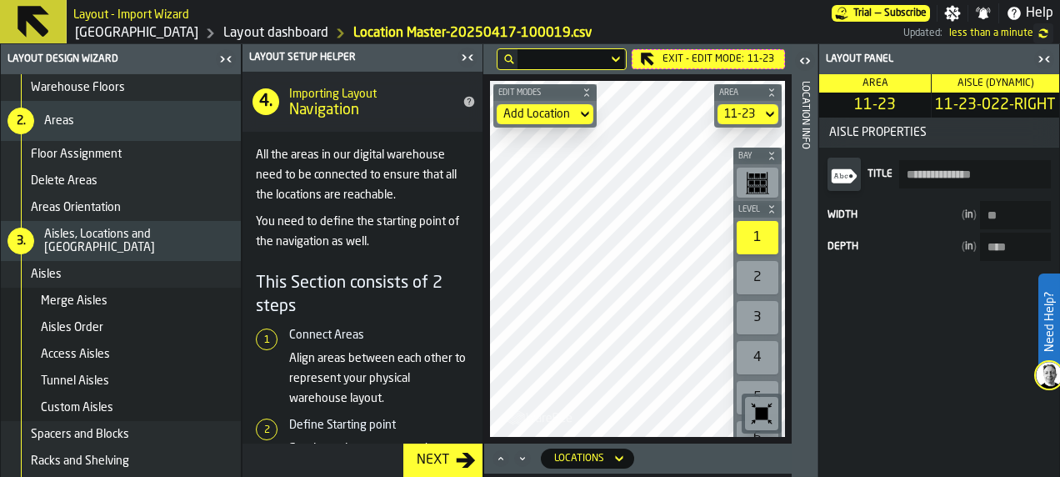
scroll to position [128, 0]
click at [127, 282] on div "Aisles" at bounding box center [121, 273] width 240 height 27
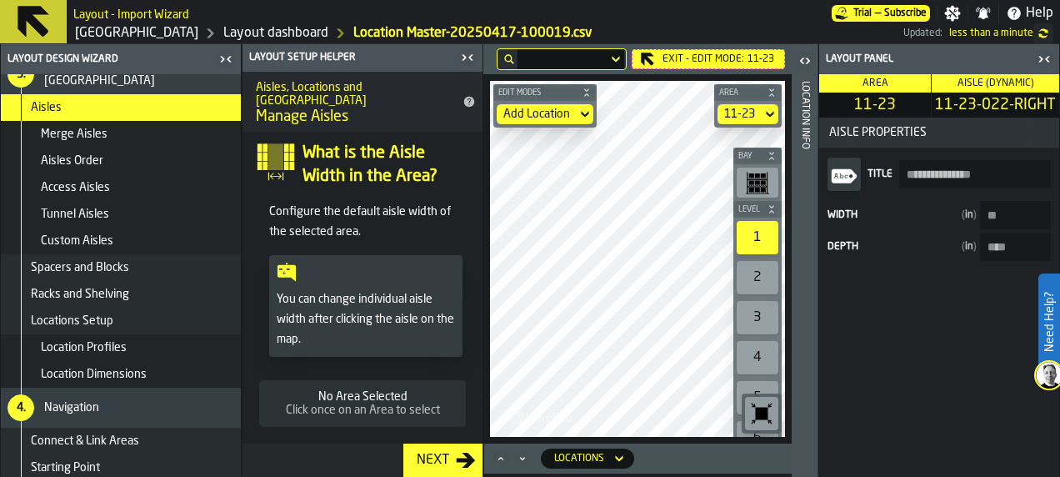
scroll to position [295, 0]
click at [121, 318] on div "Locations Setup" at bounding box center [132, 319] width 203 height 13
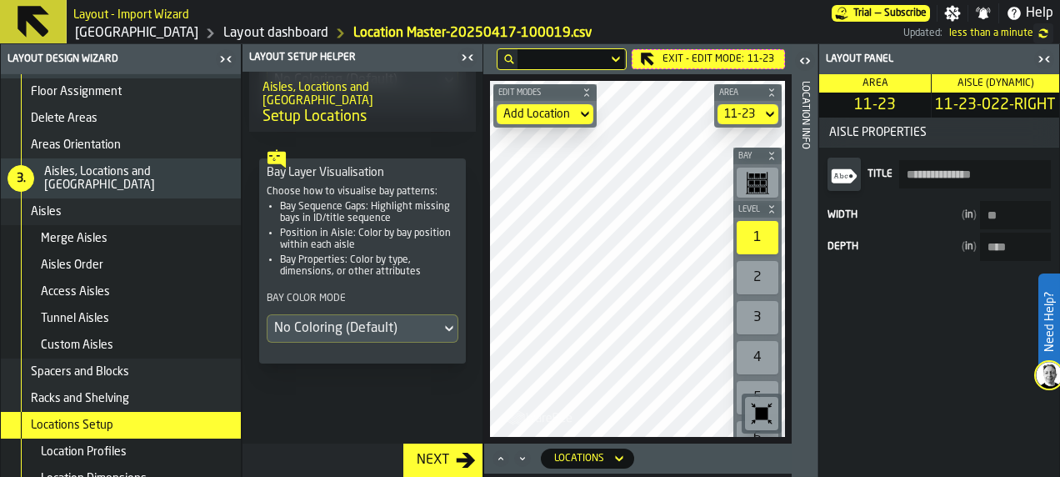
scroll to position [189, 0]
click at [573, 118] on div "Add Location" at bounding box center [537, 114] width 80 height 20
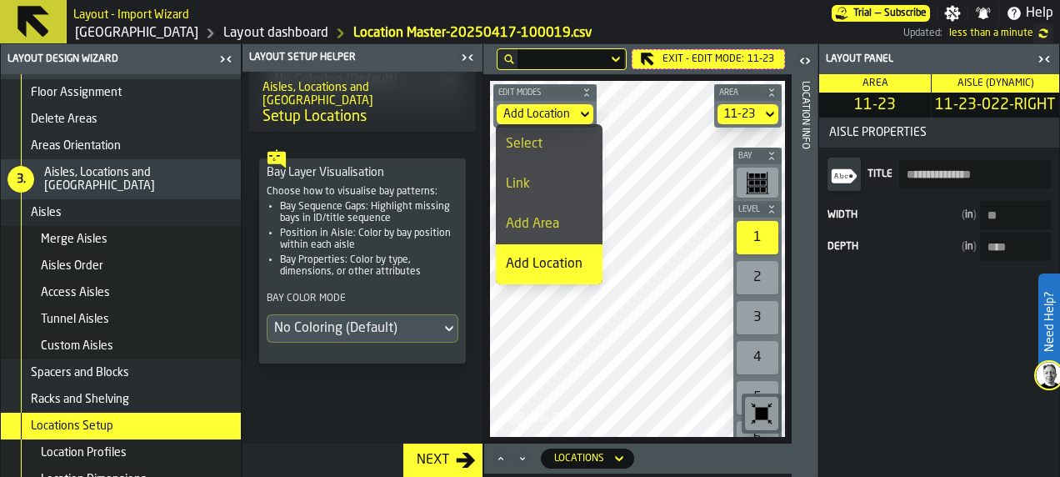
click at [565, 259] on div "Add Location" at bounding box center [549, 264] width 87 height 20
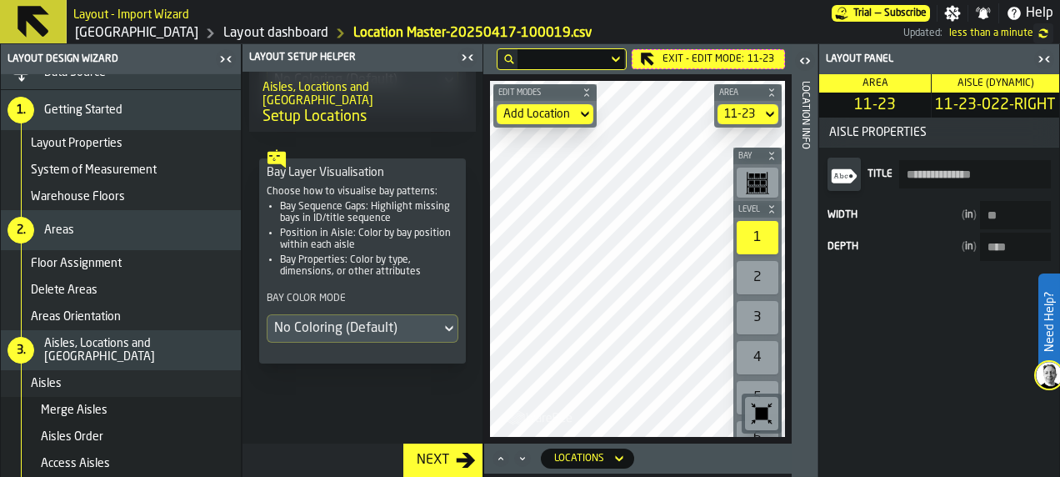
scroll to position [0, 0]
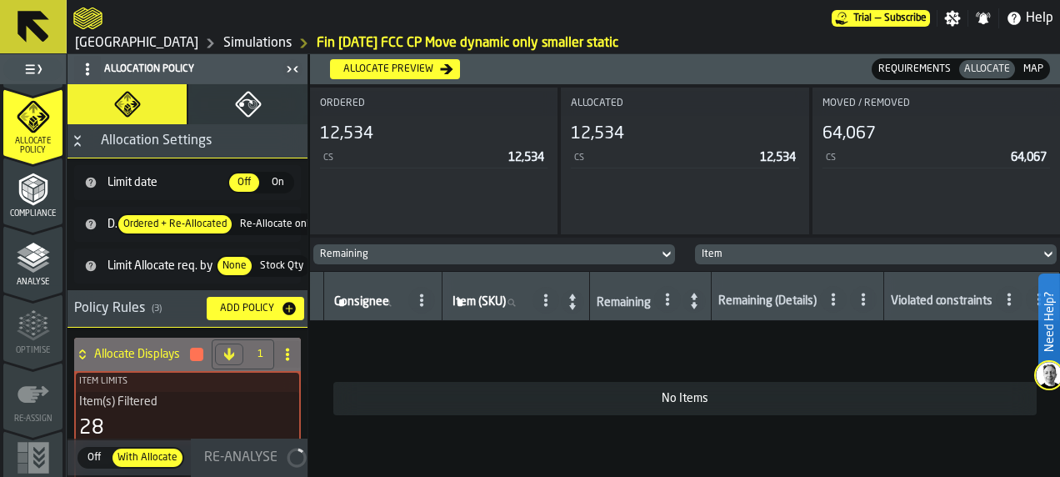
scroll to position [822, 0]
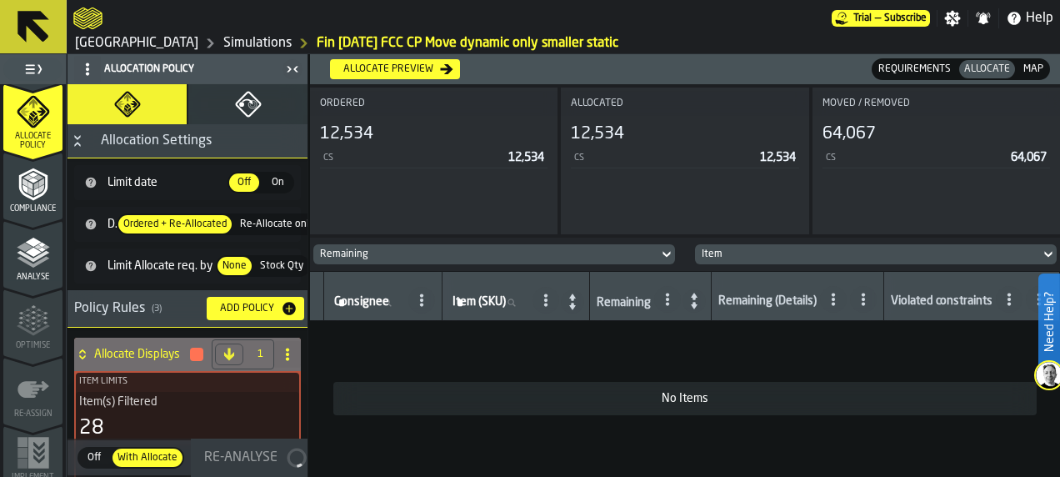
click at [22, 248] on polygon "menu Analyse" at bounding box center [25, 247] width 16 height 9
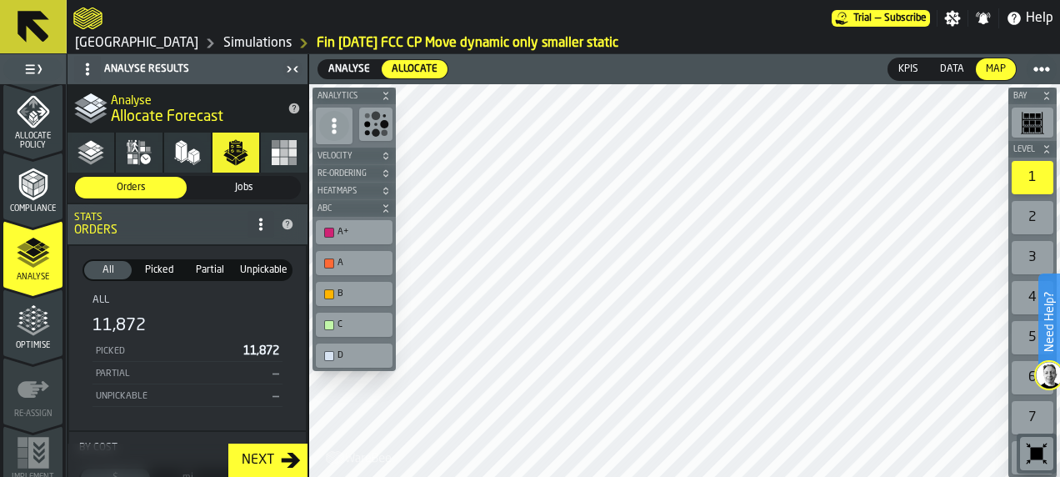
click at [126, 153] on icon "button" at bounding box center [139, 152] width 27 height 27
click at [87, 153] on icon "button" at bounding box center [91, 152] width 27 height 27
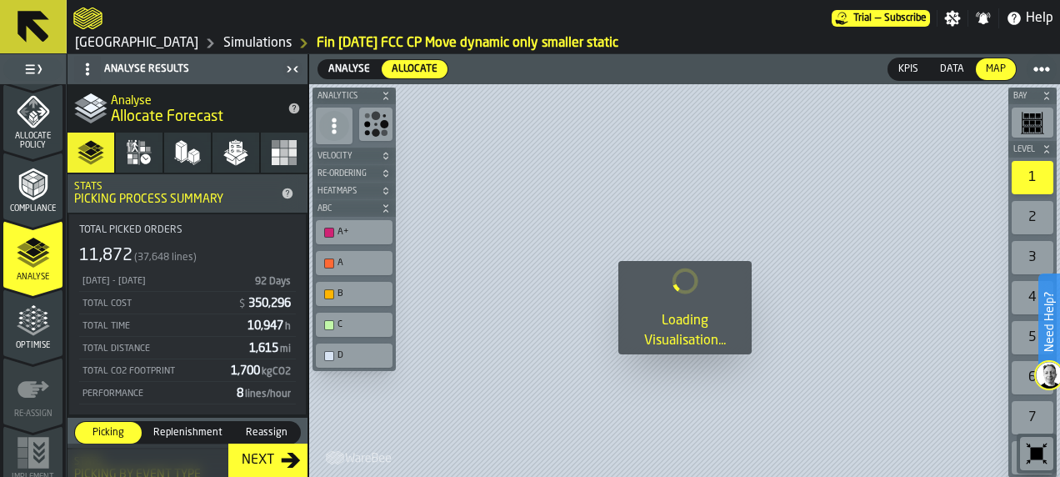
click at [233, 146] on icon "button" at bounding box center [236, 152] width 27 height 27
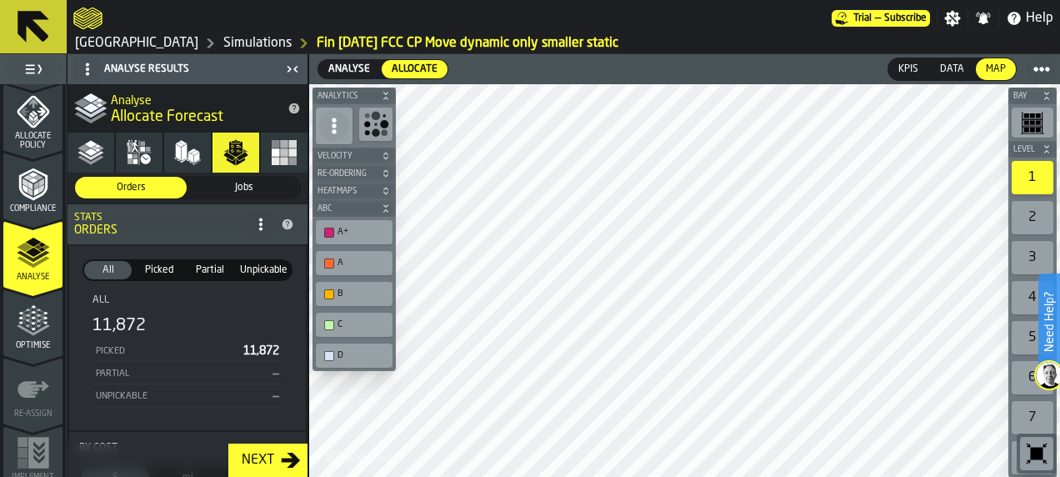
click at [233, 146] on icon "button" at bounding box center [236, 152] width 27 height 27
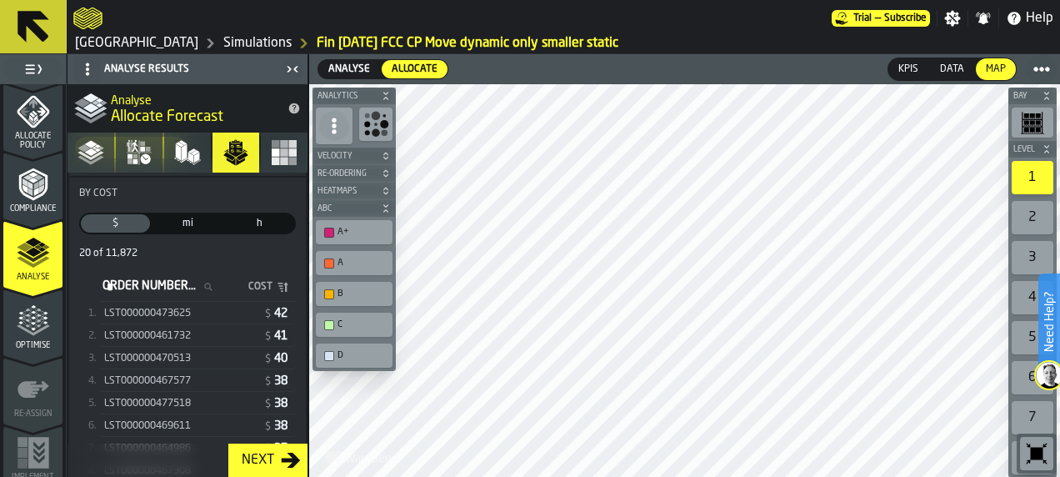
scroll to position [255, 0]
click at [202, 317] on div "LST000000473625" at bounding box center [182, 313] width 156 height 12
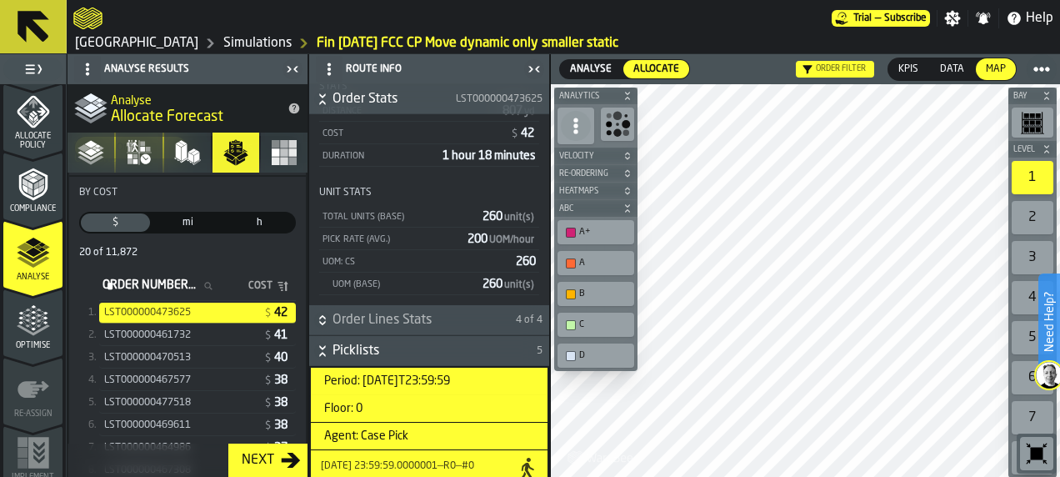
scroll to position [178, 0]
click at [426, 358] on span "Picklists" at bounding box center [433, 352] width 201 height 20
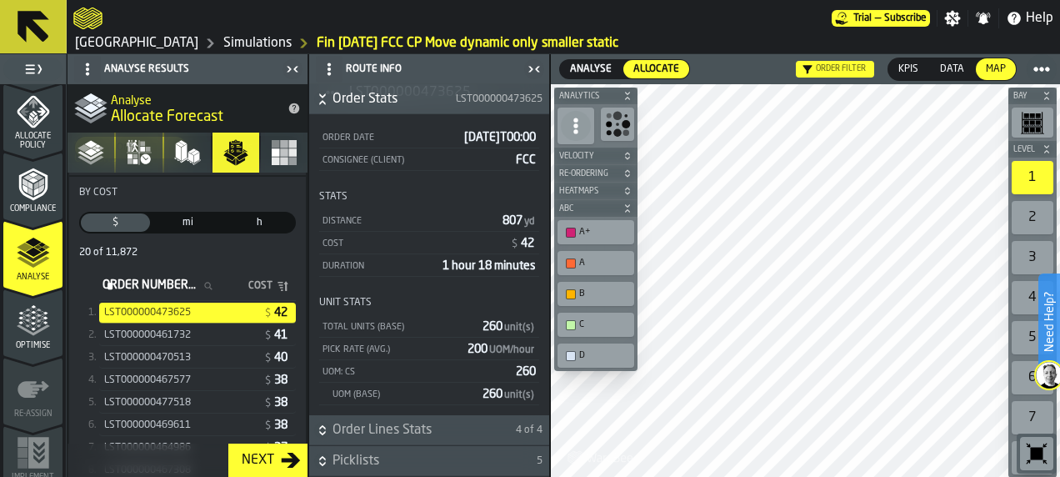
scroll to position [66, 0]
click at [330, 457] on h6 "Picklists 5" at bounding box center [429, 463] width 233 height 20
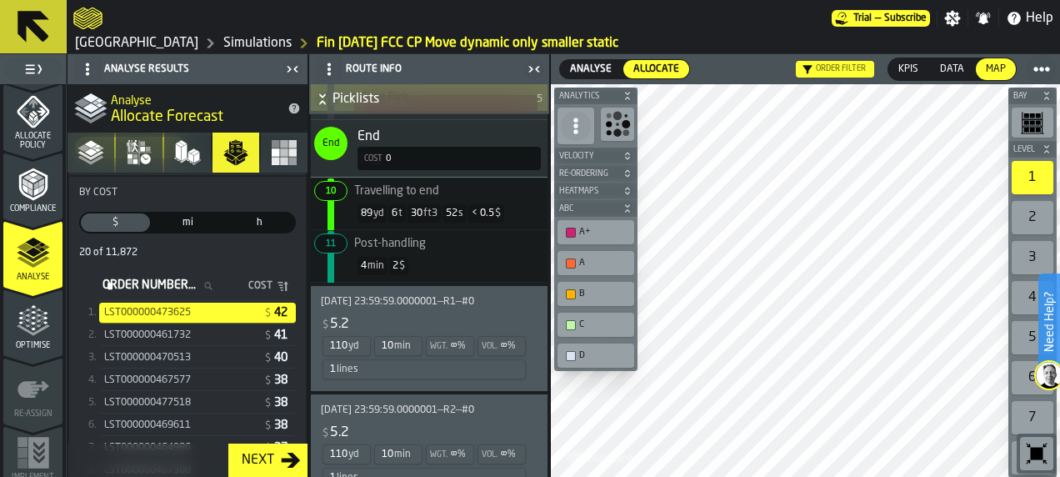
scroll to position [1291, 0]
click at [443, 313] on div "$ 5.2" at bounding box center [424, 323] width 207 height 20
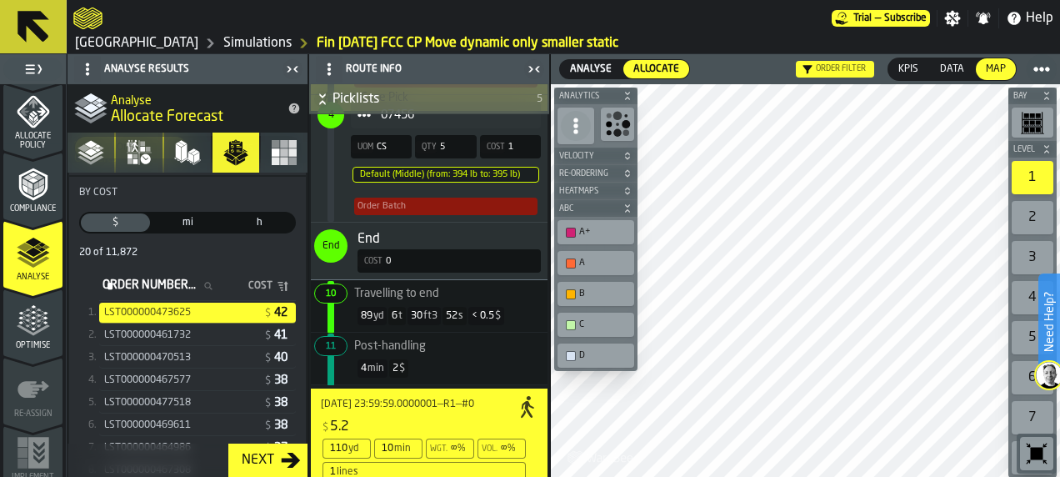
scroll to position [1089, 0]
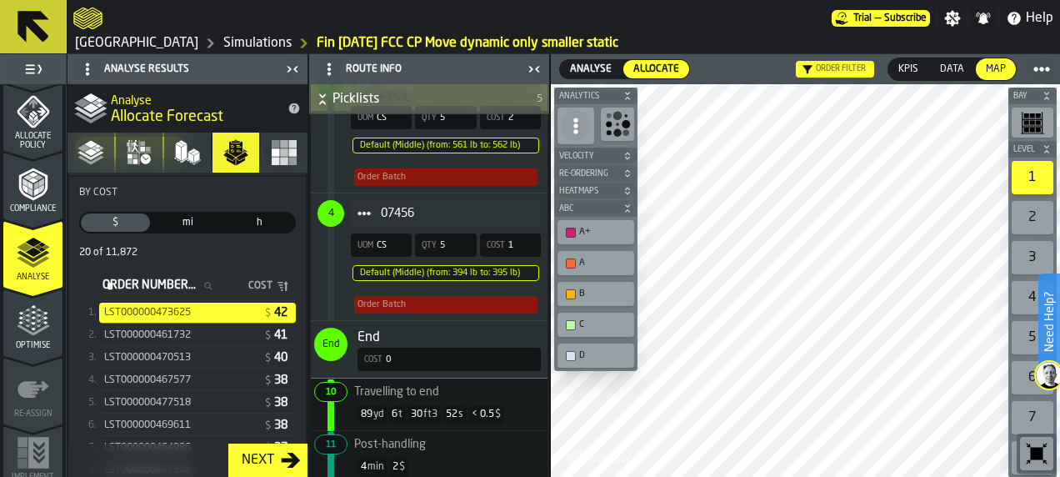
click at [425, 328] on div "End" at bounding box center [449, 338] width 183 height 20
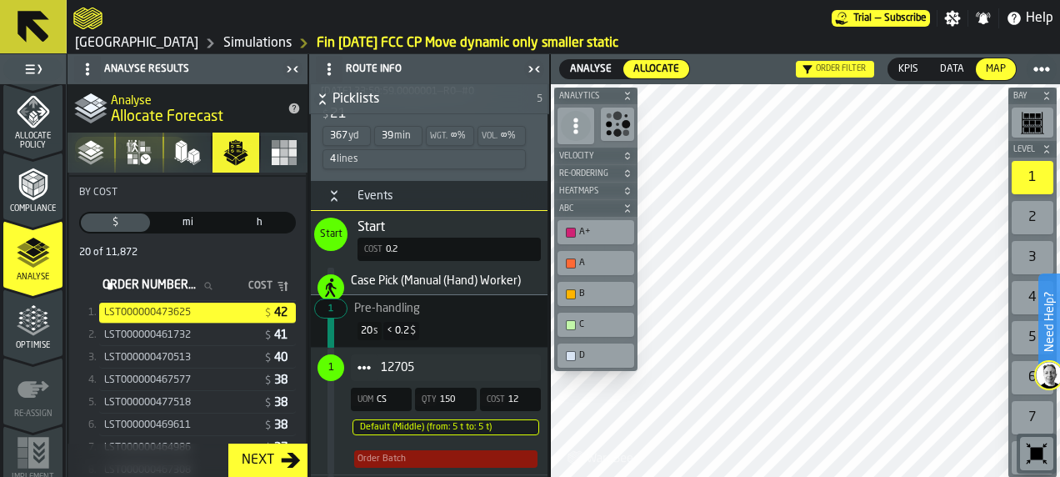
scroll to position [539, 0]
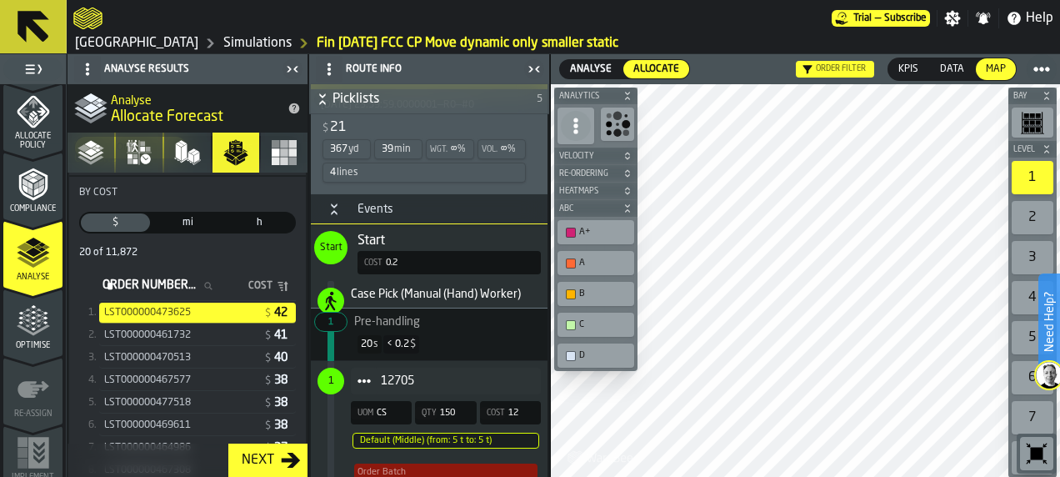
click at [431, 236] on div "Start" at bounding box center [449, 241] width 183 height 20
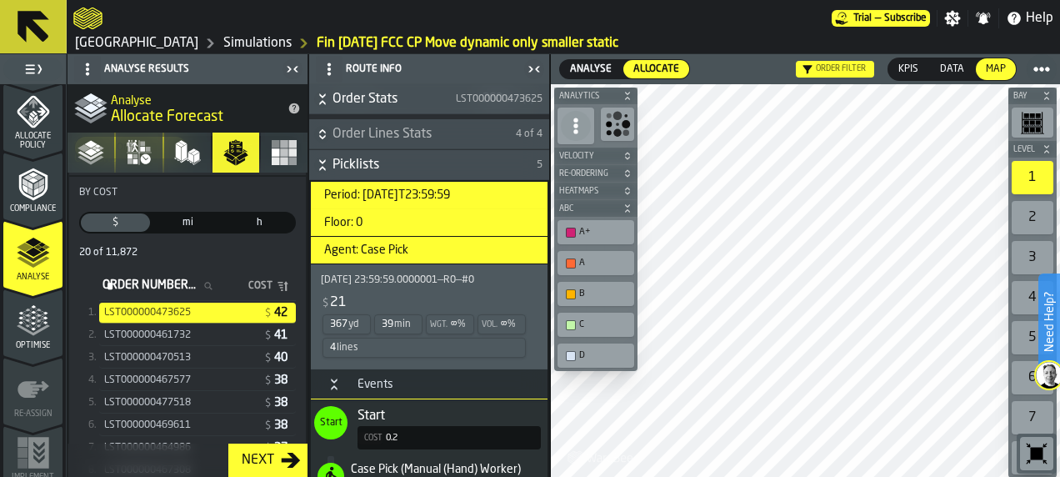
scroll to position [358, 0]
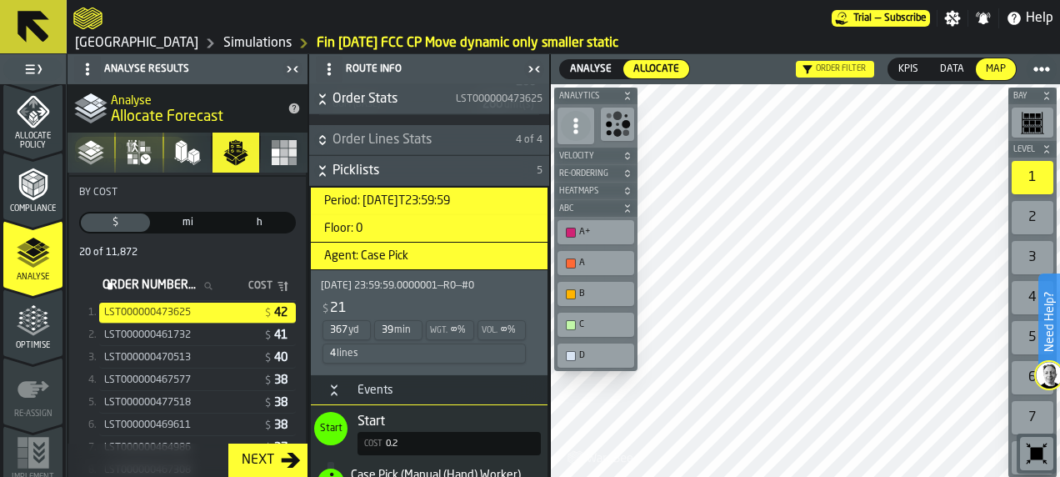
click at [412, 206] on h3 "Period: [DATE]T23:59:59" at bounding box center [429, 202] width 237 height 28
click at [411, 302] on div "$ 21" at bounding box center [424, 308] width 207 height 20
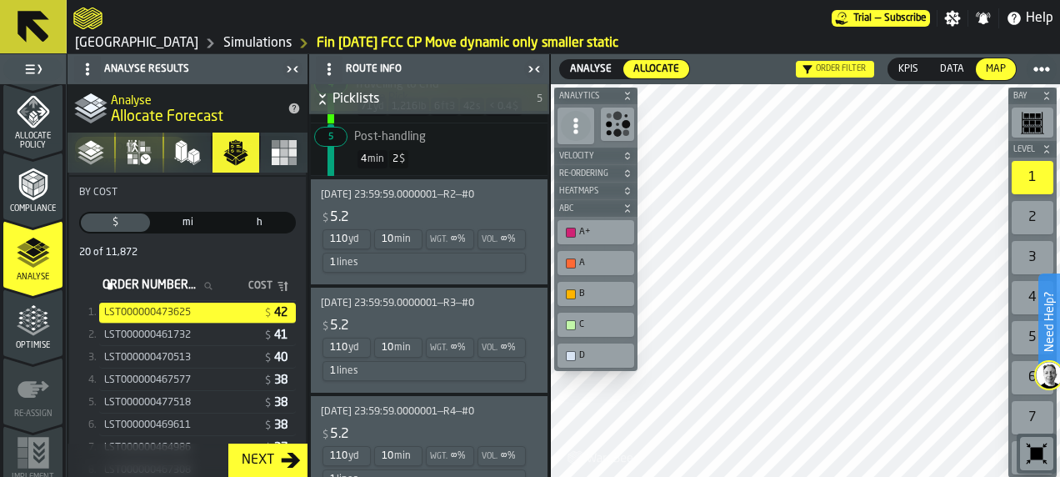
scroll to position [1823, 0]
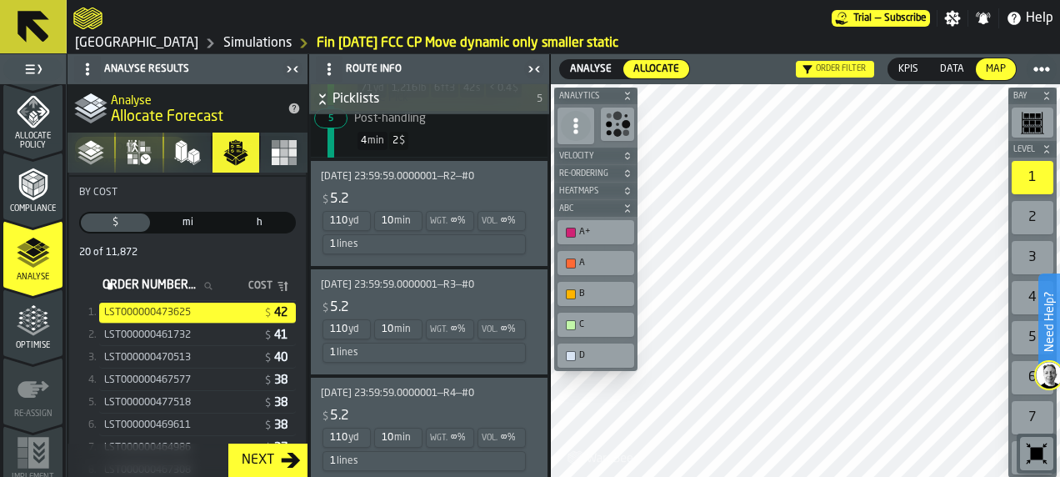
click at [432, 298] on div "$ 5.2" at bounding box center [424, 308] width 207 height 20
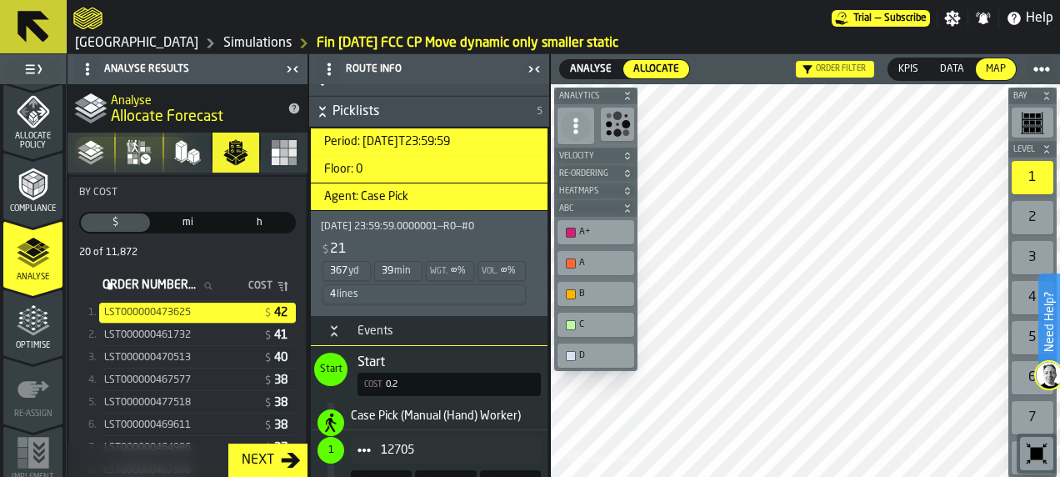
scroll to position [417, 0]
click at [223, 40] on link "Simulations" at bounding box center [257, 43] width 68 height 20
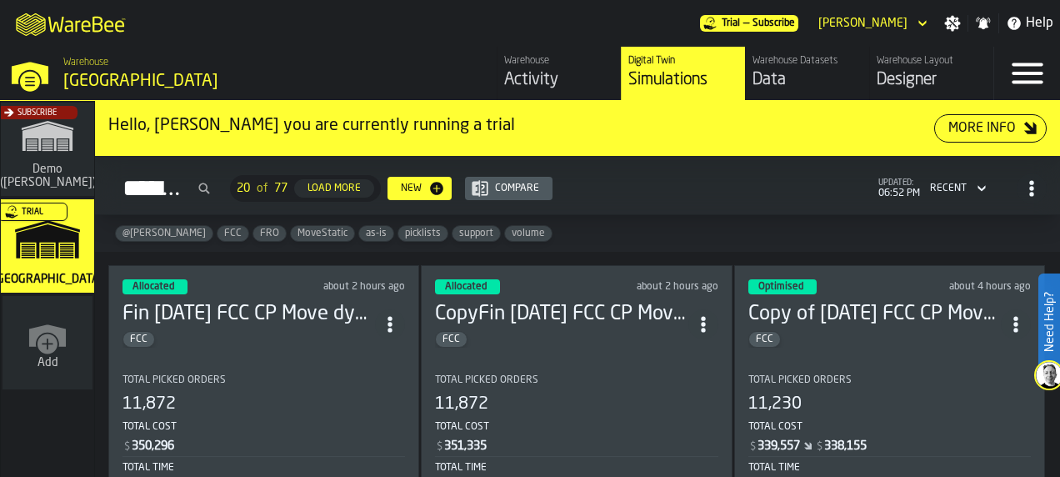
click at [390, 316] on icon "ItemListCard-DashboardItemContainer" at bounding box center [390, 324] width 17 height 17
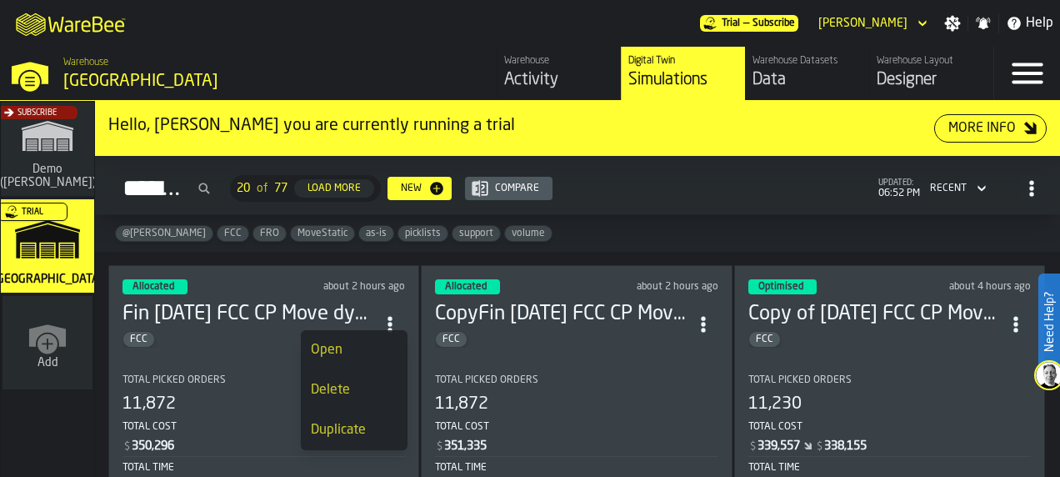
click at [351, 433] on div "Duplicate" at bounding box center [354, 430] width 87 height 20
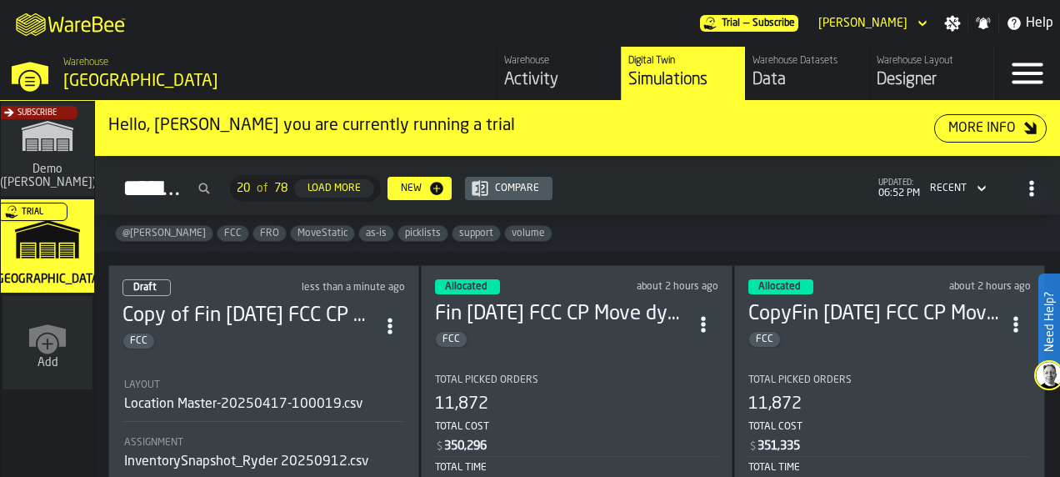
click at [299, 303] on h3 "Copy of Fin [DATE] FCC CP Move dynamic only smaller static" at bounding box center [249, 316] width 253 height 27
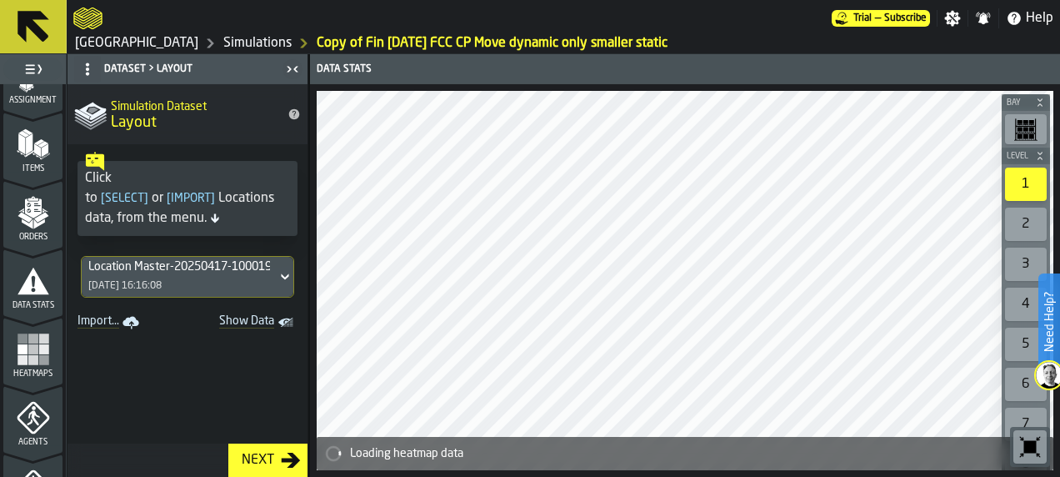
scroll to position [193, 0]
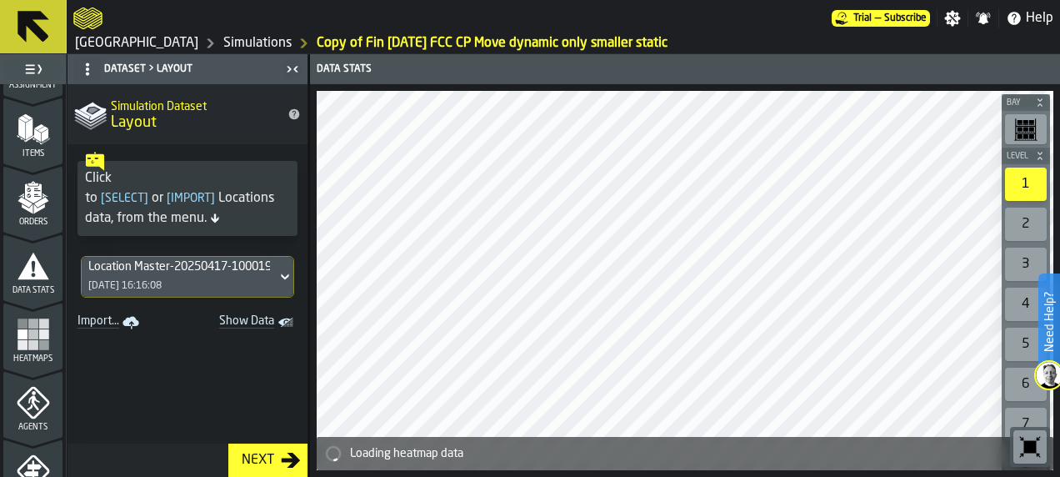
click at [36, 390] on icon "menu Agents" at bounding box center [33, 402] width 33 height 33
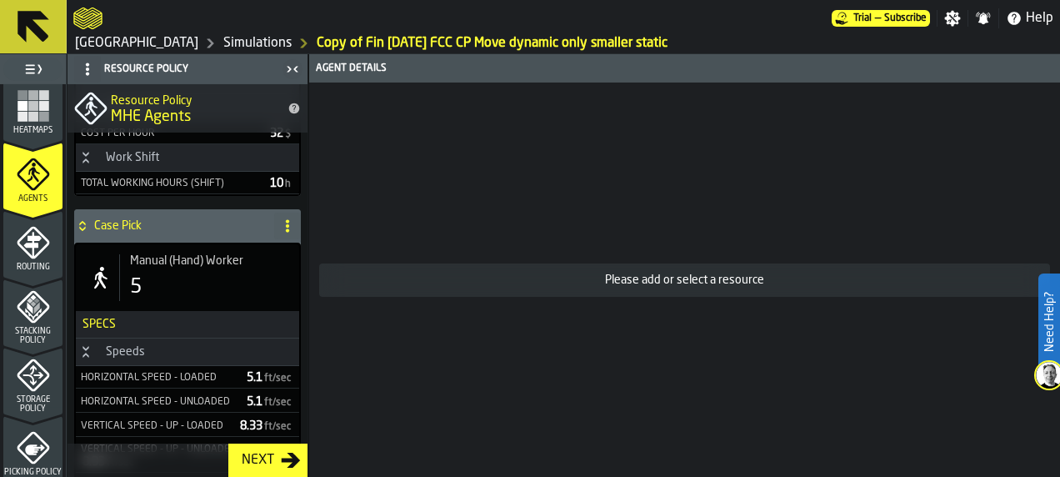
scroll to position [421, 0]
click at [30, 262] on div "Routing" at bounding box center [32, 250] width 59 height 46
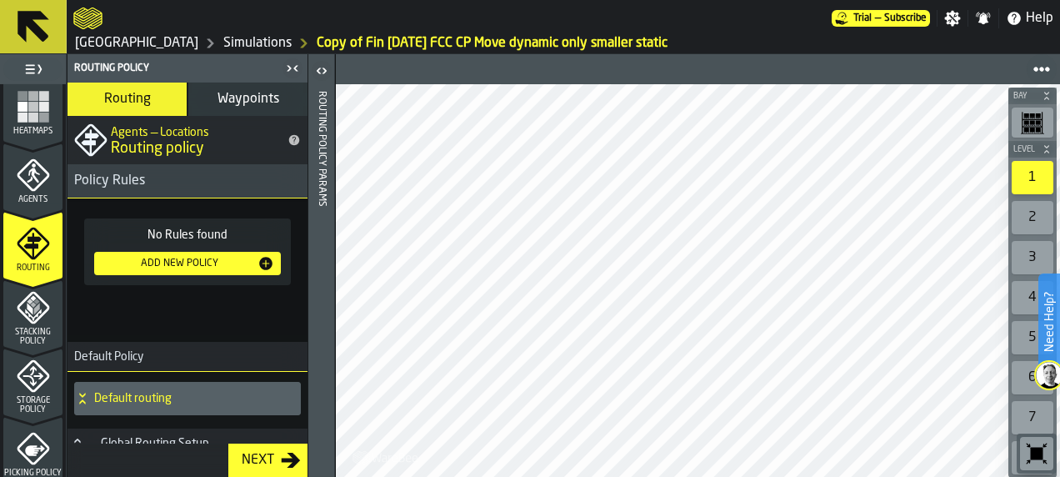
click at [249, 87] on button "Waypoints" at bounding box center [247, 99] width 119 height 33
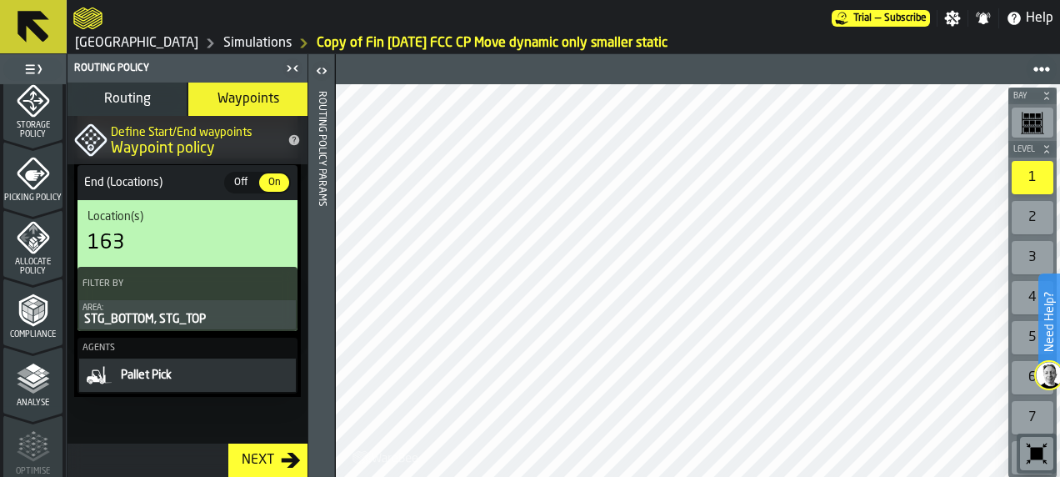
scroll to position [701, 0]
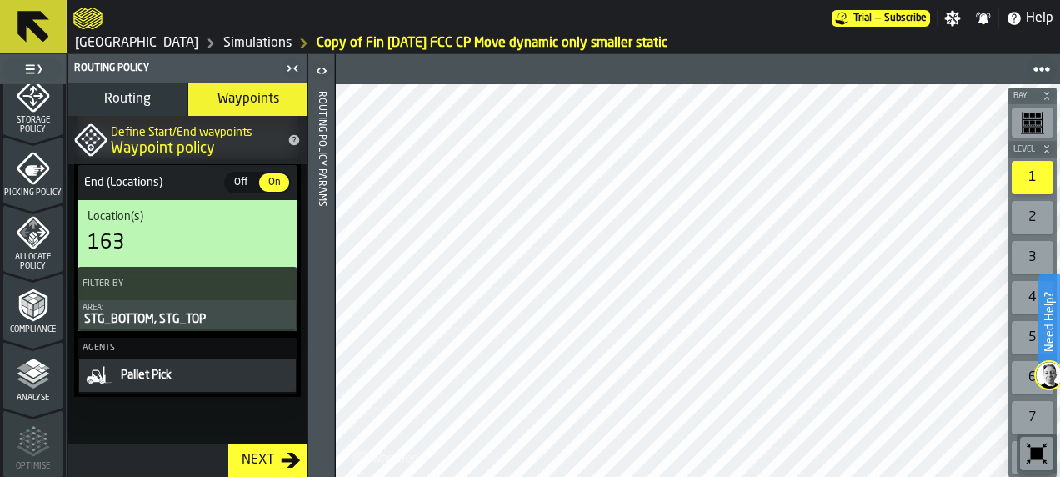
click at [33, 227] on icon "menu Allocate Policy" at bounding box center [33, 232] width 33 height 33
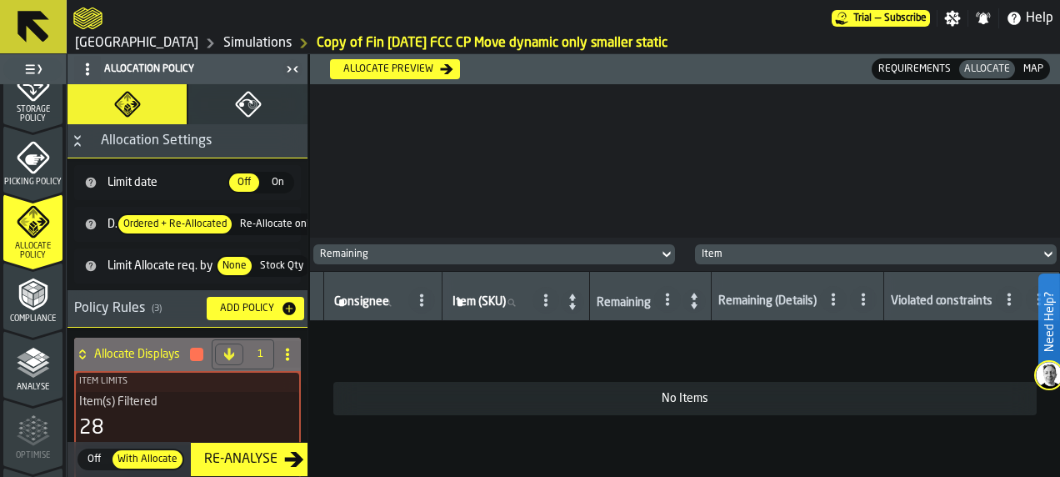
scroll to position [718, 0]
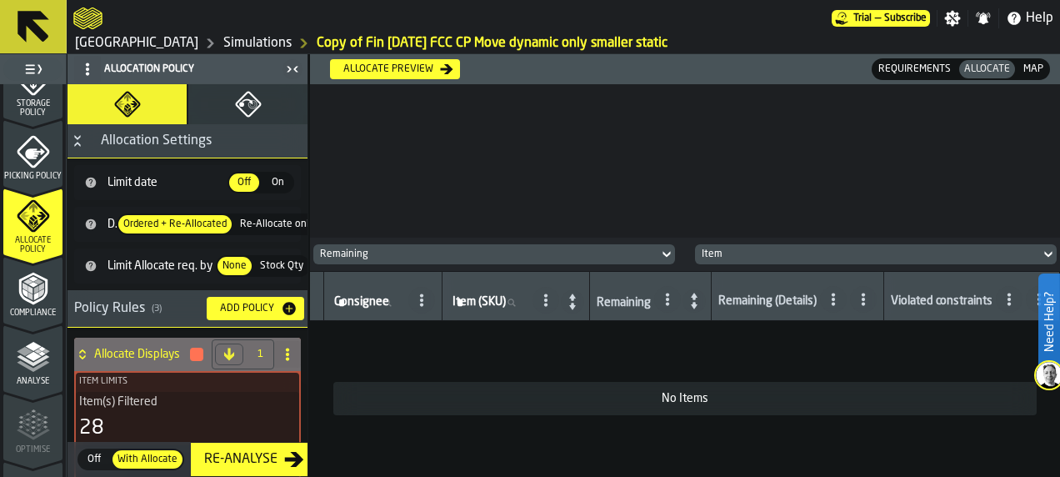
click at [26, 173] on span "Picking Policy" at bounding box center [32, 176] width 59 height 9
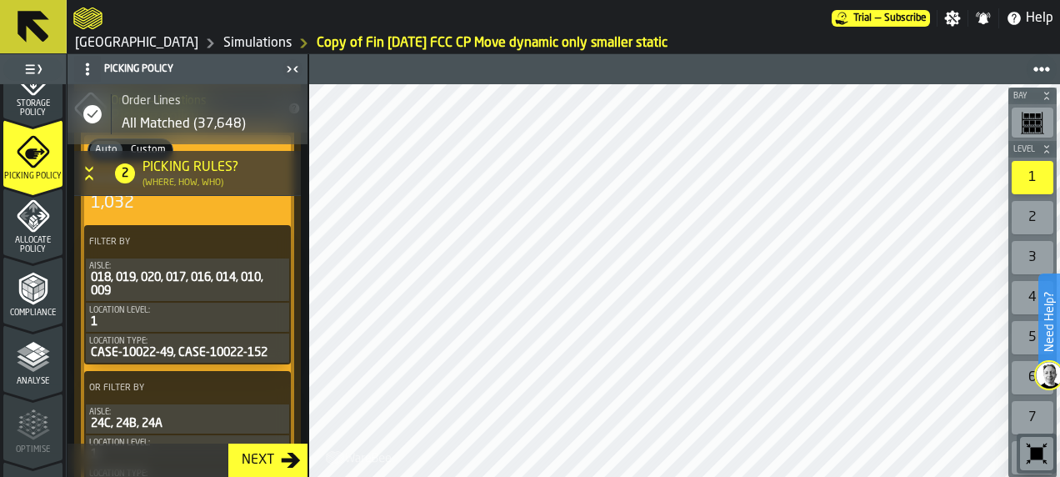
scroll to position [433, 0]
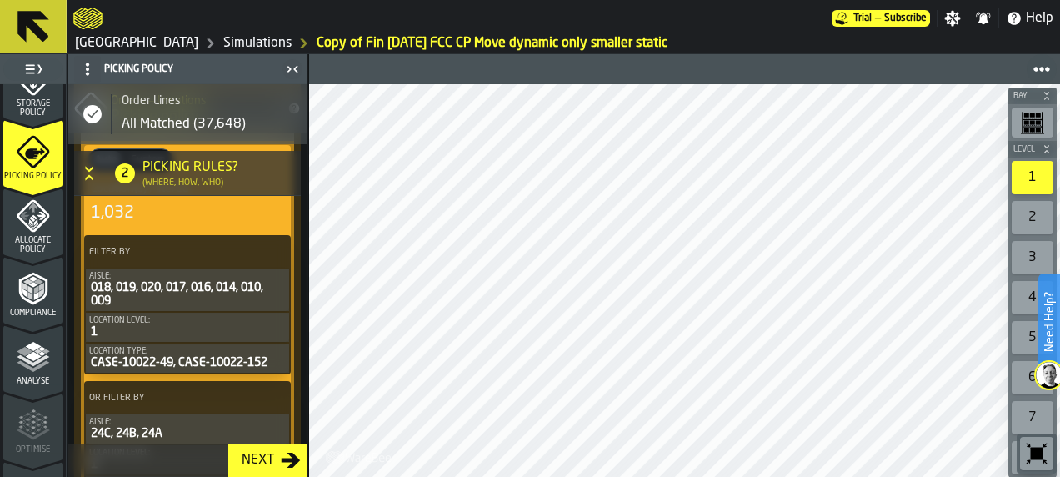
click at [30, 243] on span "Allocate Policy" at bounding box center [32, 245] width 59 height 18
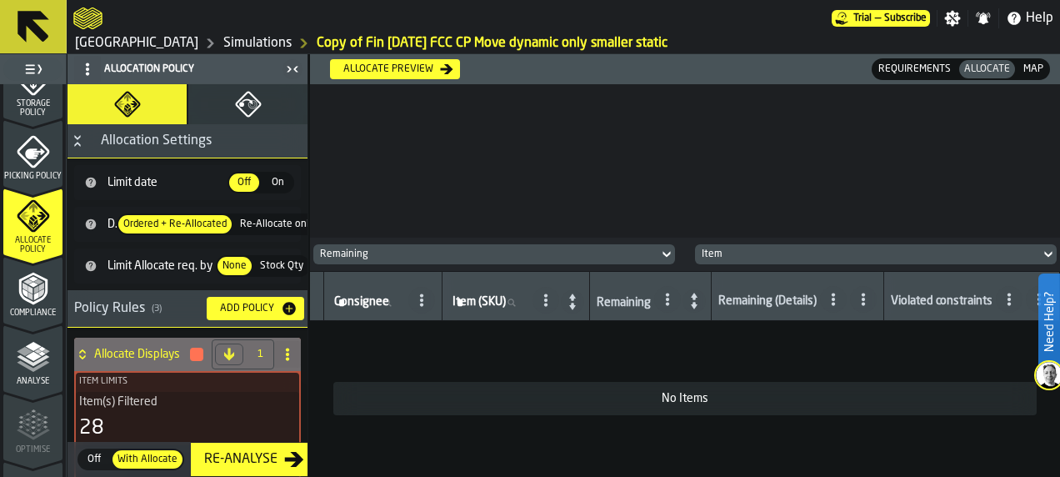
click at [429, 67] on div "Allocate preview" at bounding box center [388, 69] width 103 height 12
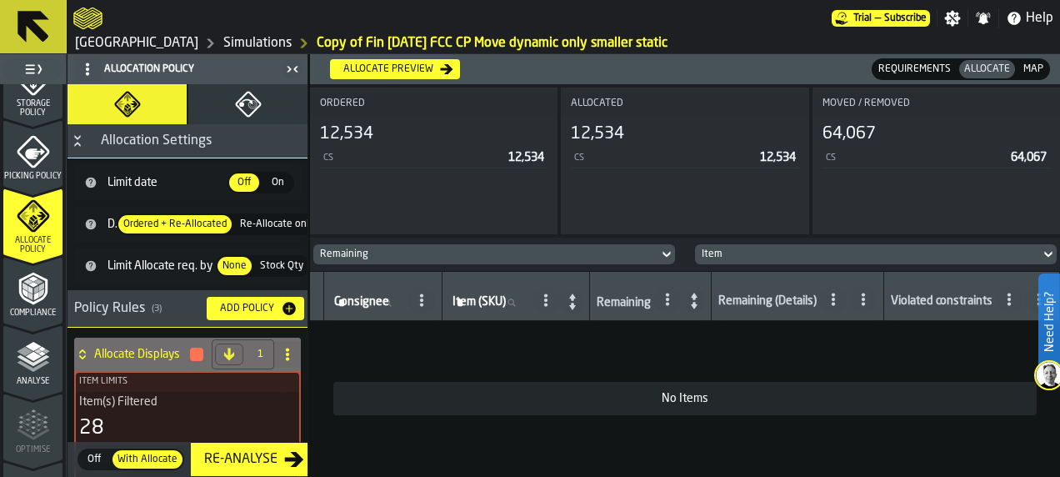
click at [34, 348] on polygon "menu Analyse" at bounding box center [33, 346] width 16 height 9
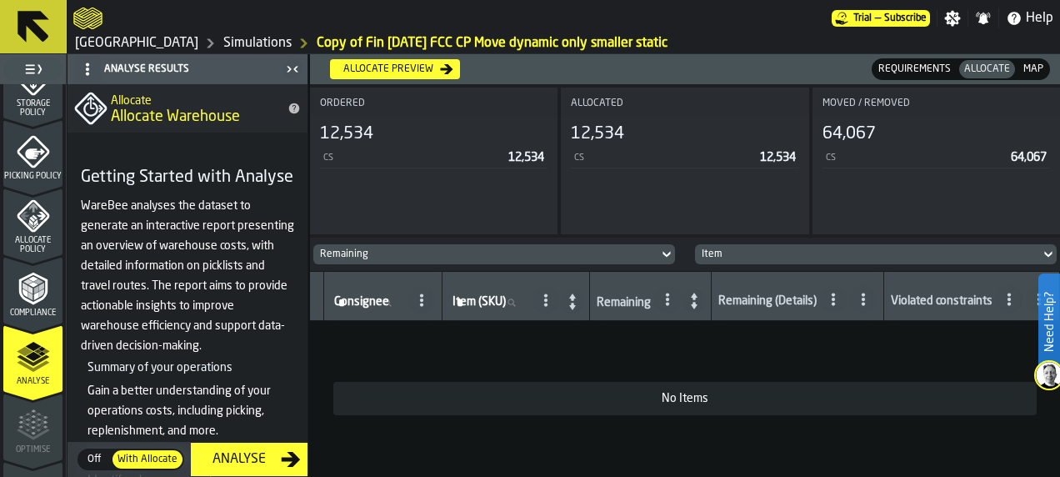
click at [31, 240] on span "Allocate Policy" at bounding box center [32, 245] width 59 height 18
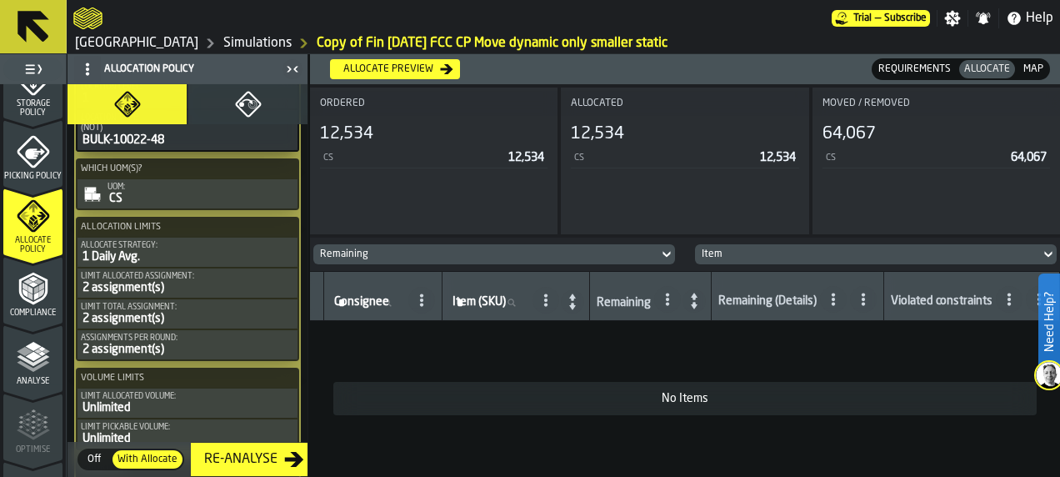
scroll to position [1870, 0]
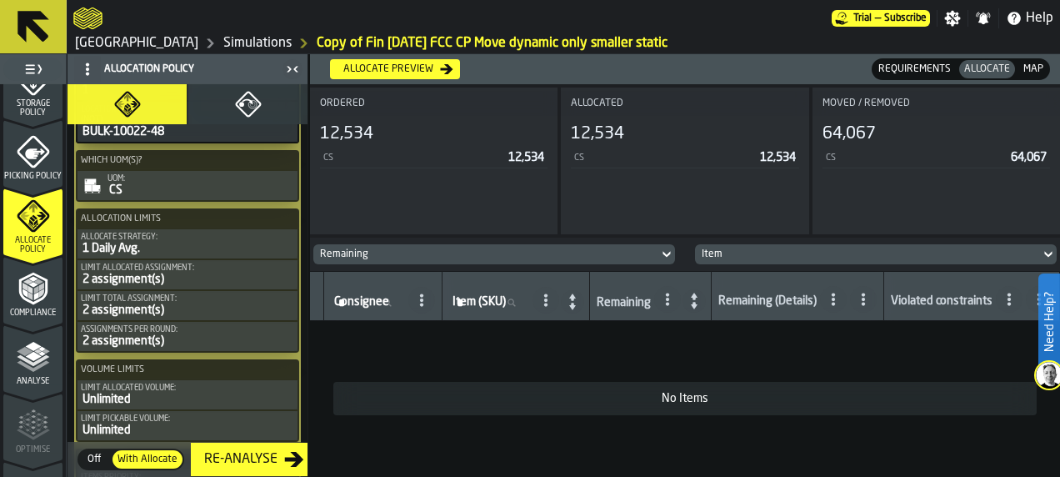
click at [36, 296] on polyline "menu Compliance" at bounding box center [35, 296] width 5 height 8
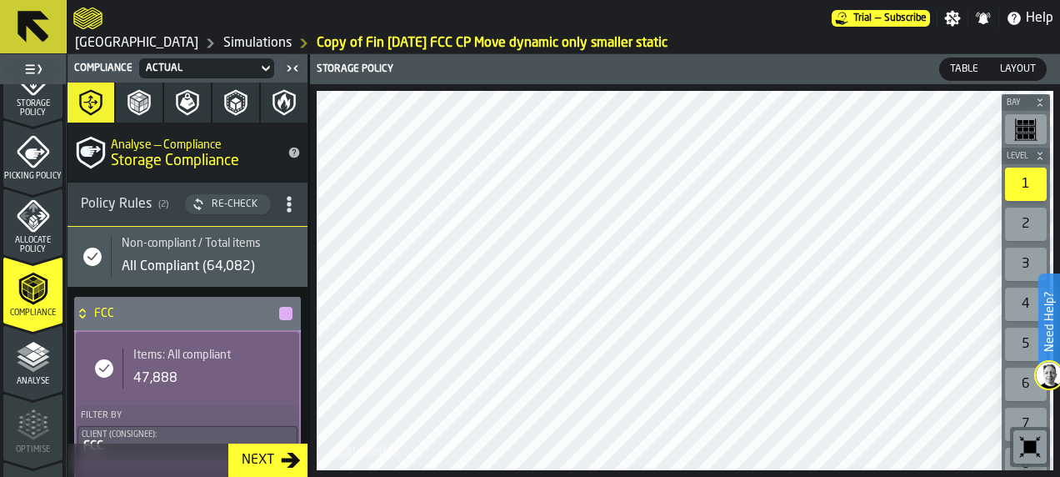
click at [21, 370] on icon "menu Analyse" at bounding box center [33, 356] width 33 height 33
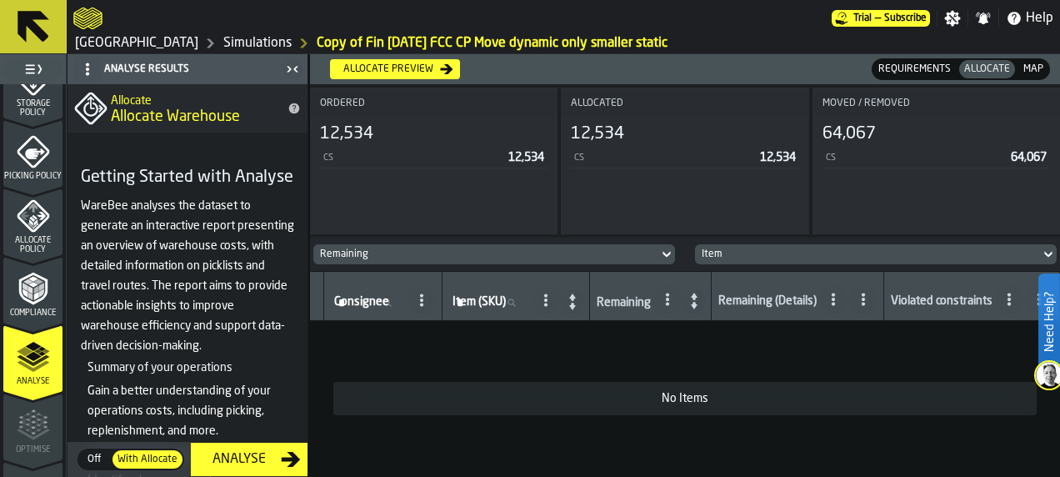
click at [260, 459] on div "Analyse" at bounding box center [239, 459] width 83 height 20
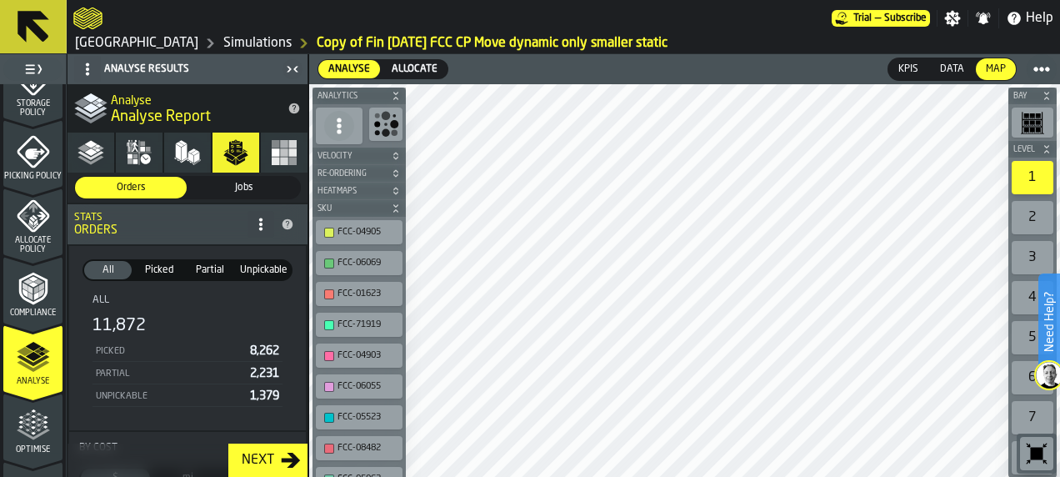
click at [86, 148] on polygon "button" at bounding box center [84, 148] width 13 height 8
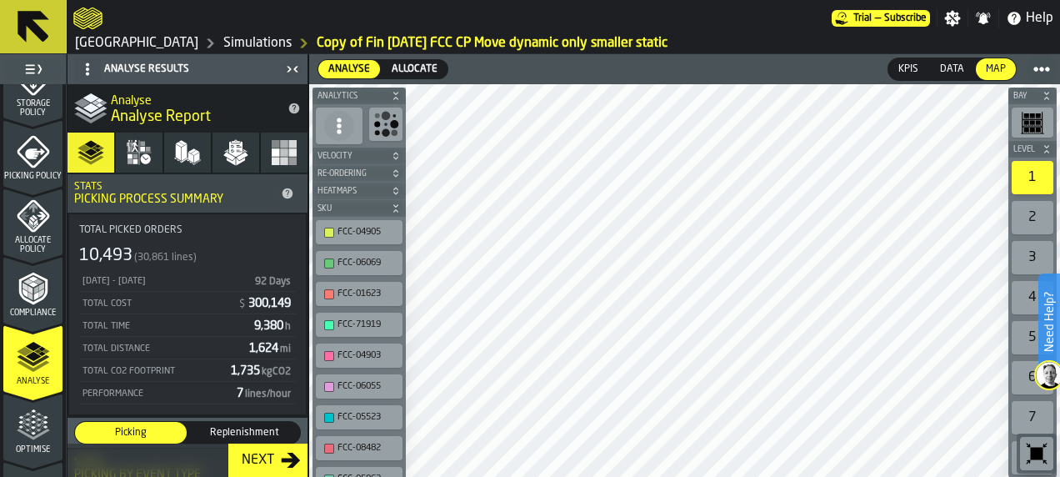
click at [433, 73] on span "Allocate" at bounding box center [414, 69] width 53 height 15
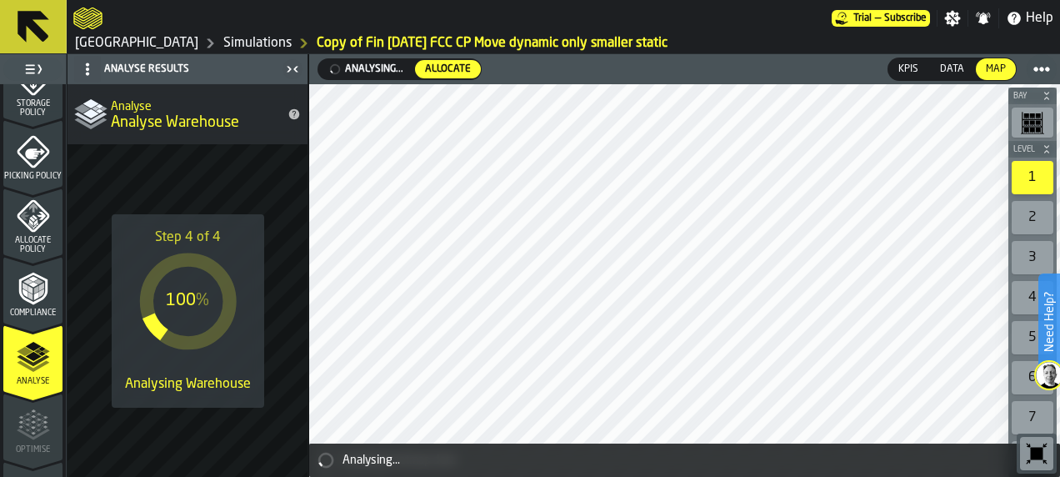
click at [366, 68] on span "Analysing..." at bounding box center [366, 69] width 82 height 17
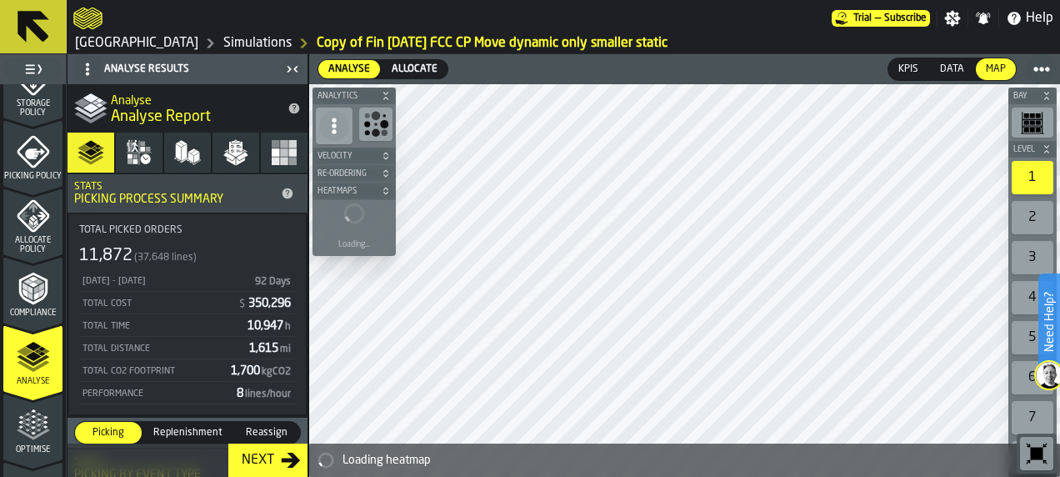
click at [217, 148] on button "Orders" at bounding box center [236, 153] width 47 height 40
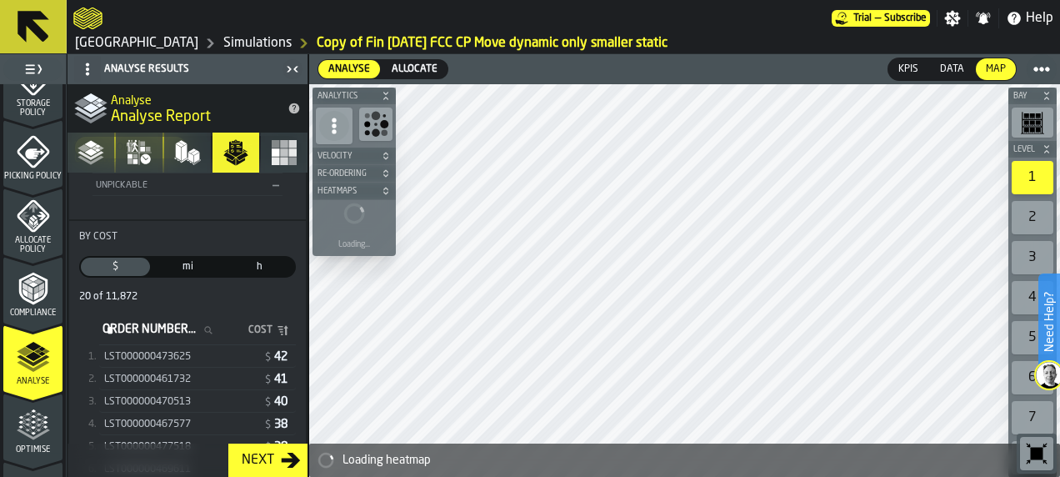
scroll to position [213, 0]
click at [193, 353] on div "LST000000473625" at bounding box center [182, 355] width 156 height 12
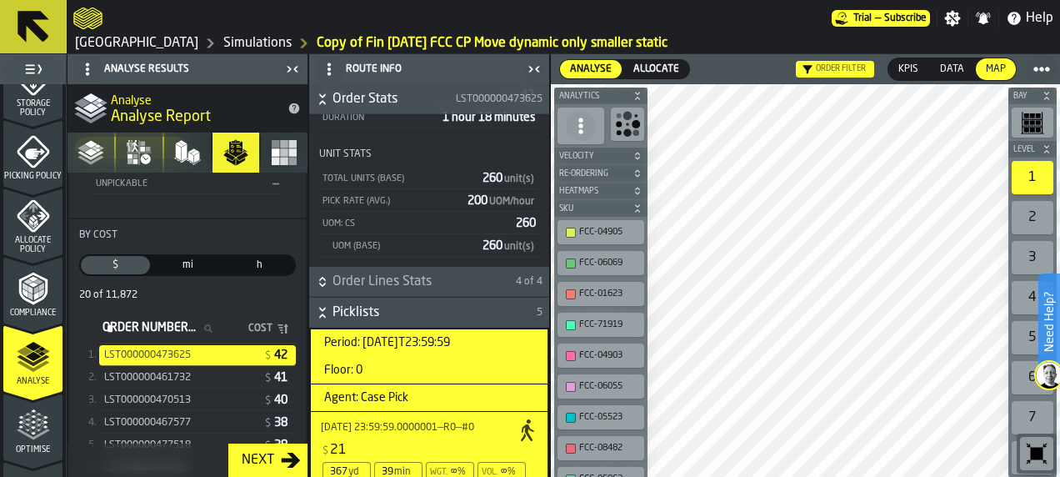
scroll to position [215, 0]
click at [329, 308] on icon "button-" at bounding box center [322, 314] width 17 height 17
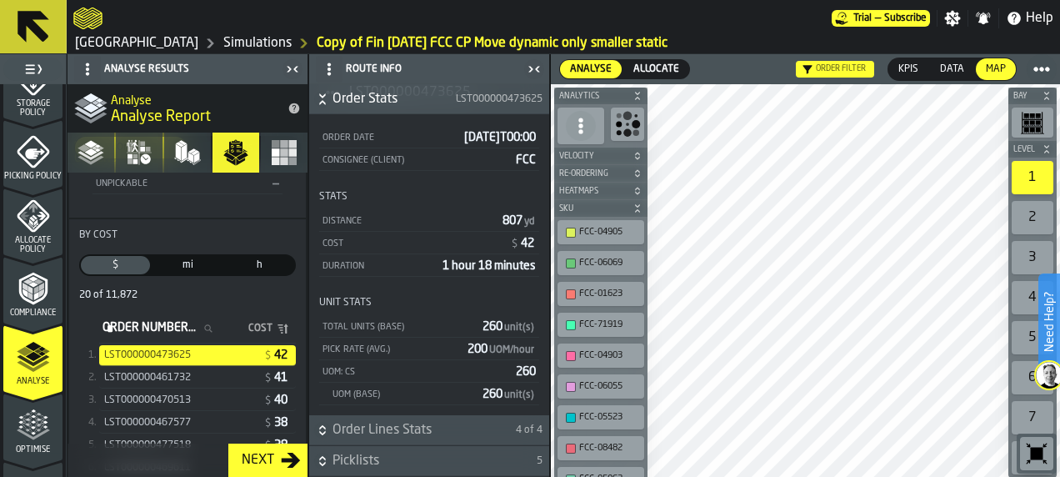
scroll to position [66, 0]
click at [328, 456] on h6 "Picklists 5" at bounding box center [429, 463] width 233 height 20
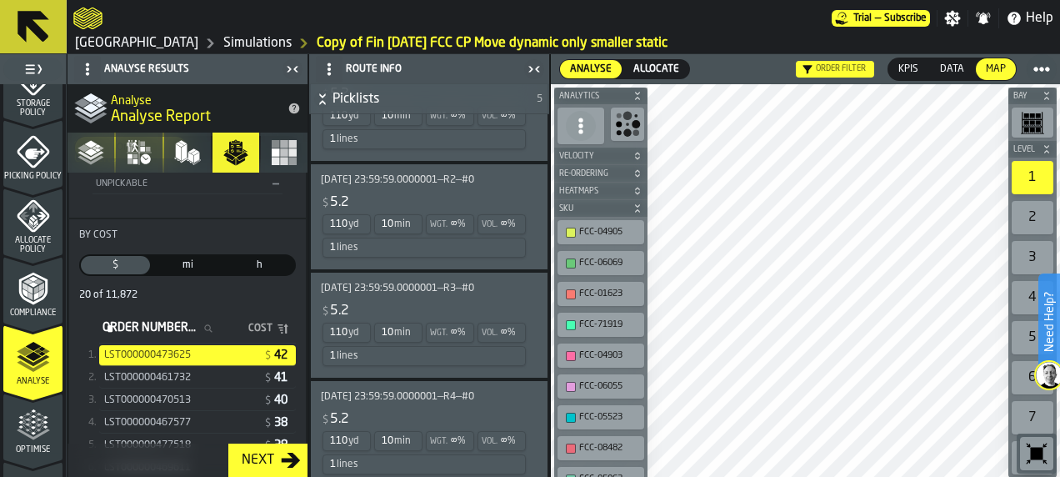
scroll to position [1522, 0]
click at [425, 191] on div "$ 5.2" at bounding box center [424, 201] width 207 height 20
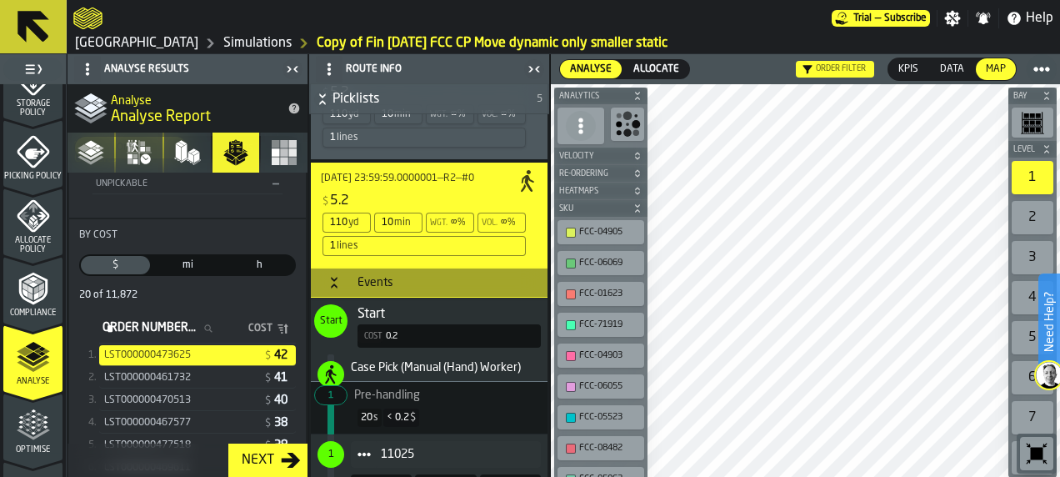
click at [191, 382] on span "LST000000461732" at bounding box center [147, 378] width 87 height 12
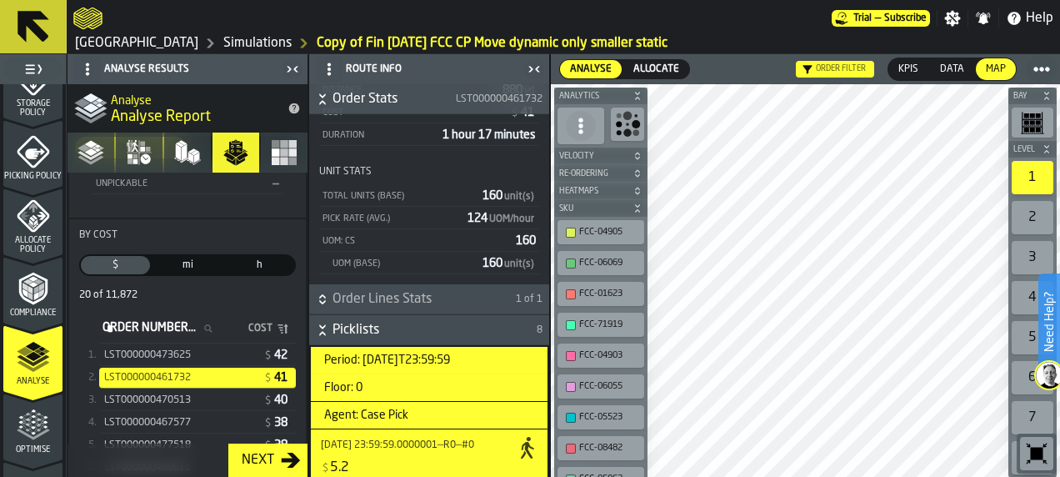
scroll to position [200, 0]
click at [207, 399] on div "LST000000470513" at bounding box center [182, 400] width 156 height 12
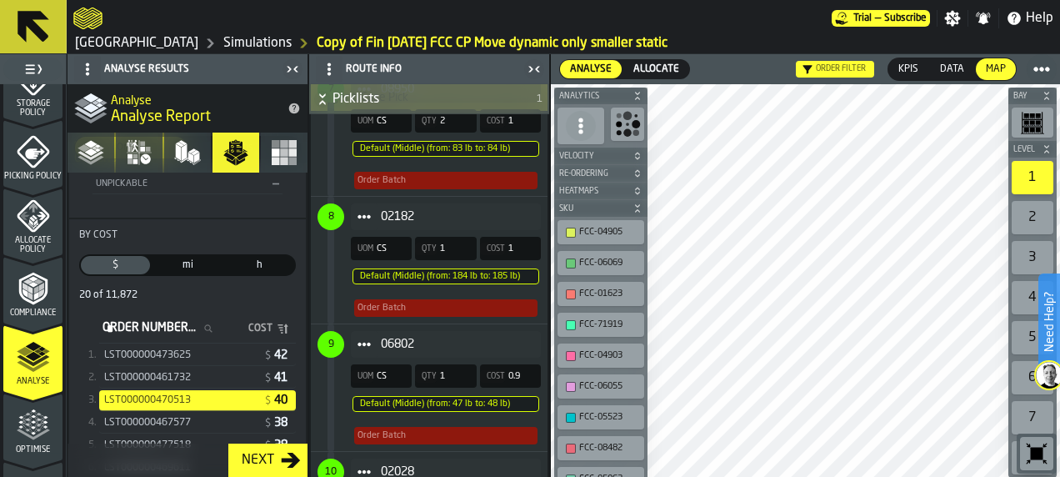
scroll to position [1608, 0]
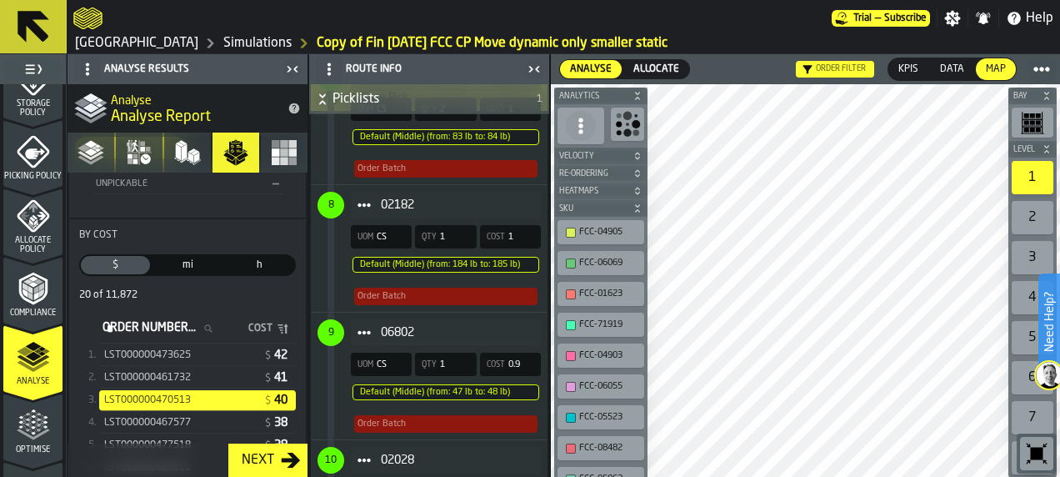
click at [221, 351] on div "LST000000473625" at bounding box center [182, 355] width 156 height 12
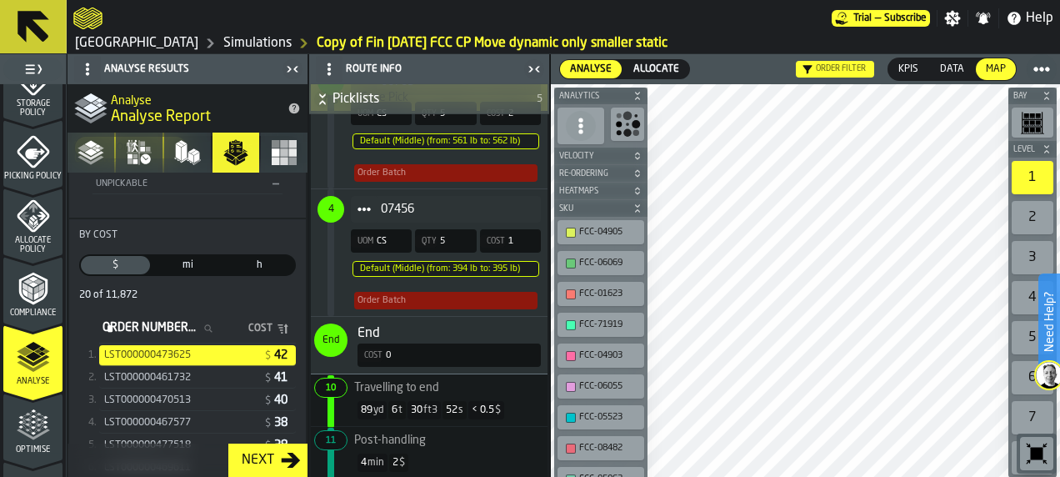
scroll to position [1089, 0]
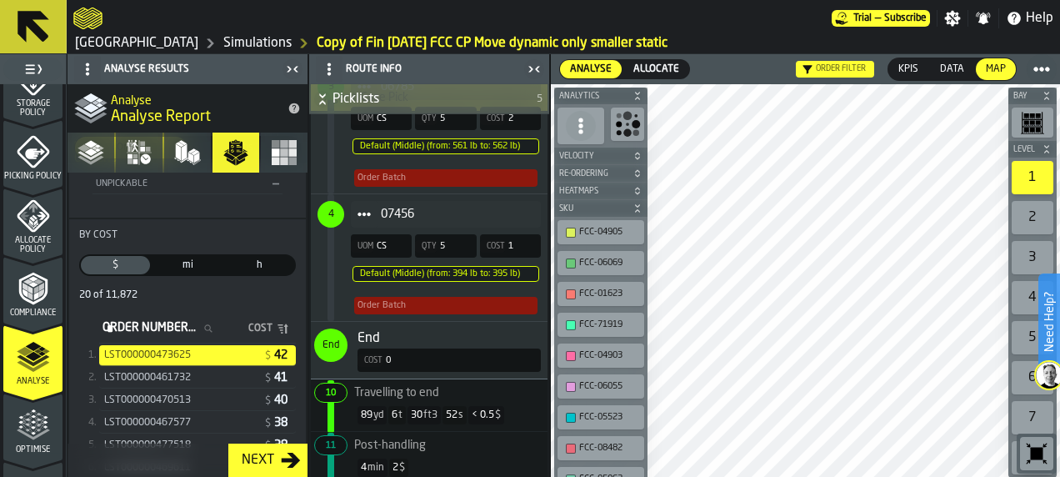
click at [188, 368] on div "LST000000461732 $ 41" at bounding box center [197, 378] width 197 height 21
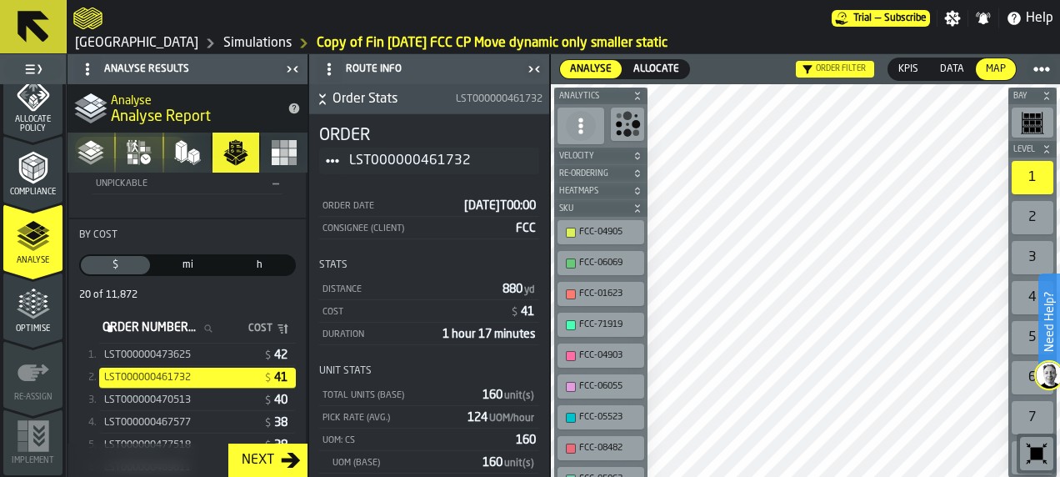
scroll to position [839, 0]
click at [24, 299] on icon "menu Optimise" at bounding box center [33, 304] width 33 height 33
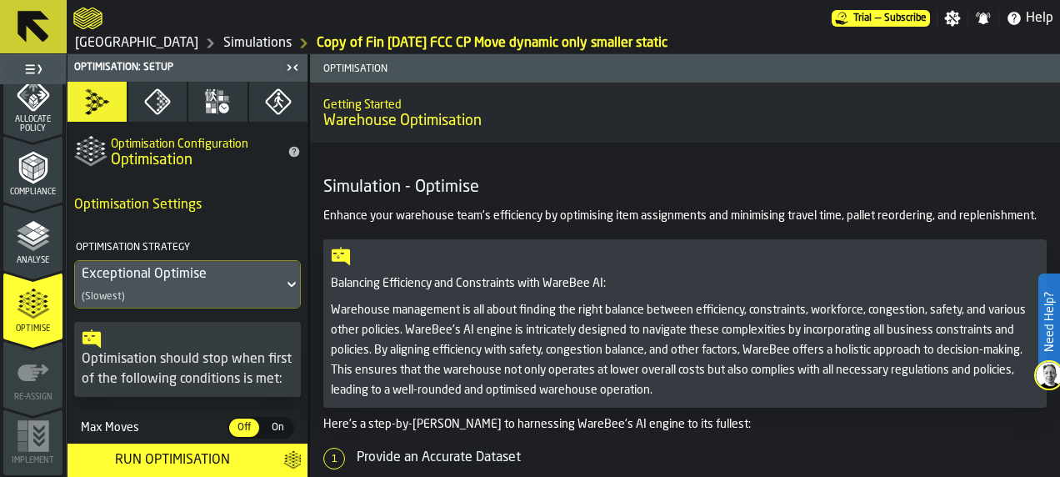
click at [210, 98] on icon "button" at bounding box center [217, 101] width 27 height 27
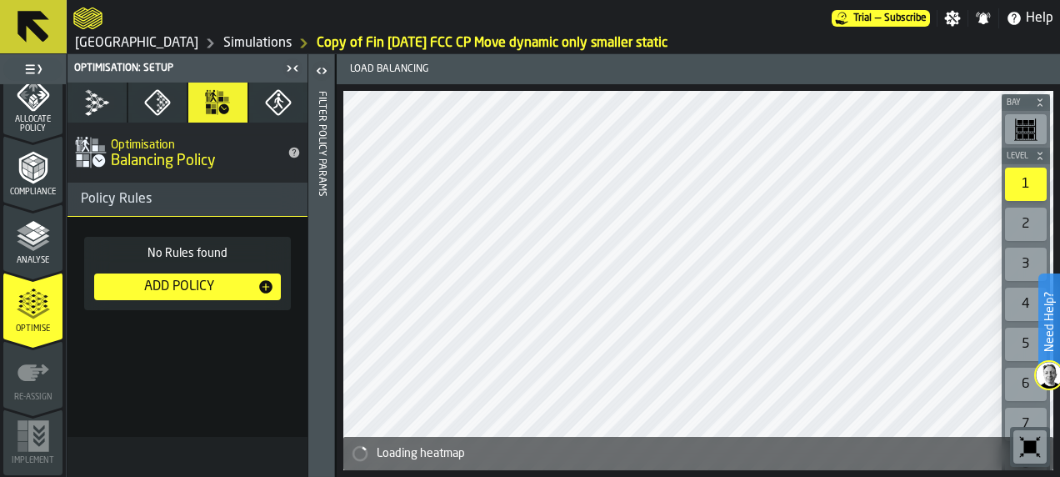
click at [142, 97] on button "Swap policy" at bounding box center [157, 103] width 59 height 40
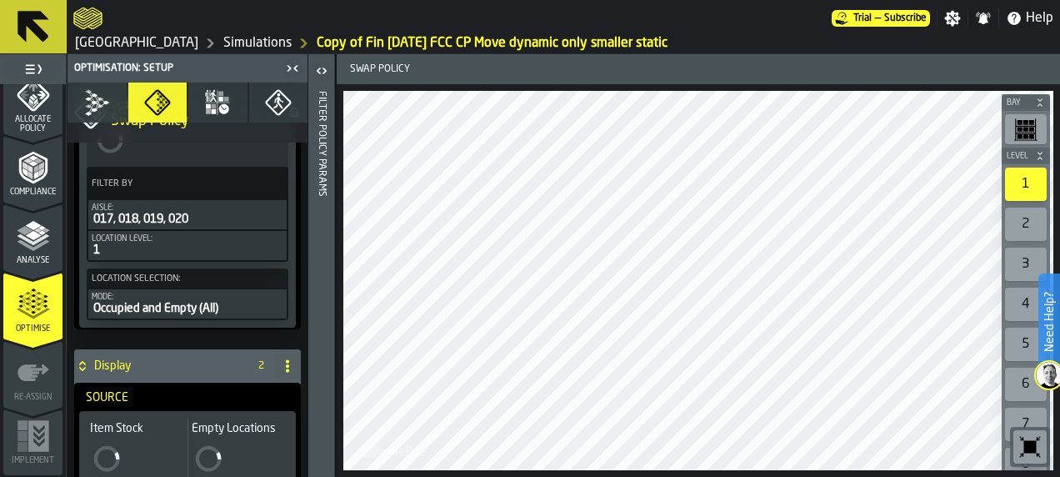
scroll to position [915, 0]
click at [286, 365] on circle at bounding box center [287, 366] width 3 height 3
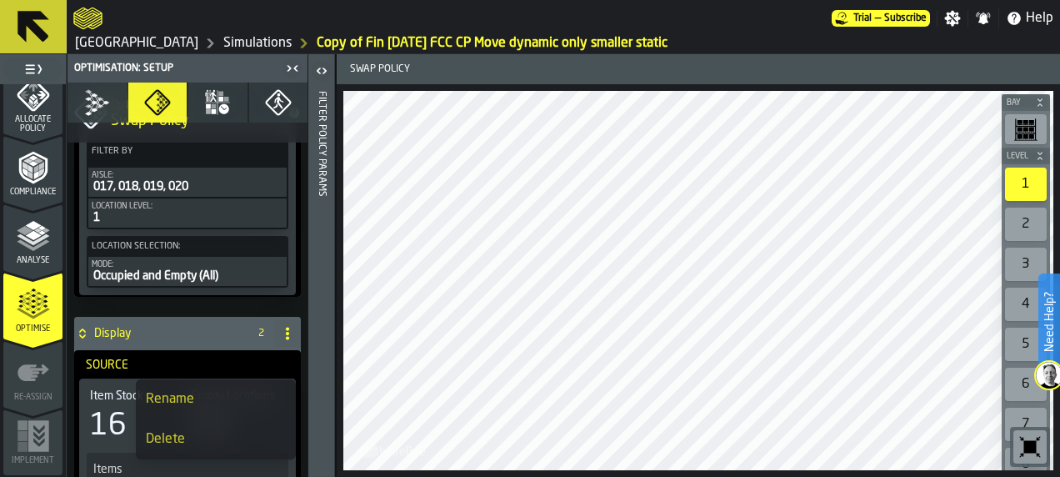
scroll to position [889, 0]
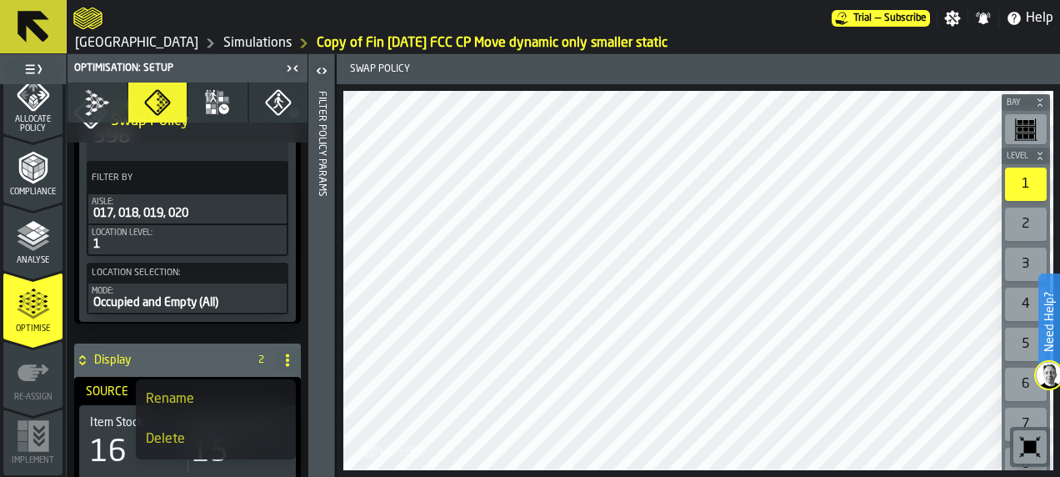
click at [235, 433] on div "Delete" at bounding box center [216, 439] width 140 height 20
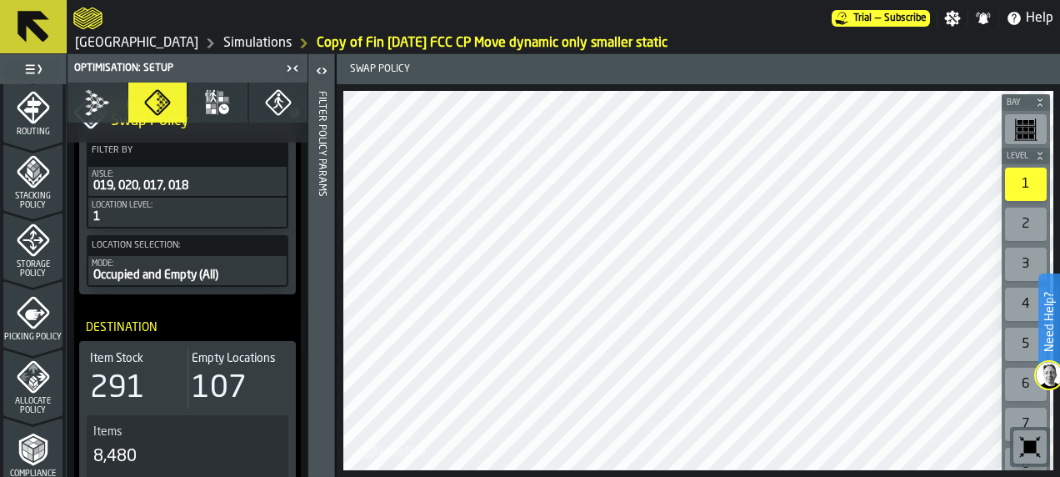
scroll to position [552, 0]
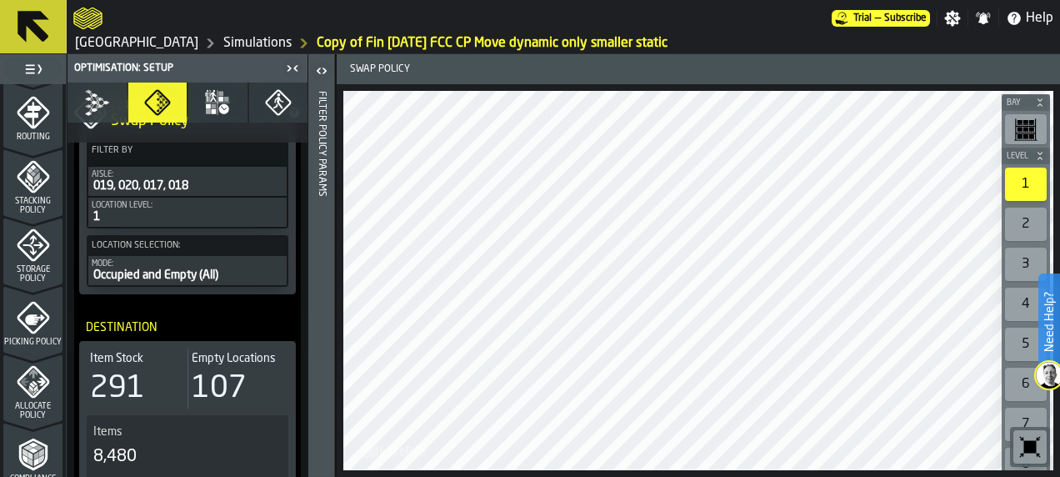
click at [7, 377] on div "Allocate Policy" at bounding box center [32, 392] width 59 height 55
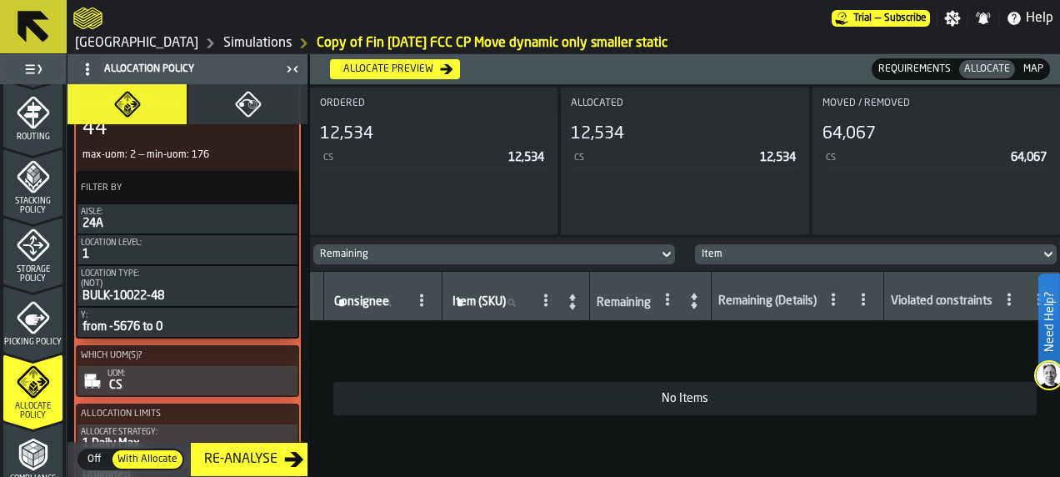
scroll to position [481, 0]
click at [155, 213] on div "Aisle:" at bounding box center [187, 211] width 213 height 9
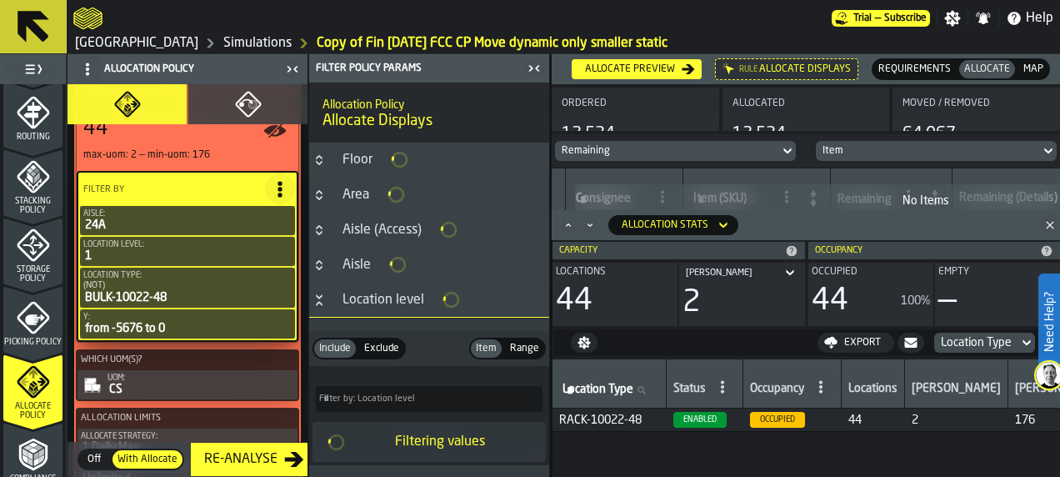
click at [0, 0] on icon "PolicyFilterItem-Aisle" at bounding box center [0, 0] width 0 height 0
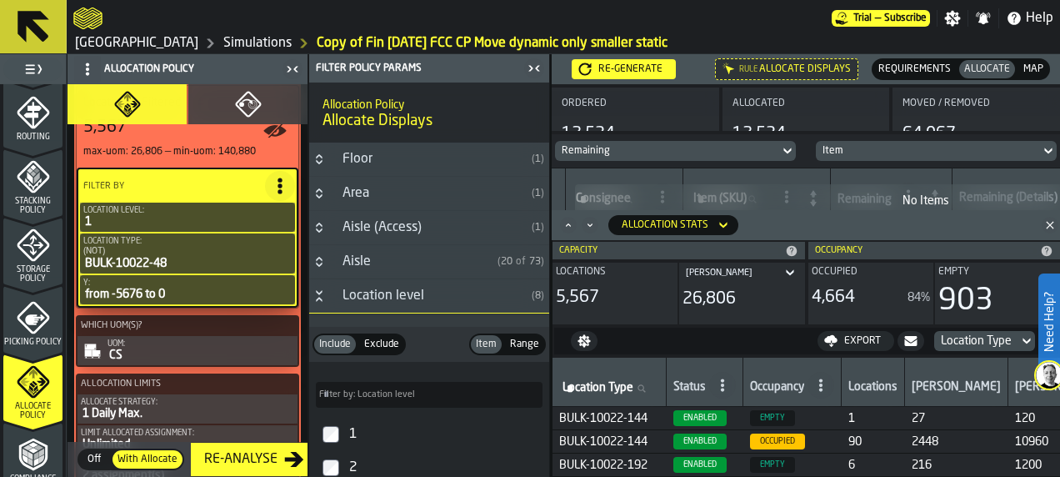
click at [372, 265] on div "Aisle" at bounding box center [412, 262] width 158 height 20
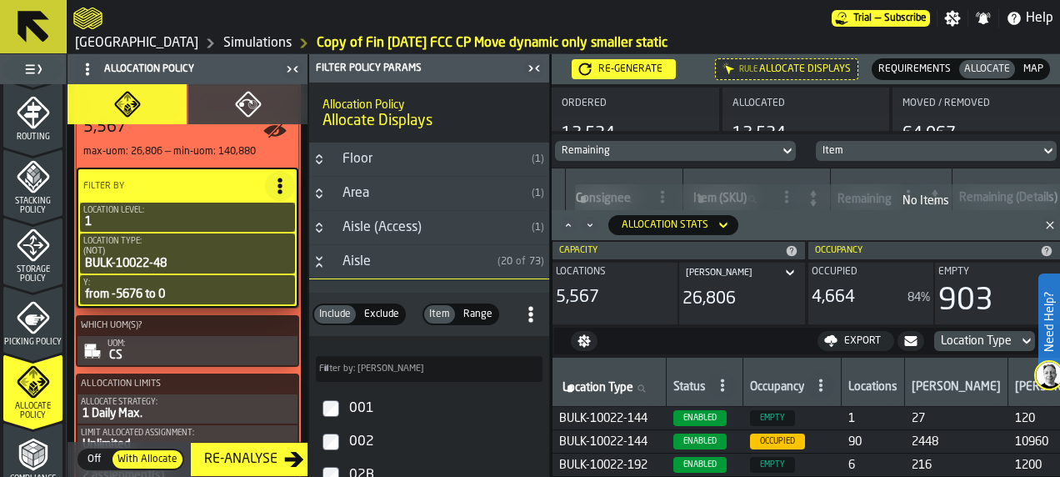
click at [388, 375] on input "Filter by: Aisle Filter by: Aisle" at bounding box center [429, 369] width 227 height 26
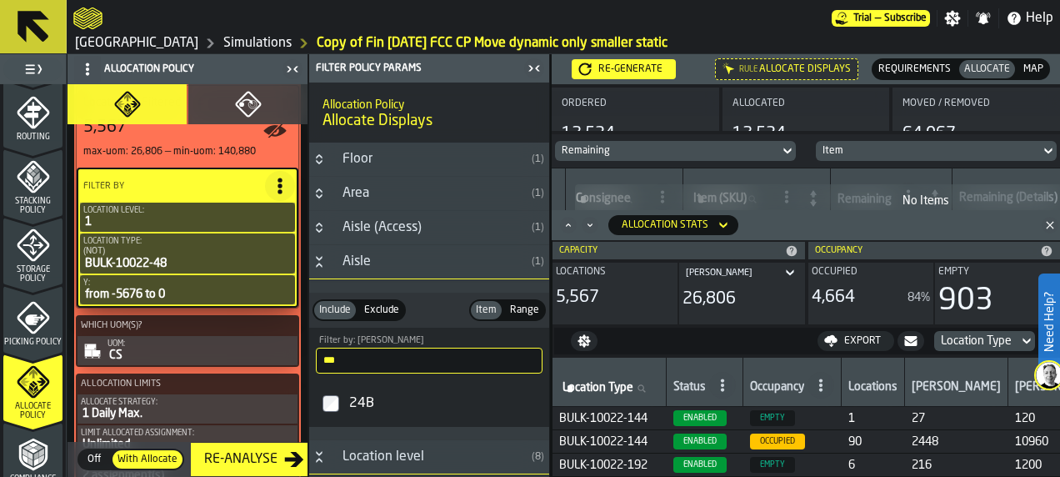
type input "***"
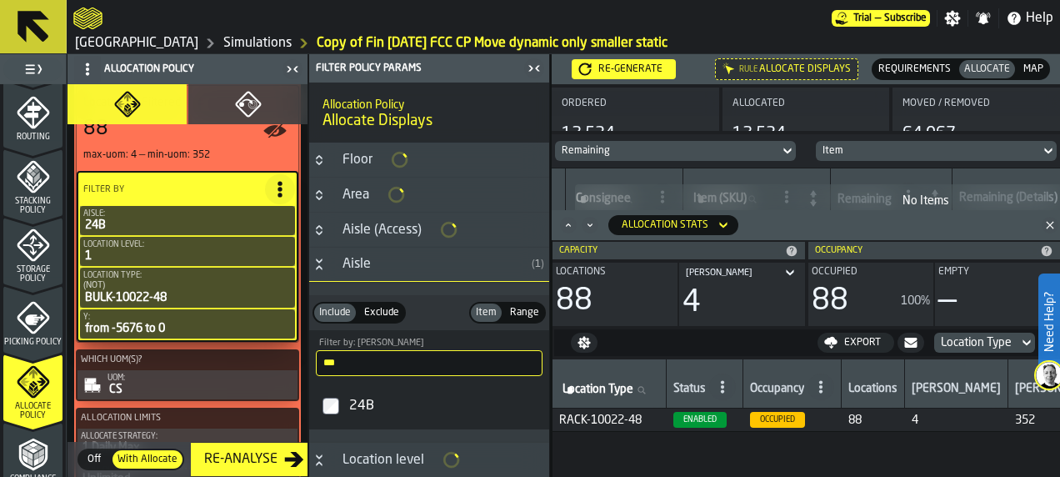
click at [201, 319] on div "Y:" at bounding box center [187, 317] width 208 height 9
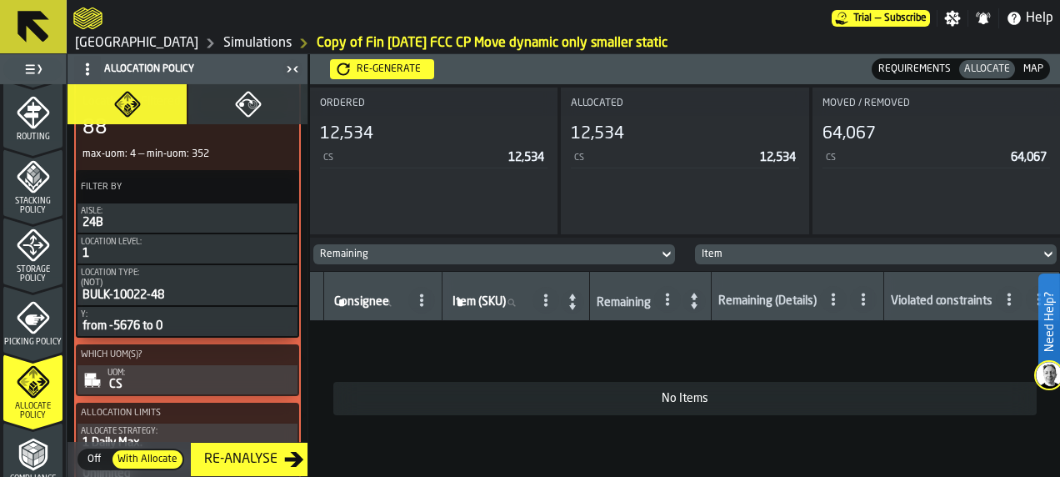
click at [201, 319] on div "Y:" at bounding box center [187, 314] width 213 height 9
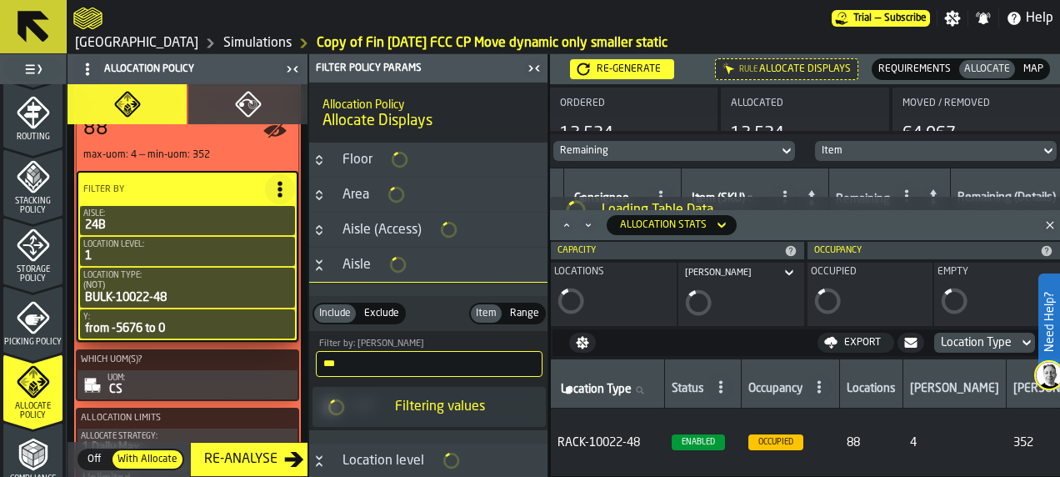
type input "*****"
type input "*"
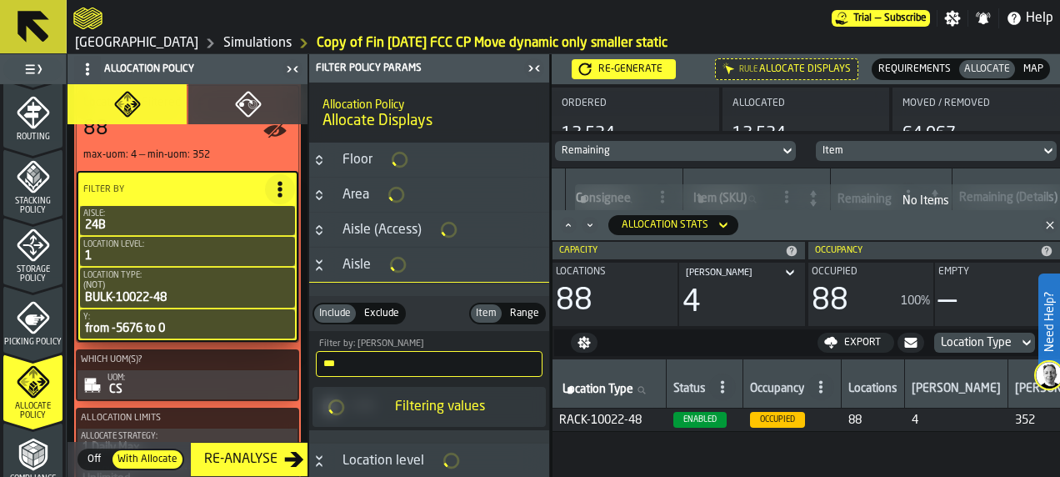
click at [201, 319] on div "Y:" at bounding box center [187, 317] width 208 height 9
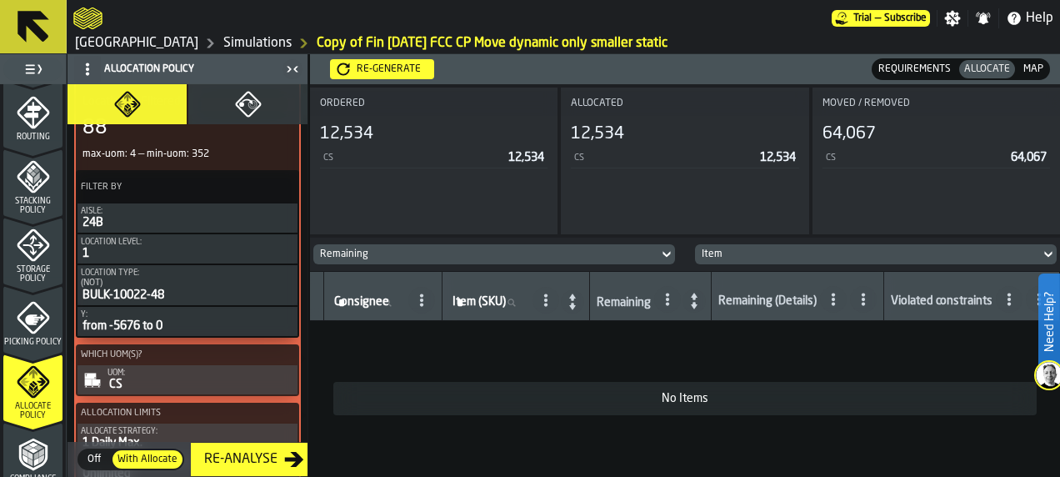
click at [190, 317] on div "Y:" at bounding box center [187, 314] width 213 height 9
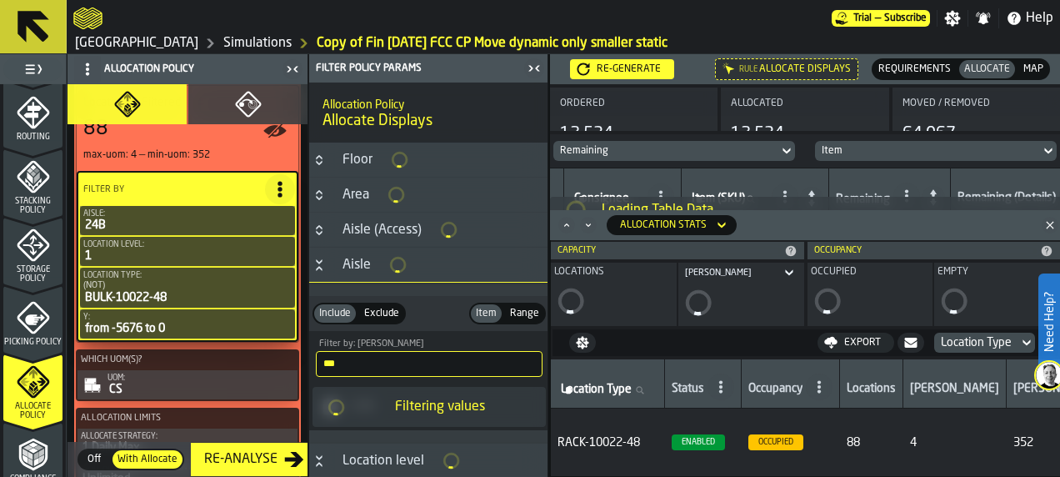
type input "*****"
type input "*"
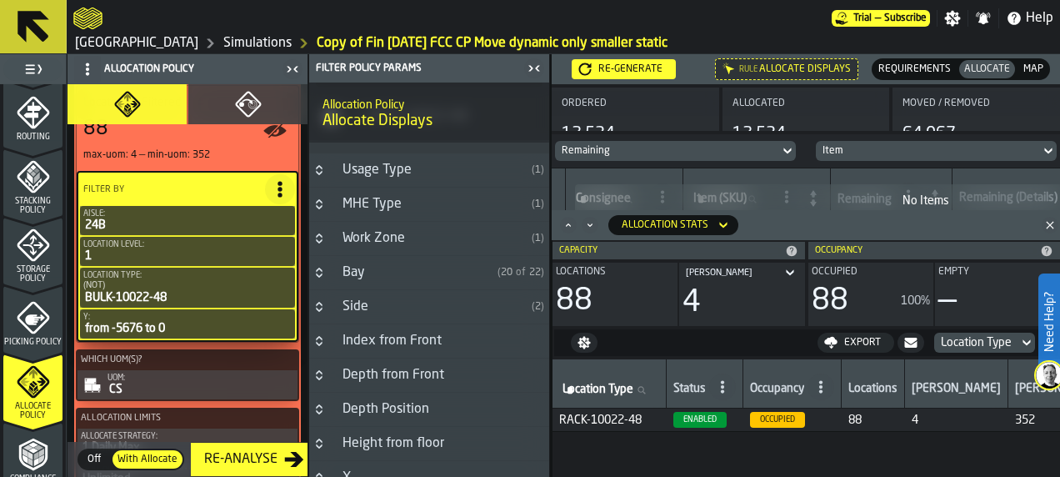
scroll to position [1250, 0]
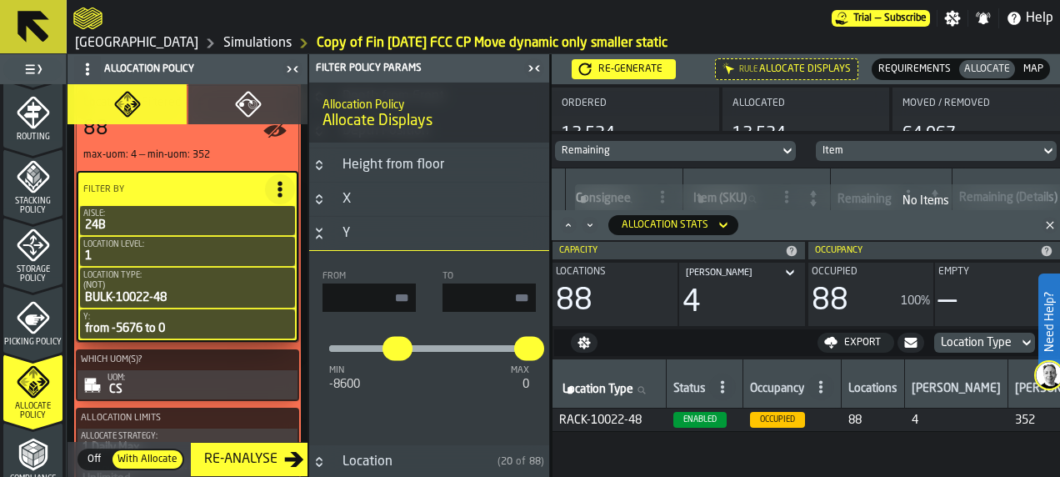
click at [1036, 70] on span "Map" at bounding box center [1033, 69] width 27 height 15
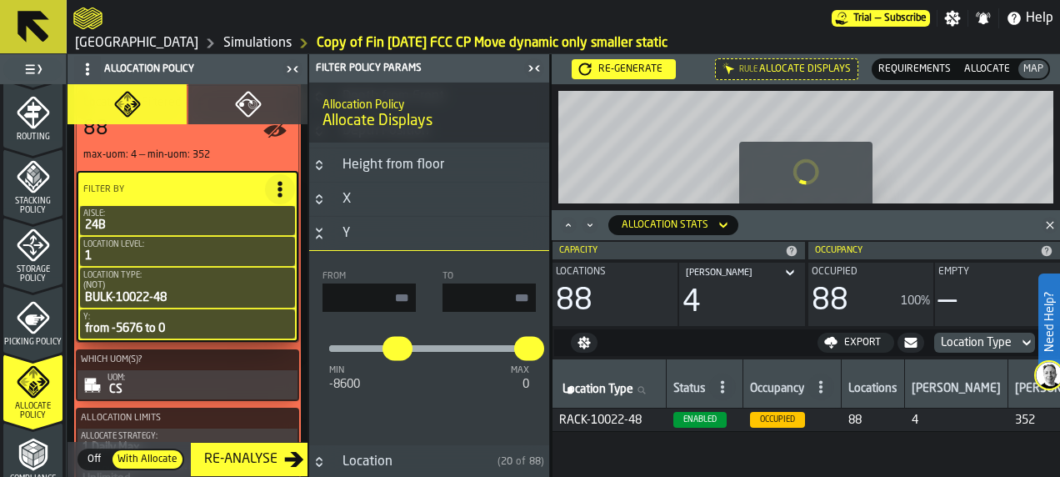
click at [593, 223] on icon "Minimize" at bounding box center [590, 225] width 17 height 17
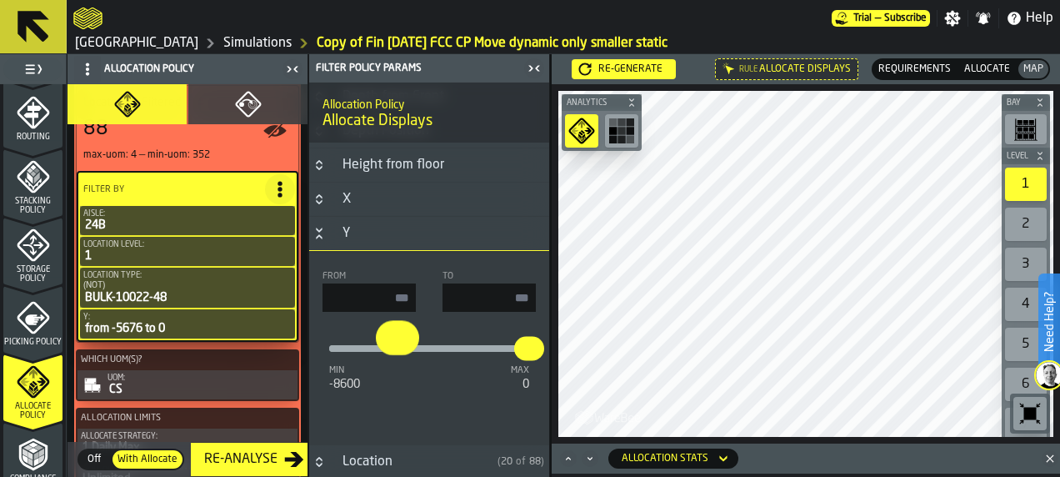
type input "*****"
drag, startPoint x: 388, startPoint y: 353, endPoint x: 302, endPoint y: 358, distance: 86.9
click at [302, 358] on aside "1 Start 2 Layout 3 Assignment 4 Items 5 Orders 6 Data Stats 7 Heatmaps 8 Agents…" at bounding box center [275, 265] width 550 height 423
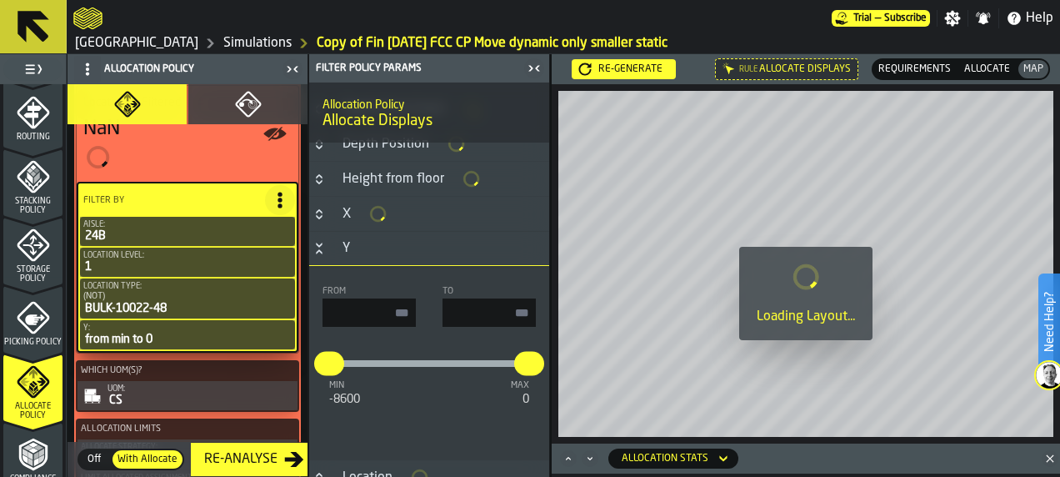
scroll to position [1262, 0]
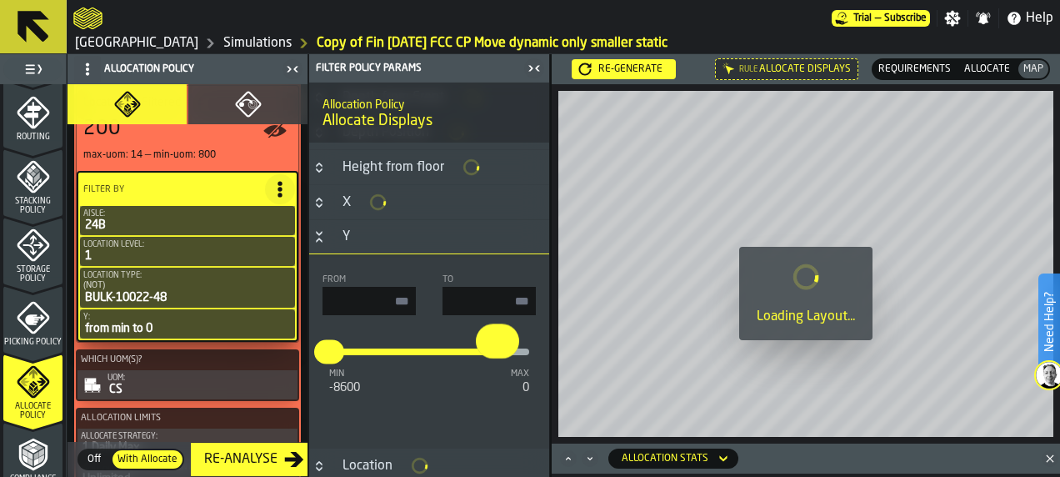
type input "*****"
drag, startPoint x: 528, startPoint y: 354, endPoint x: 442, endPoint y: 350, distance: 86.8
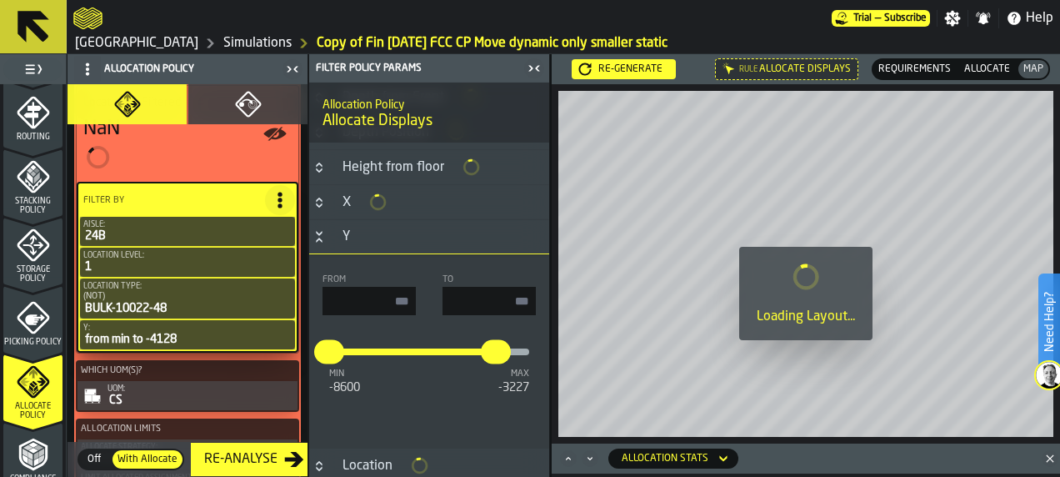
type input "*****"
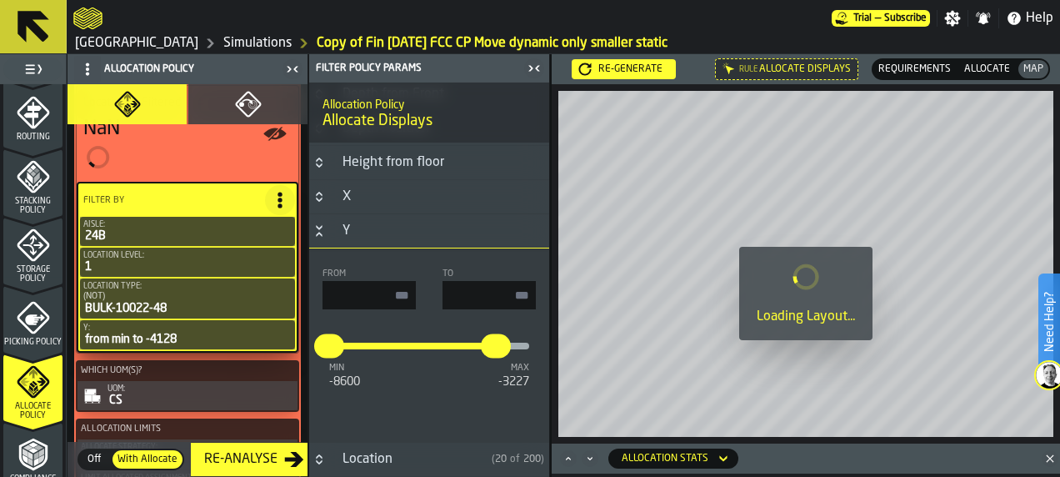
scroll to position [1250, 0]
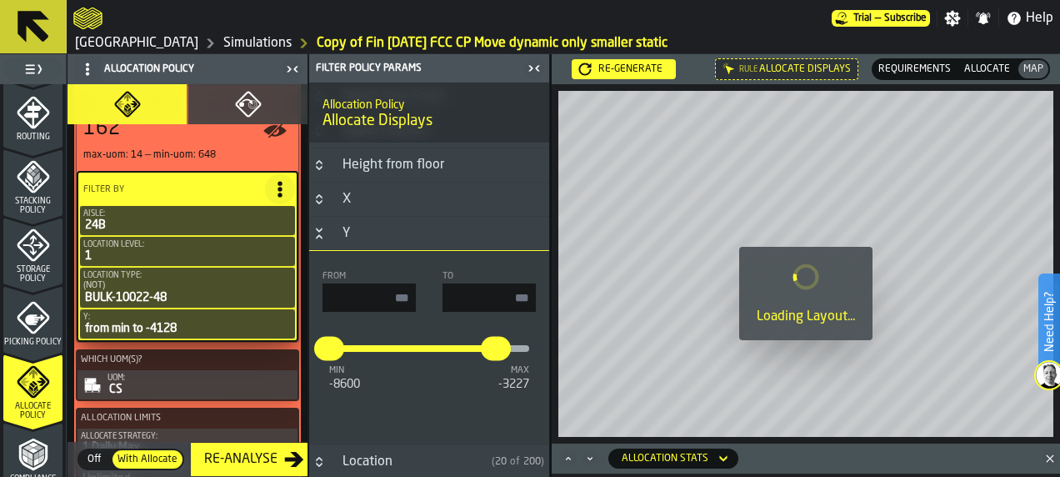
drag, startPoint x: 442, startPoint y: 350, endPoint x: 413, endPoint y: 392, distance: 50.4
click at [413, 392] on div "min -8600 max -3227 ***** *****" at bounding box center [429, 361] width 213 height 73
type input "*****"
drag, startPoint x: 486, startPoint y: 347, endPoint x: 401, endPoint y: 352, distance: 85.2
click at [401, 352] on input "*****" at bounding box center [392, 338] width 19 height 35
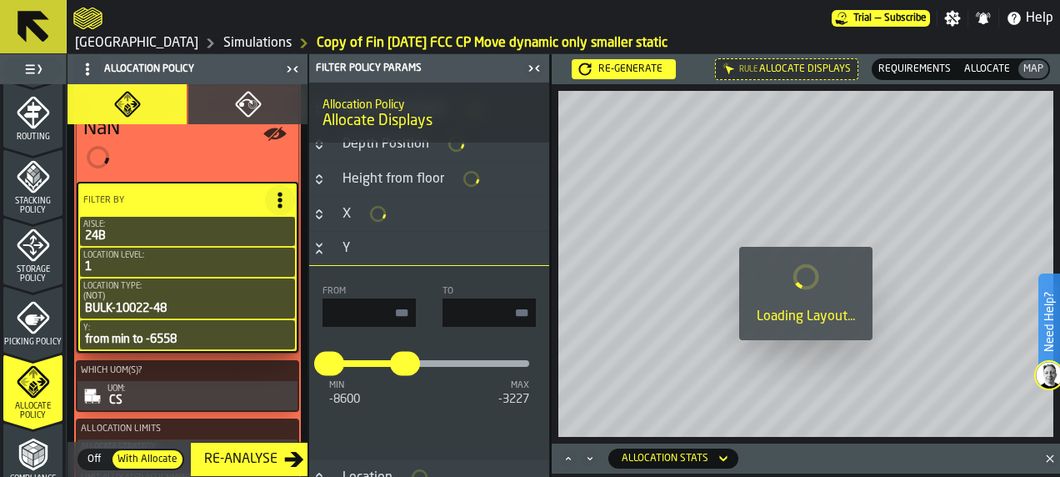
type input "*****"
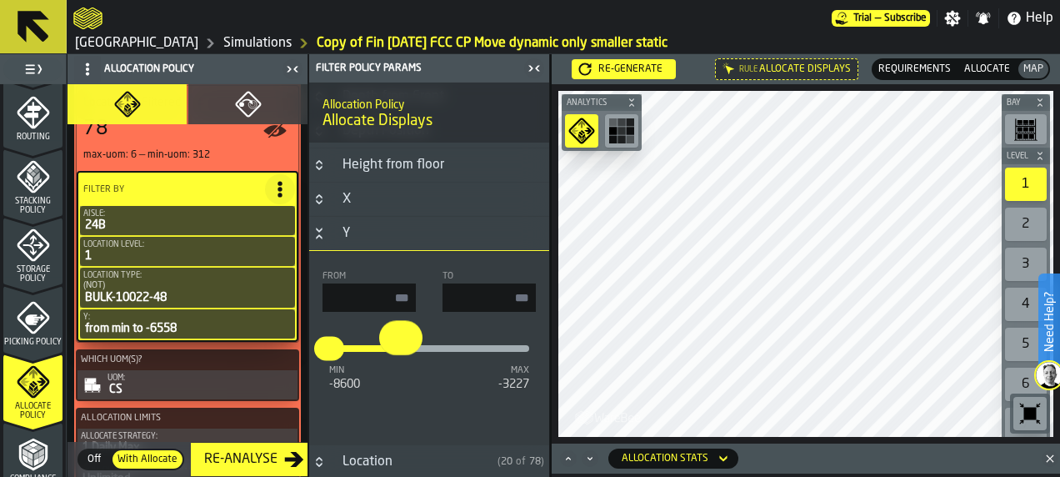
type input "*****"
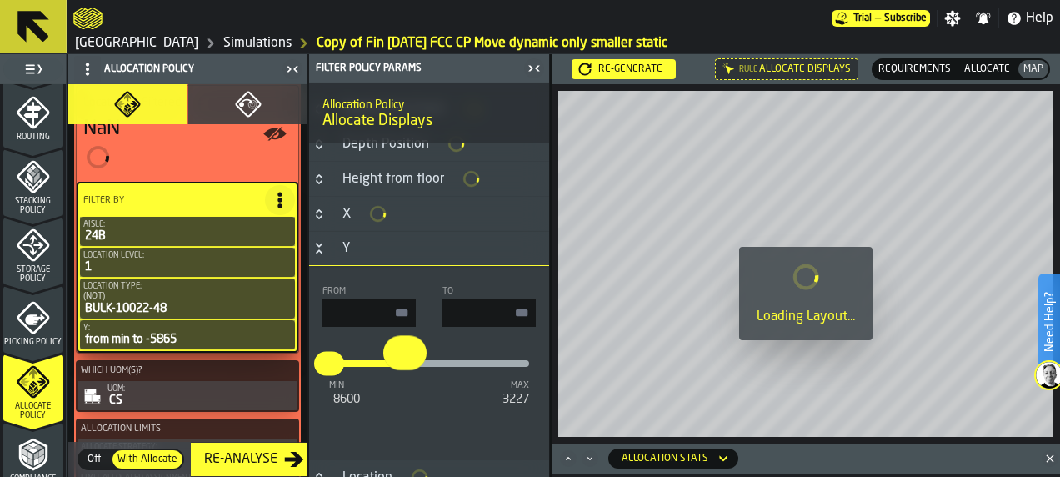
type input "*****"
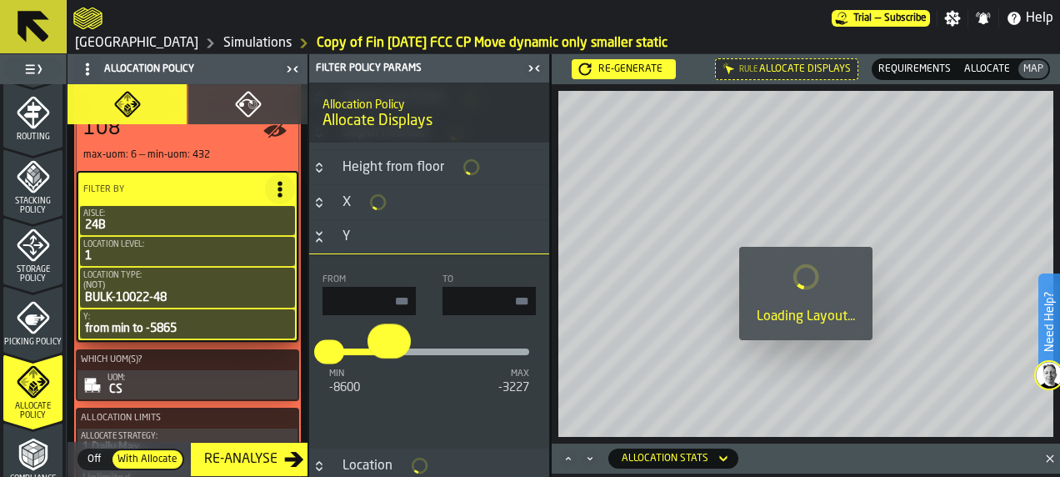
click at [382, 350] on input "*****" at bounding box center [377, 341] width 19 height 35
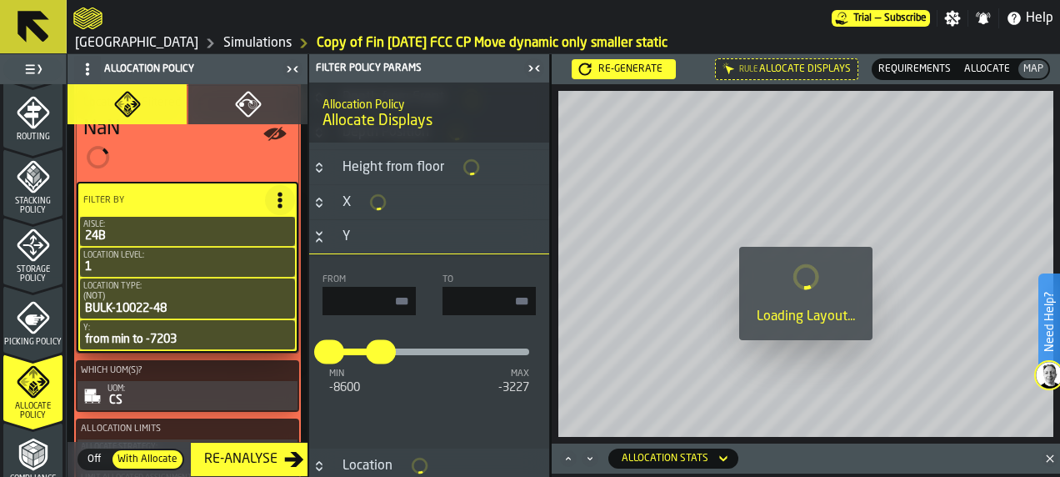
type input "*****"
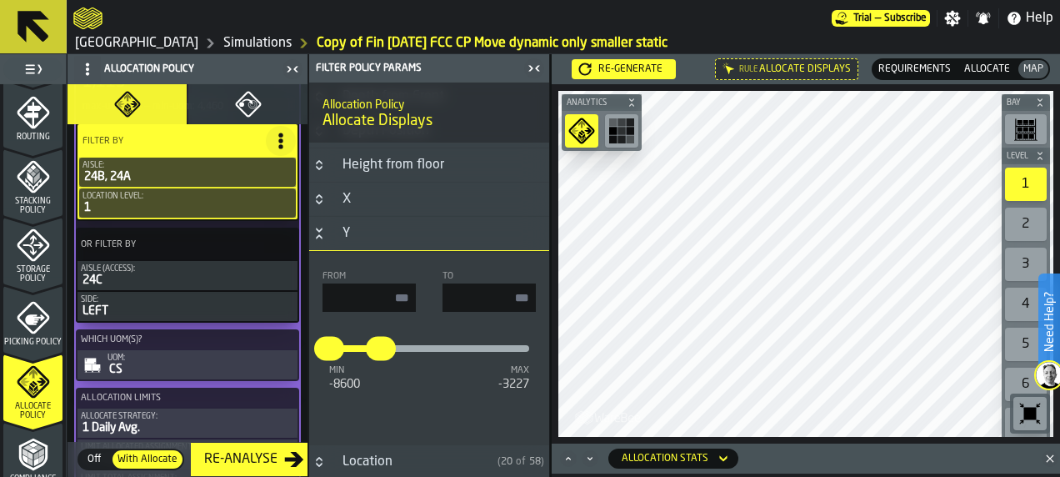
scroll to position [2981, 0]
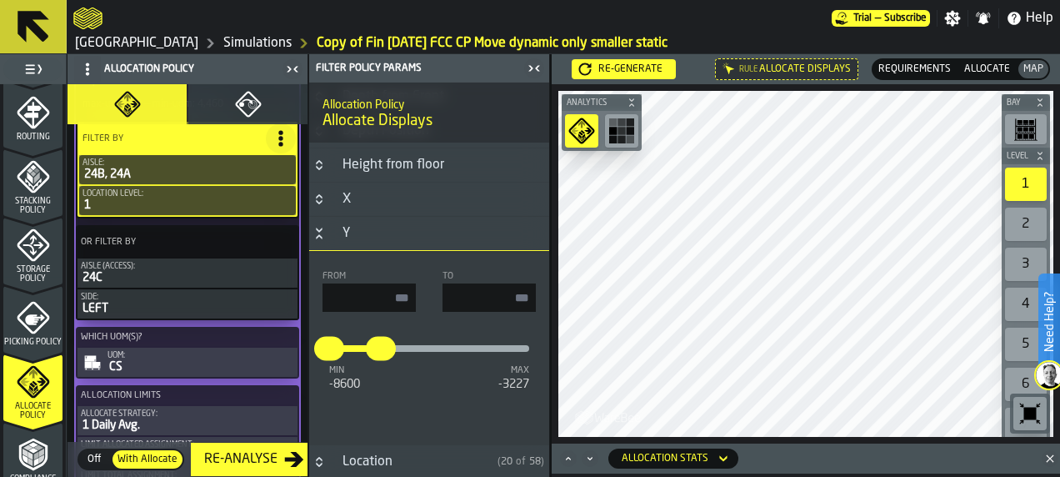
type input "*****"
click at [147, 168] on div "Aisle:" at bounding box center [188, 162] width 210 height 9
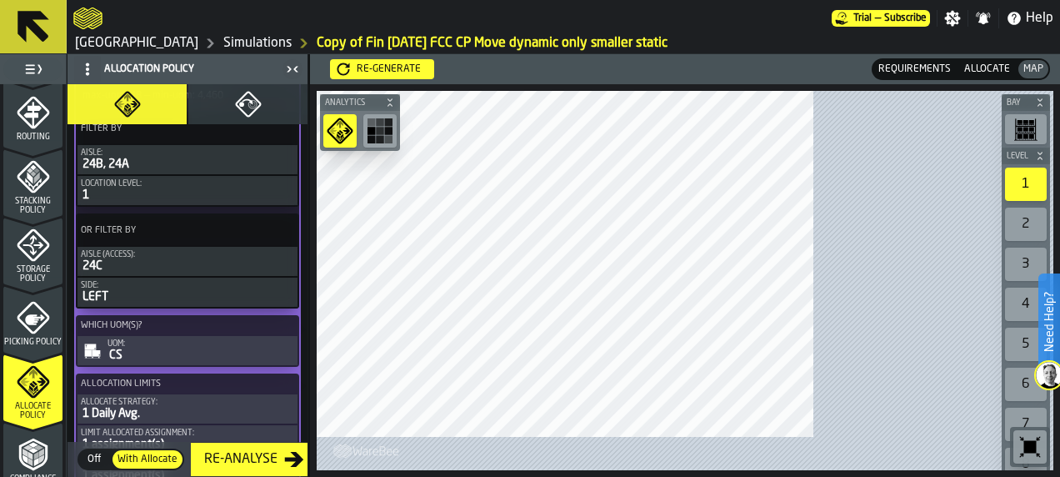
scroll to position [2972, 0]
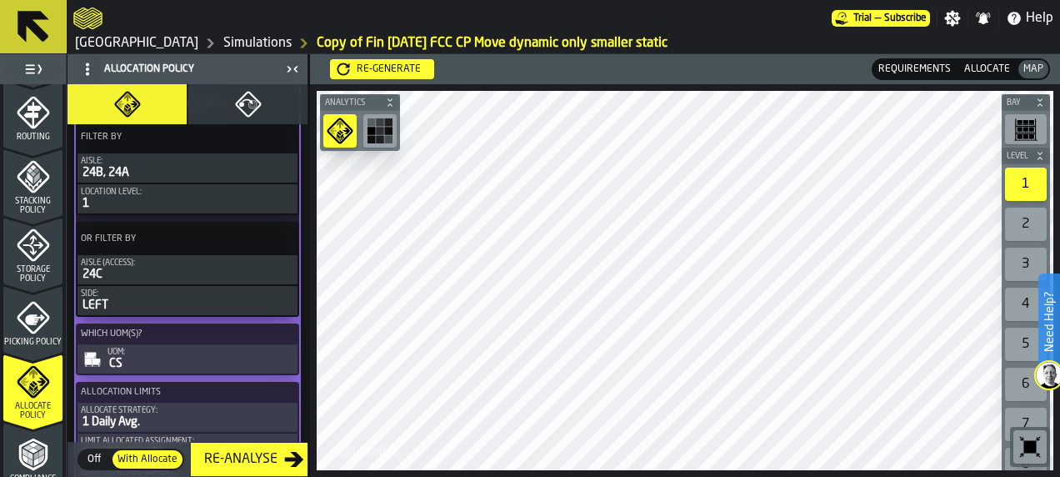
click at [177, 166] on div "Aisle:" at bounding box center [187, 161] width 213 height 9
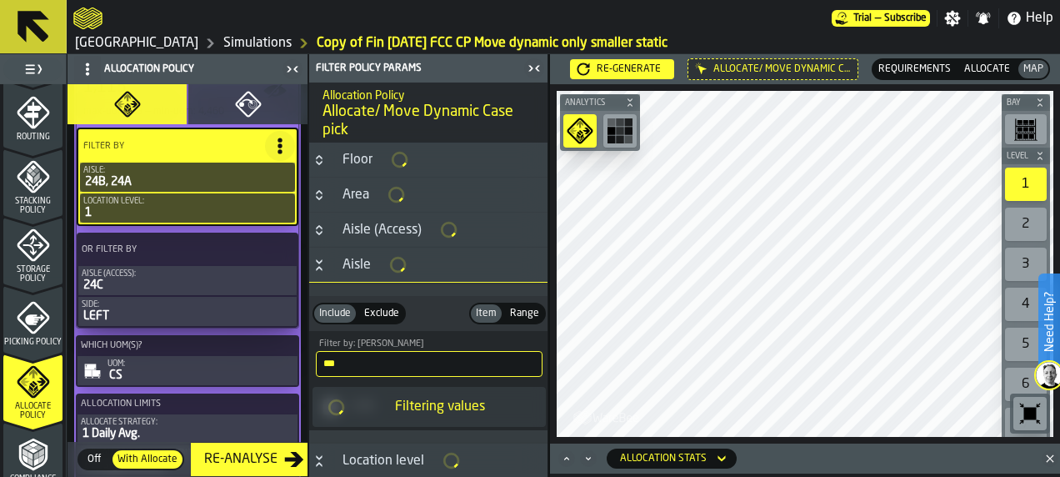
scroll to position [2980, 0]
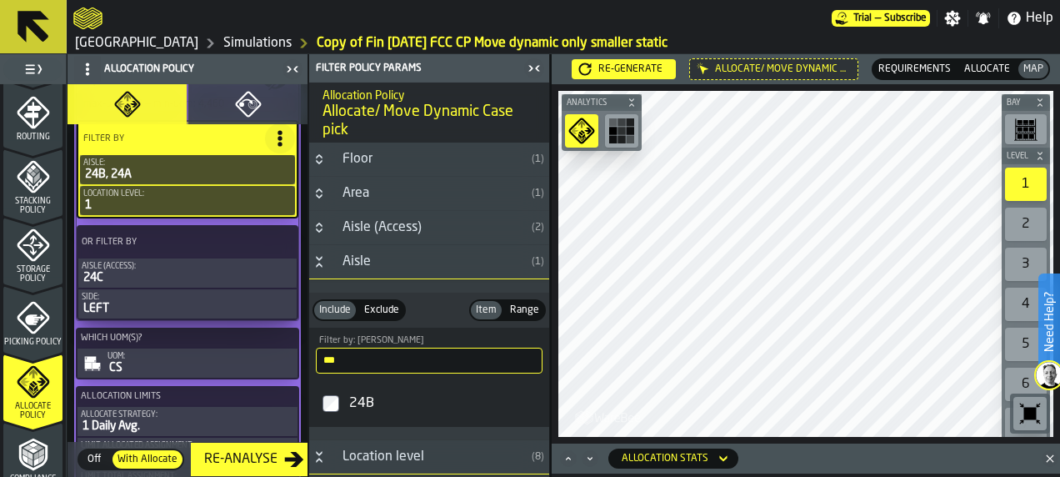
click at [382, 360] on input "***" at bounding box center [429, 361] width 227 height 26
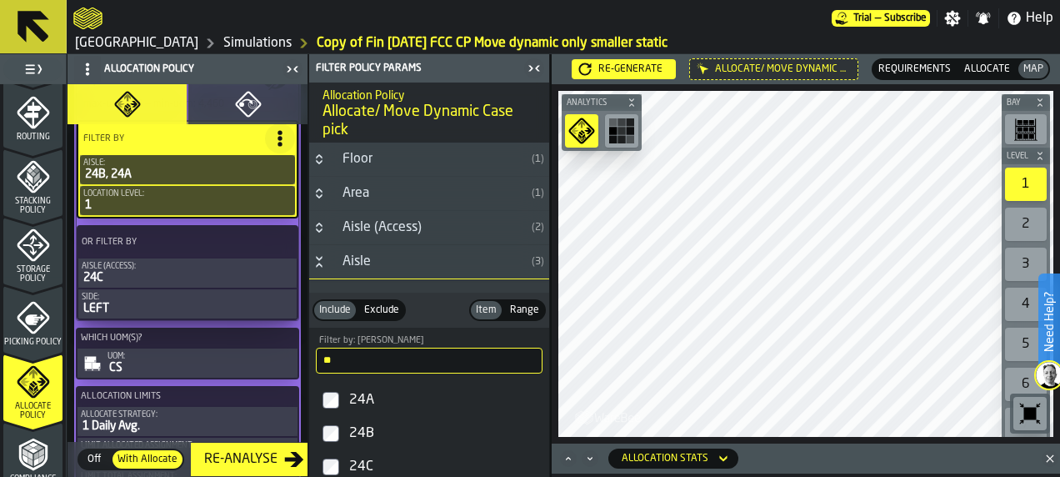
type input "**"
click at [256, 457] on div "Re-Analyse" at bounding box center [241, 459] width 87 height 20
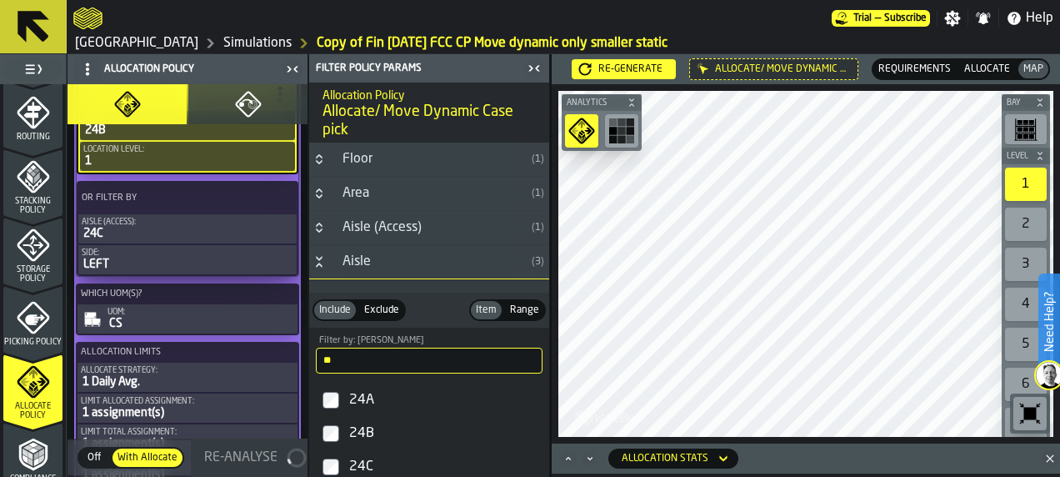
scroll to position [839, 0]
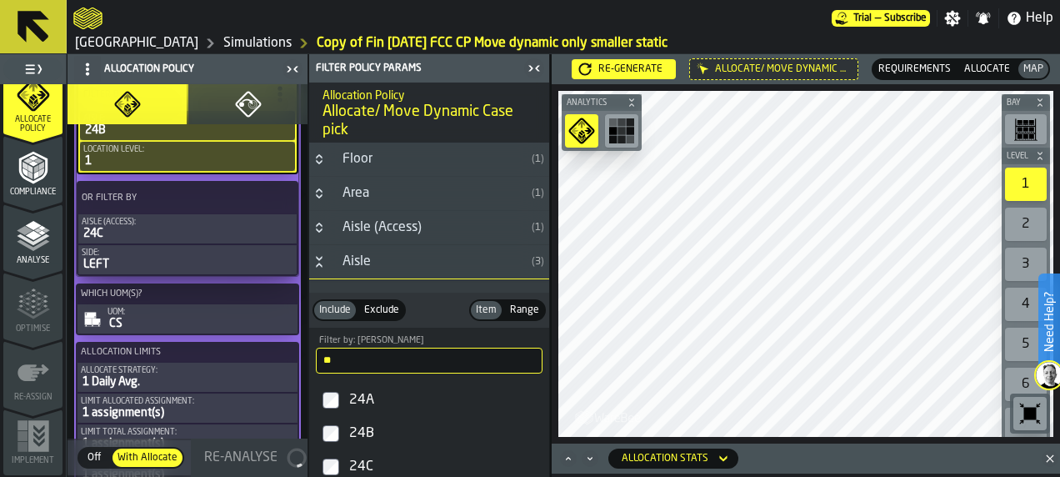
click at [27, 258] on span "Analyse" at bounding box center [32, 260] width 59 height 9
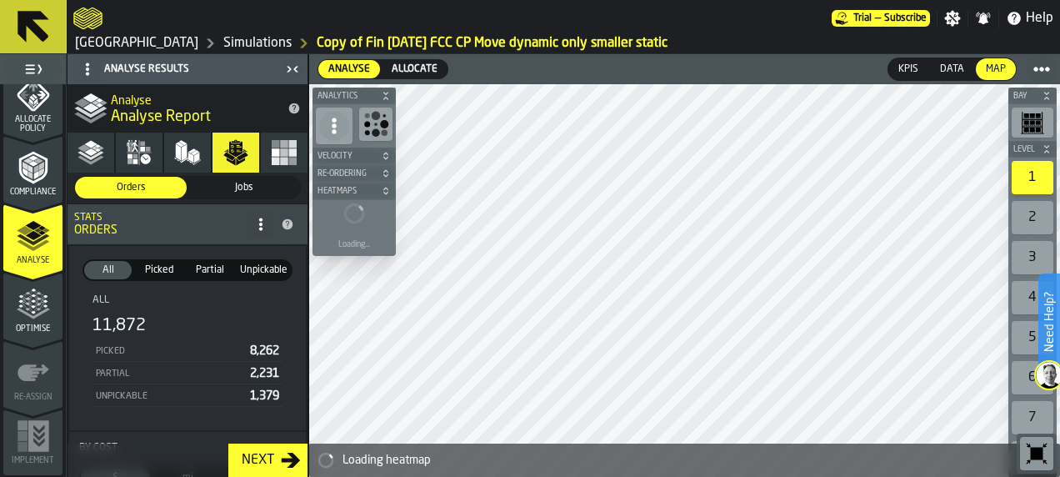
click at [416, 68] on span "Allocate" at bounding box center [414, 69] width 53 height 15
click at [36, 330] on span "Optimise" at bounding box center [32, 328] width 59 height 9
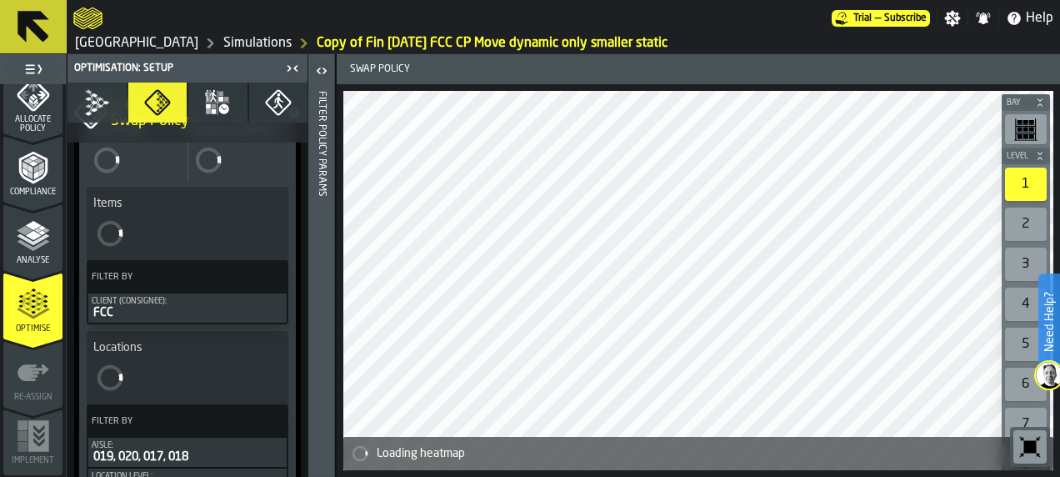
scroll to position [183, 0]
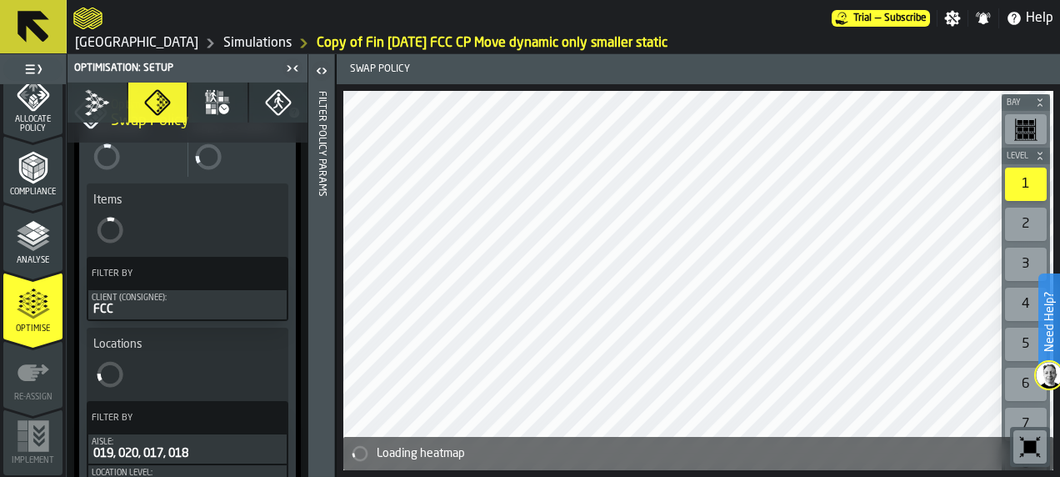
click at [89, 102] on icon "button" at bounding box center [96, 102] width 27 height 27
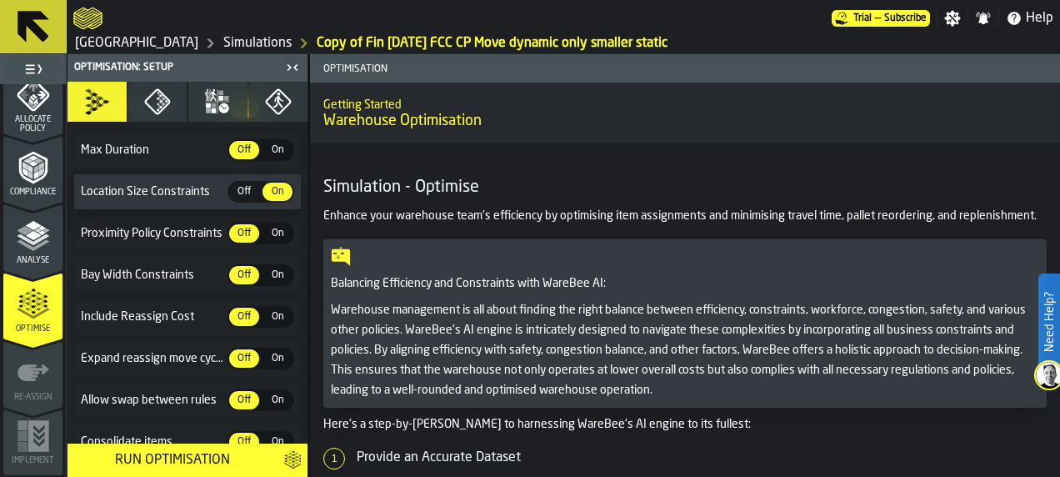
scroll to position [490, 0]
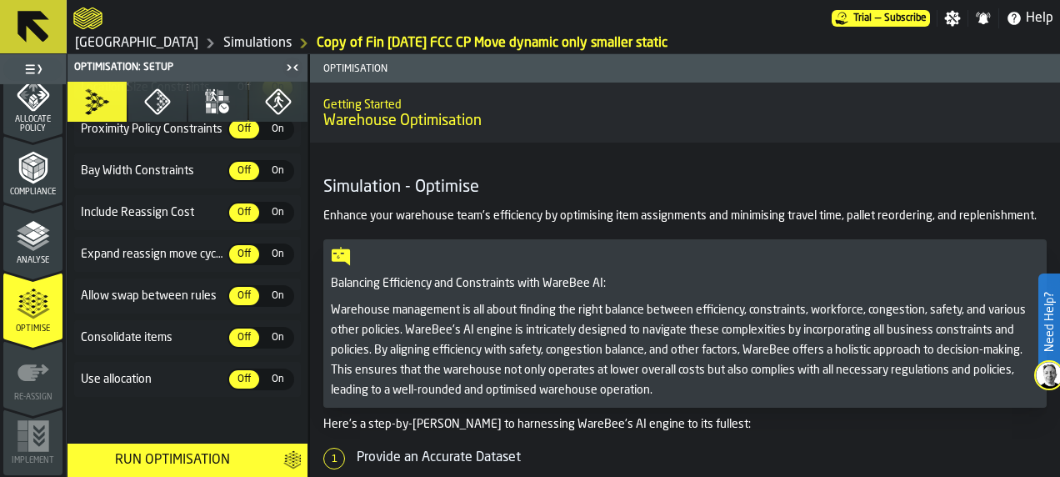
click at [250, 387] on label "Off Off" at bounding box center [244, 379] width 33 height 22
click at [280, 378] on span "On" at bounding box center [277, 379] width 27 height 15
click at [167, 100] on icon "button" at bounding box center [157, 102] width 26 height 26
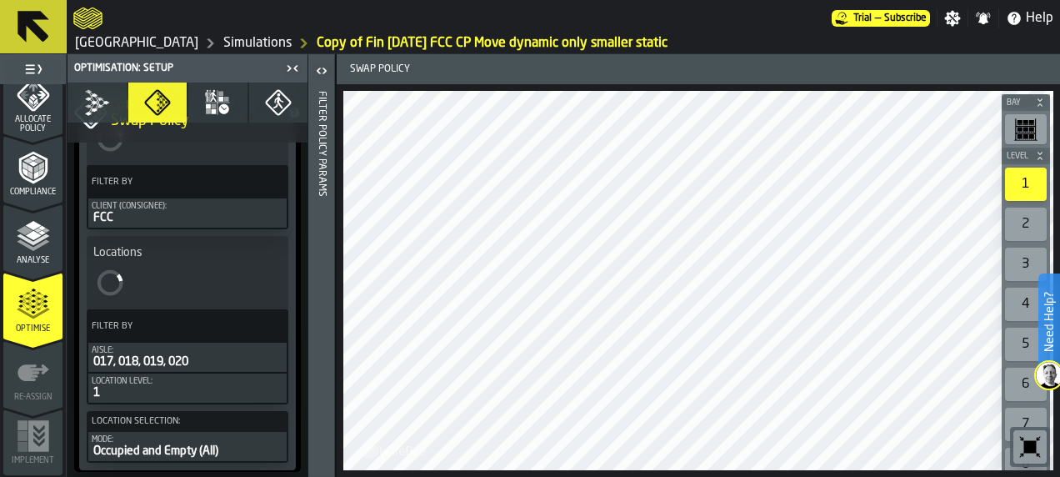
scroll to position [862, 0]
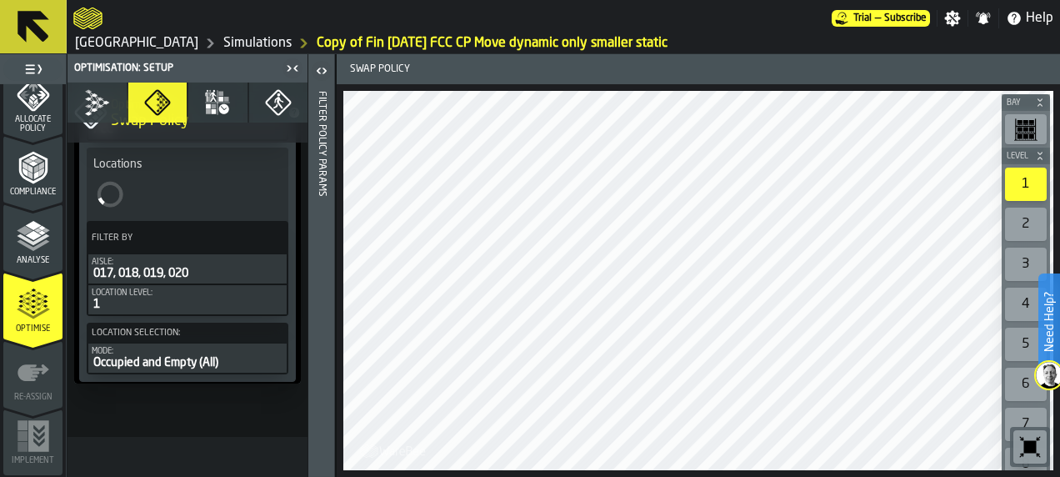
click at [93, 110] on icon "button" at bounding box center [97, 103] width 18 height 23
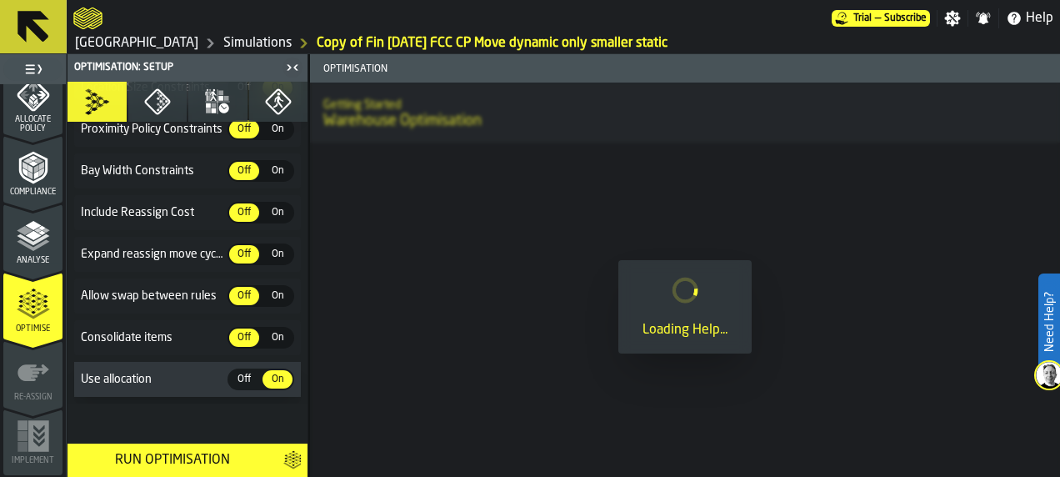
scroll to position [490, 0]
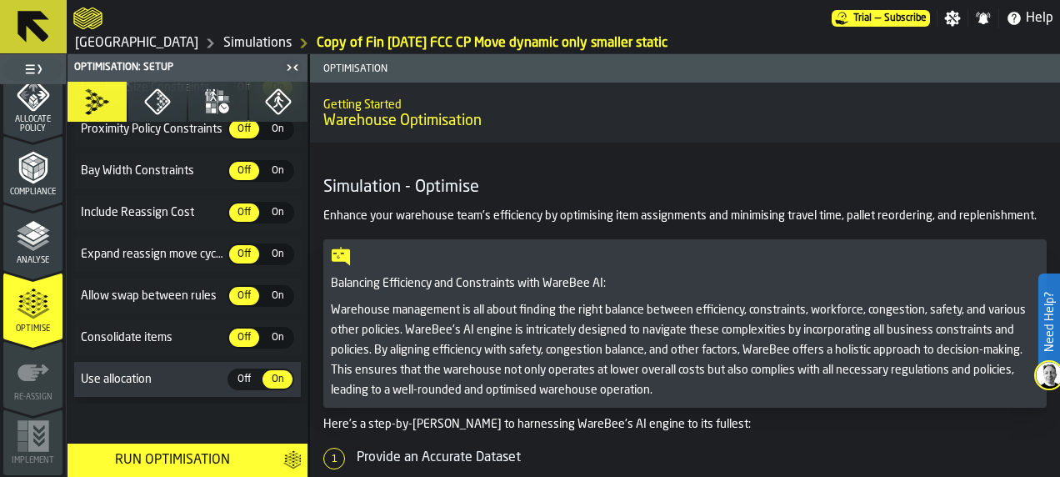
click at [33, 258] on span "Analyse" at bounding box center [32, 260] width 59 height 9
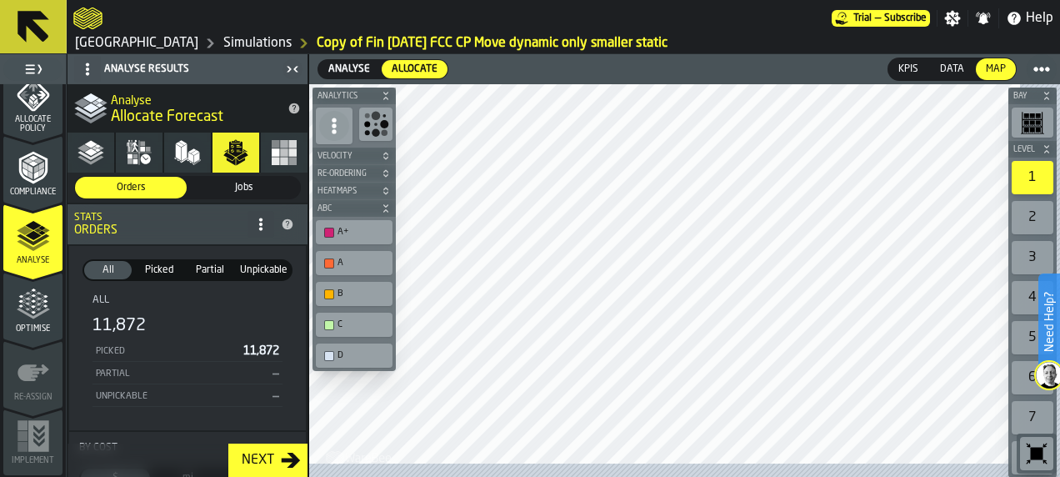
click at [41, 318] on icon "menu Optimise" at bounding box center [33, 304] width 33 height 33
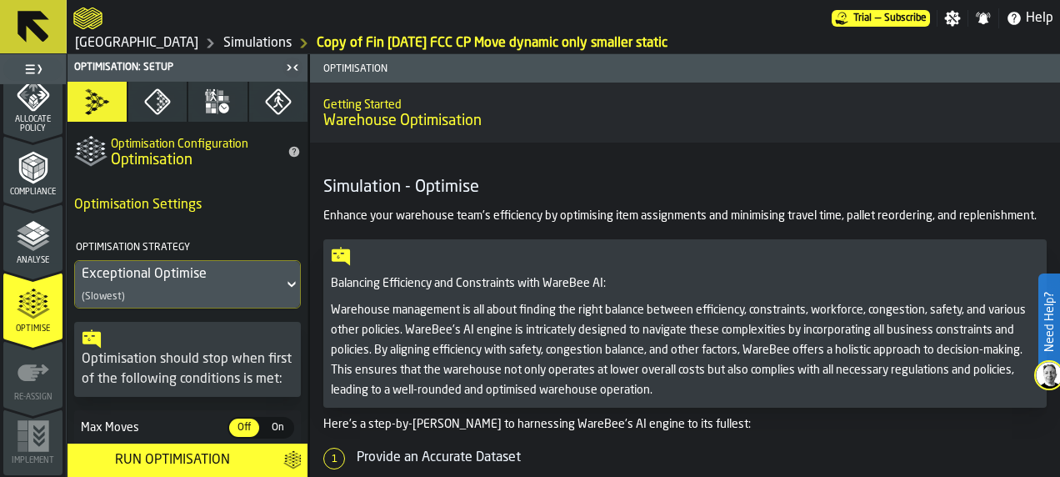
click at [213, 462] on div "Run Optimisation" at bounding box center [172, 460] width 196 height 20
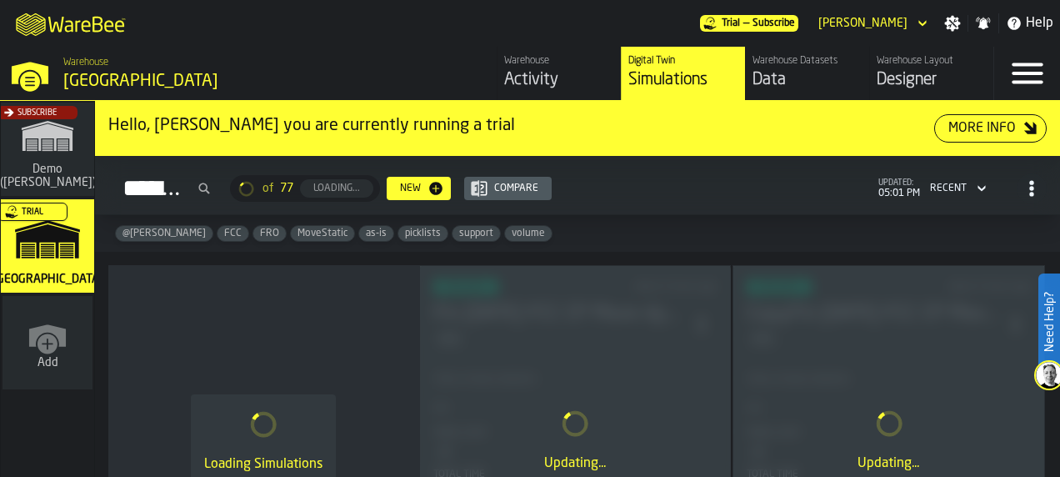
click at [923, 60] on div "Warehouse Layout" at bounding box center [932, 61] width 110 height 12
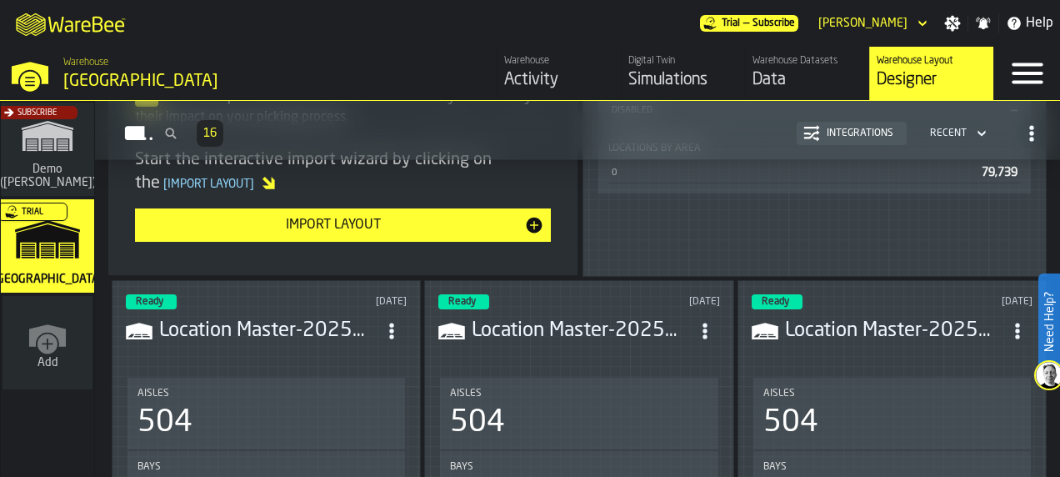
scroll to position [559, 0]
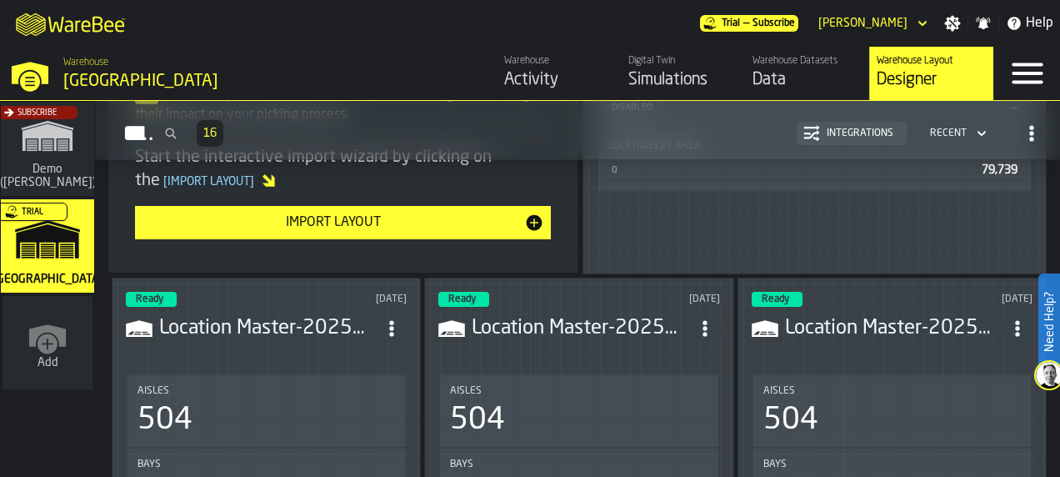
click at [362, 227] on div "Import Layout" at bounding box center [333, 223] width 383 height 20
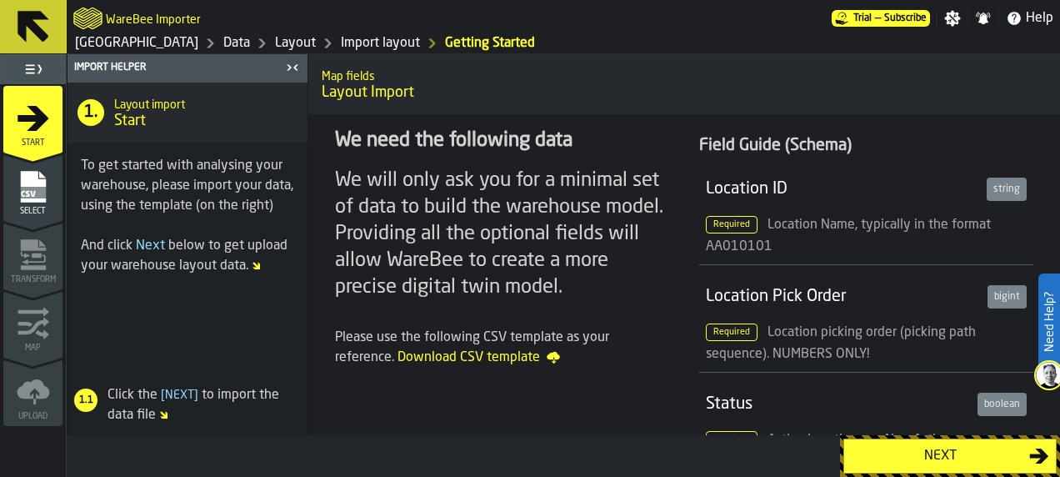
click at [988, 465] on div "Next" at bounding box center [940, 456] width 178 height 20
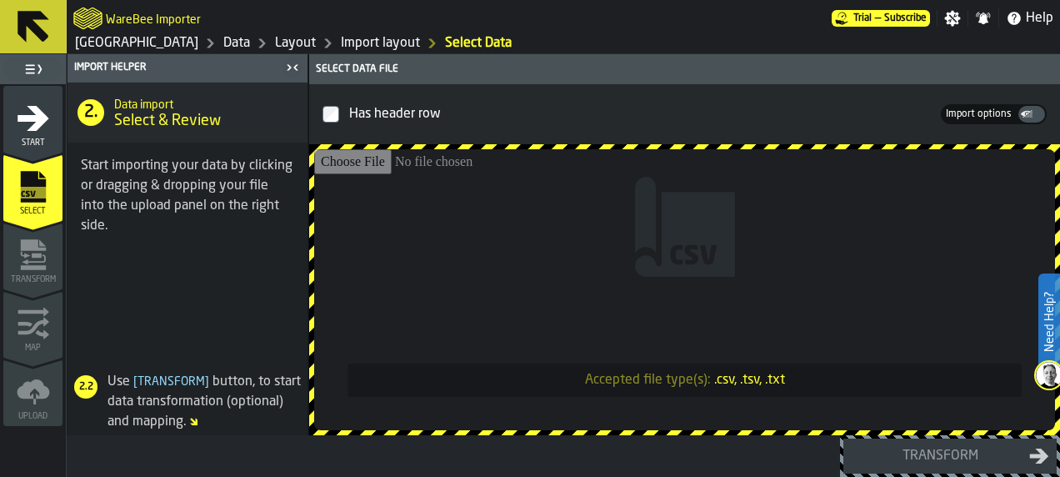
click at [341, 47] on link "Import layout" at bounding box center [380, 43] width 79 height 20
click at [252, 37] on icon "Breadcrumb" at bounding box center [262, 43] width 20 height 20
click at [275, 41] on link "Layout" at bounding box center [295, 43] width 41 height 20
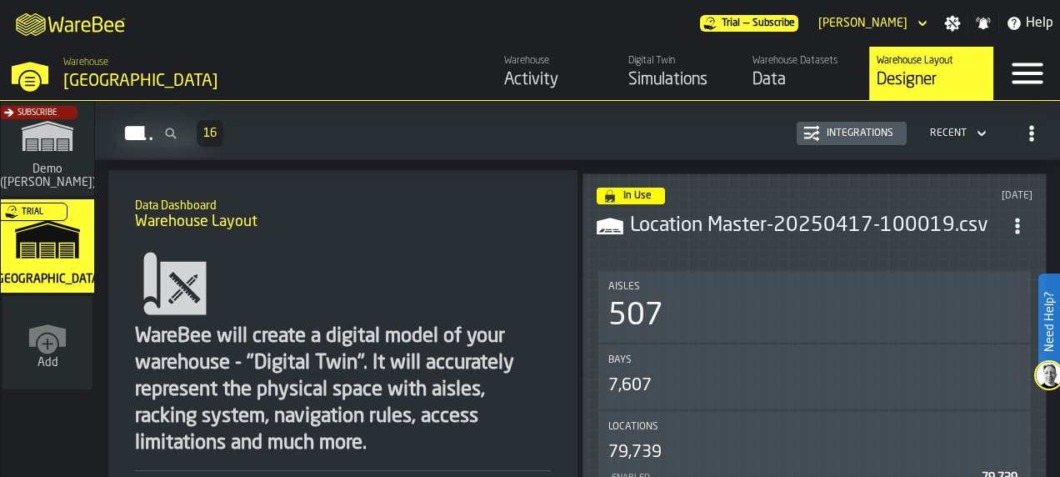
scroll to position [174, 0]
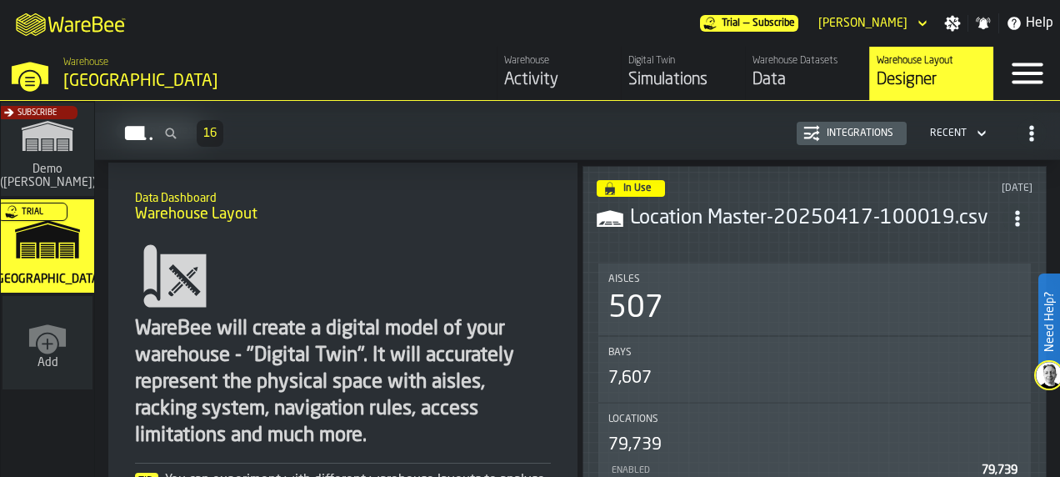
click at [1024, 216] on icon "ItemListCard-DashboardItemContainer" at bounding box center [1017, 218] width 17 height 17
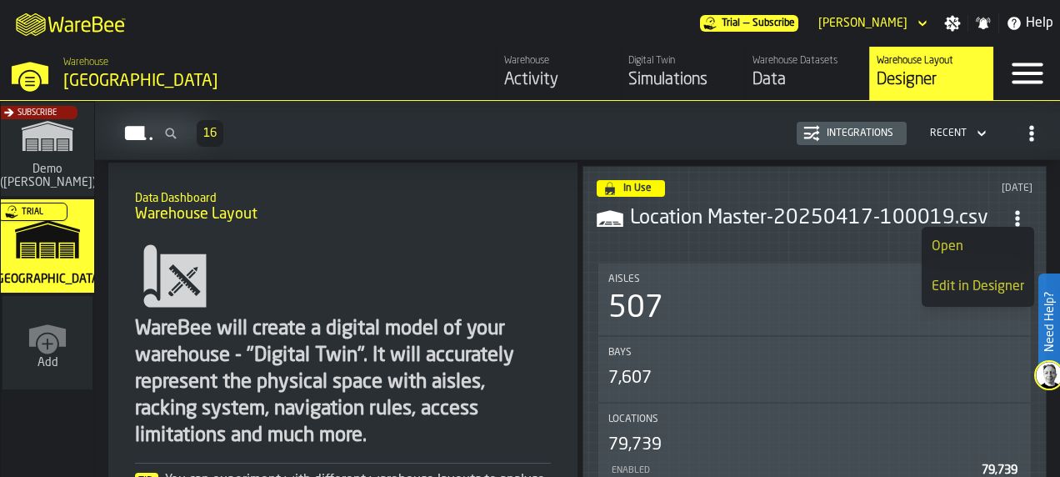
click at [979, 288] on div "Edit in Designer" at bounding box center [978, 287] width 93 height 20
